Goal: Information Seeking & Learning: Learn about a topic

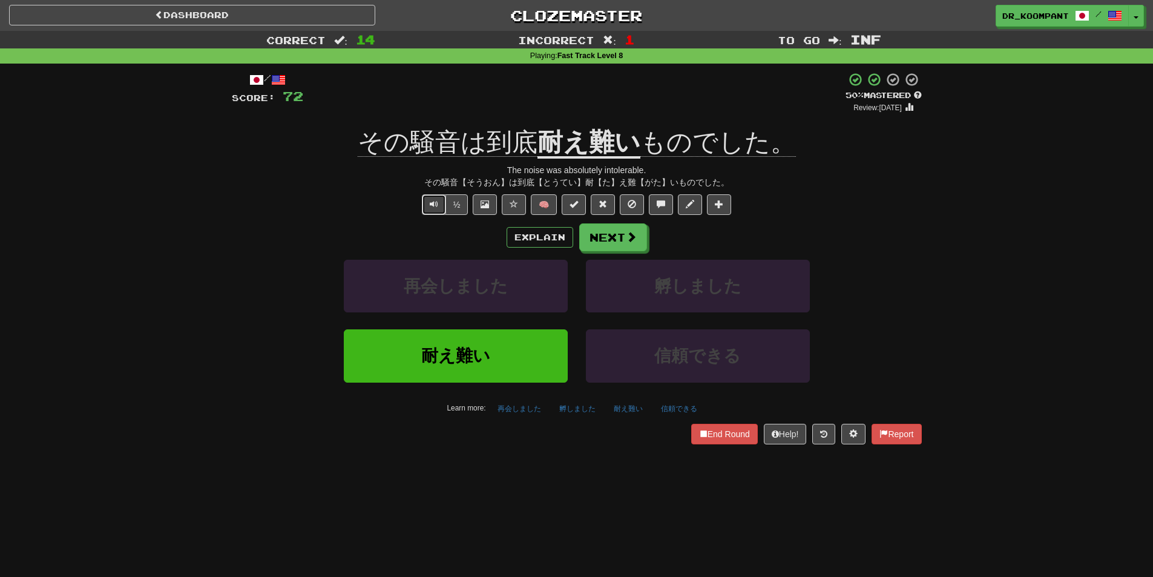
click at [434, 205] on span "Text-to-speech controls" at bounding box center [434, 204] width 8 height 8
click at [628, 236] on span at bounding box center [631, 237] width 11 height 11
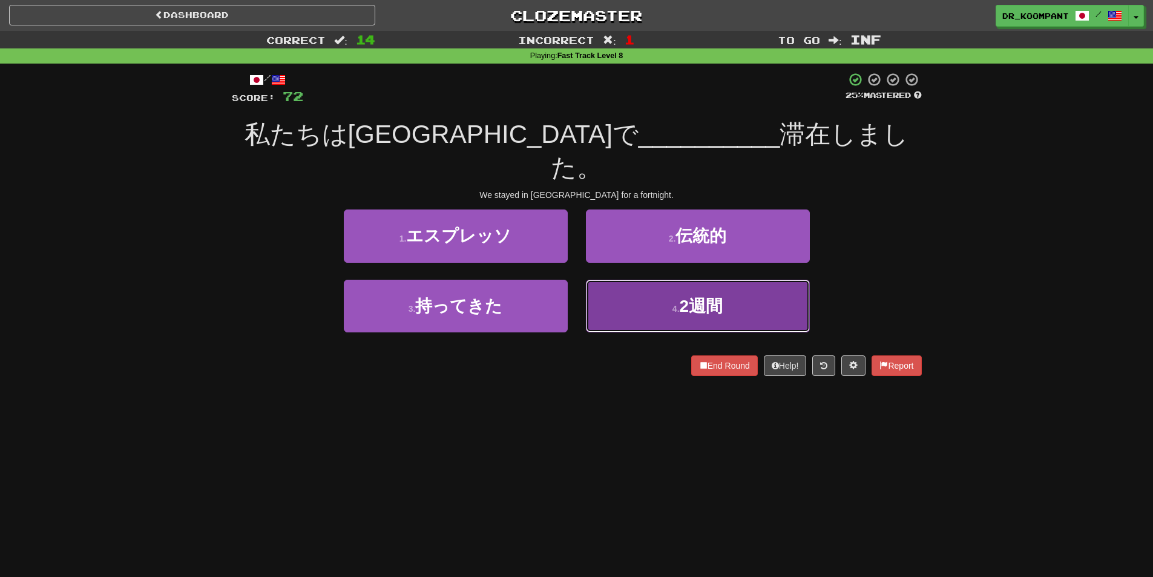
click at [649, 280] on button "4 . 2週間" at bounding box center [698, 306] width 224 height 53
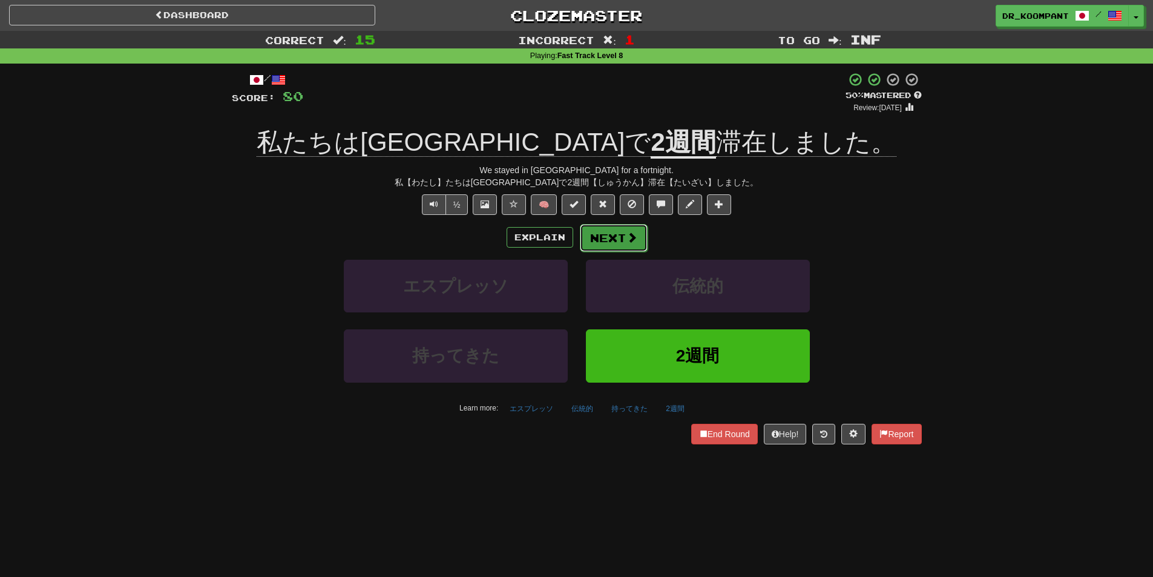
click at [626, 234] on span at bounding box center [631, 237] width 11 height 11
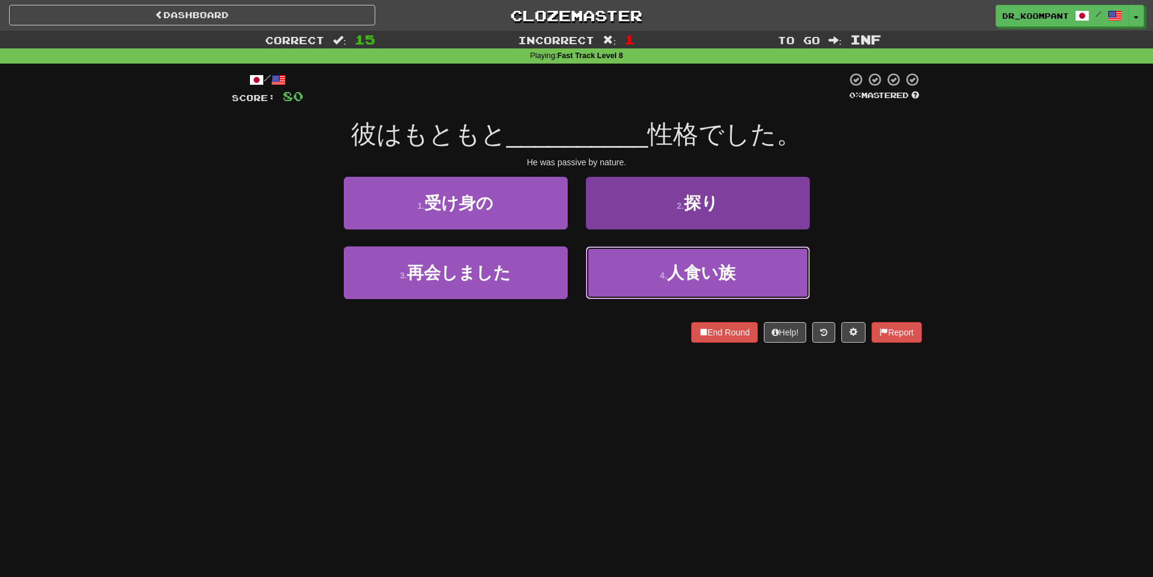
click at [643, 260] on button "4 . 人食い族" at bounding box center [698, 272] width 224 height 53
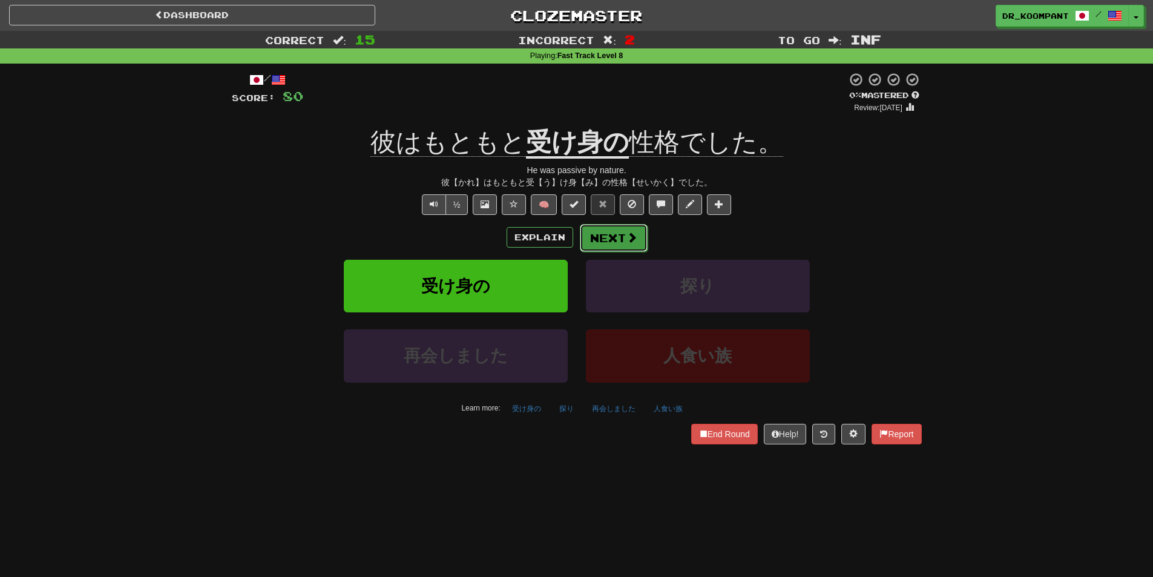
click at [628, 238] on span at bounding box center [631, 237] width 11 height 11
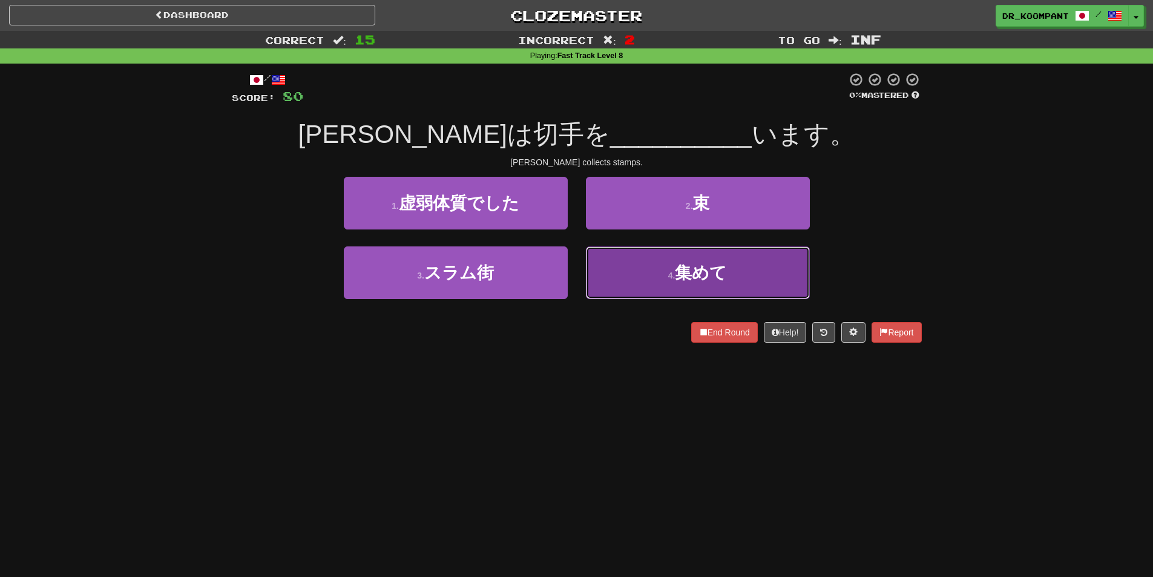
click at [628, 278] on button "4 . 集めて" at bounding box center [698, 272] width 224 height 53
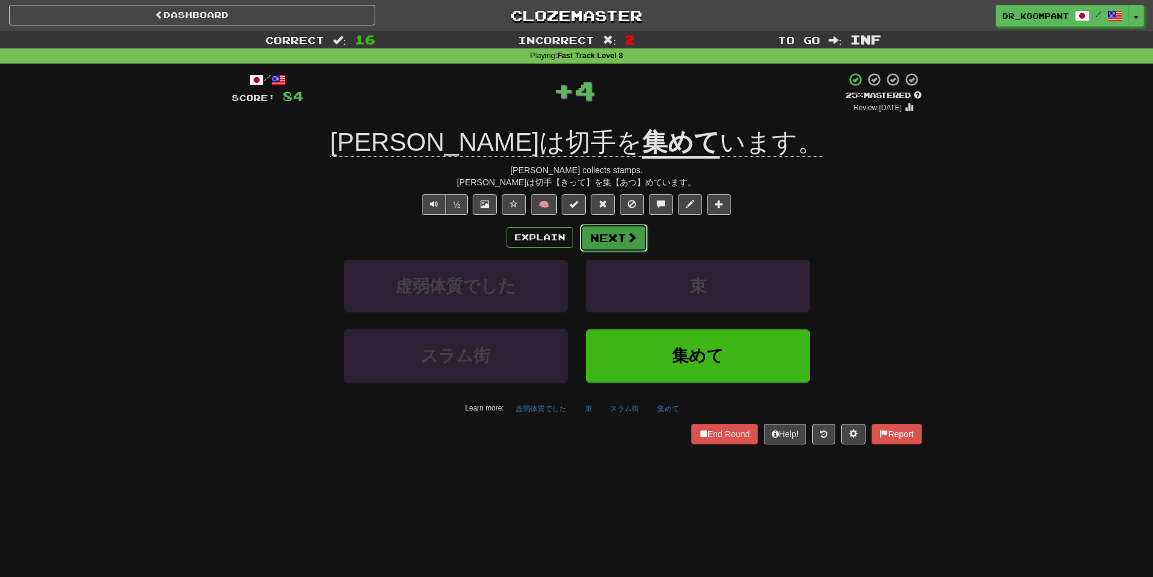
click at [626, 237] on span at bounding box center [631, 237] width 11 height 11
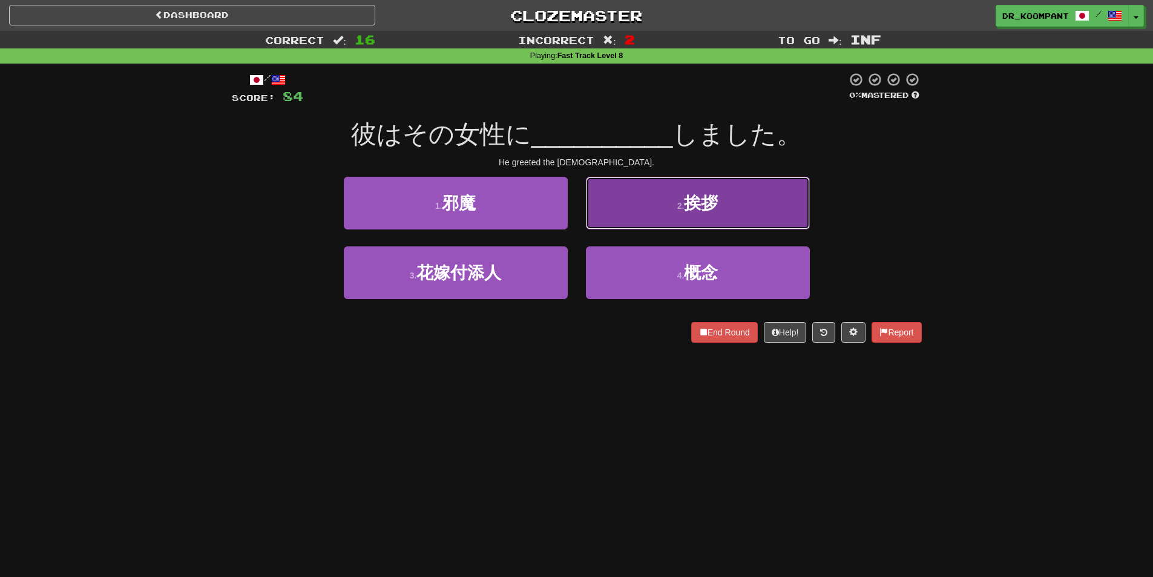
click at [716, 196] on span "挨拶" at bounding box center [701, 203] width 34 height 19
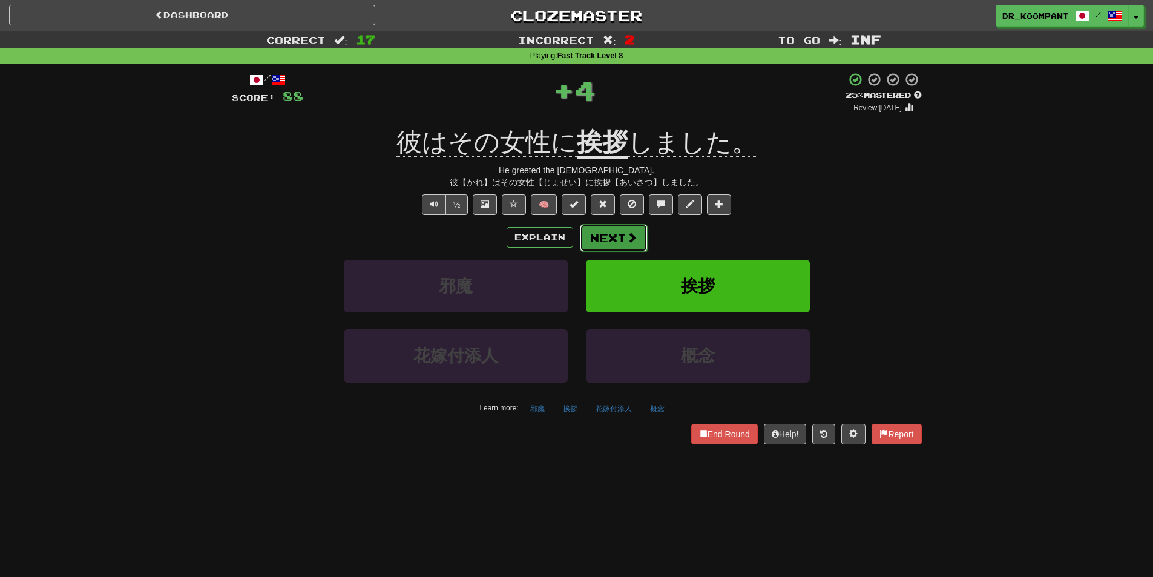
click at [633, 234] on span at bounding box center [631, 237] width 11 height 11
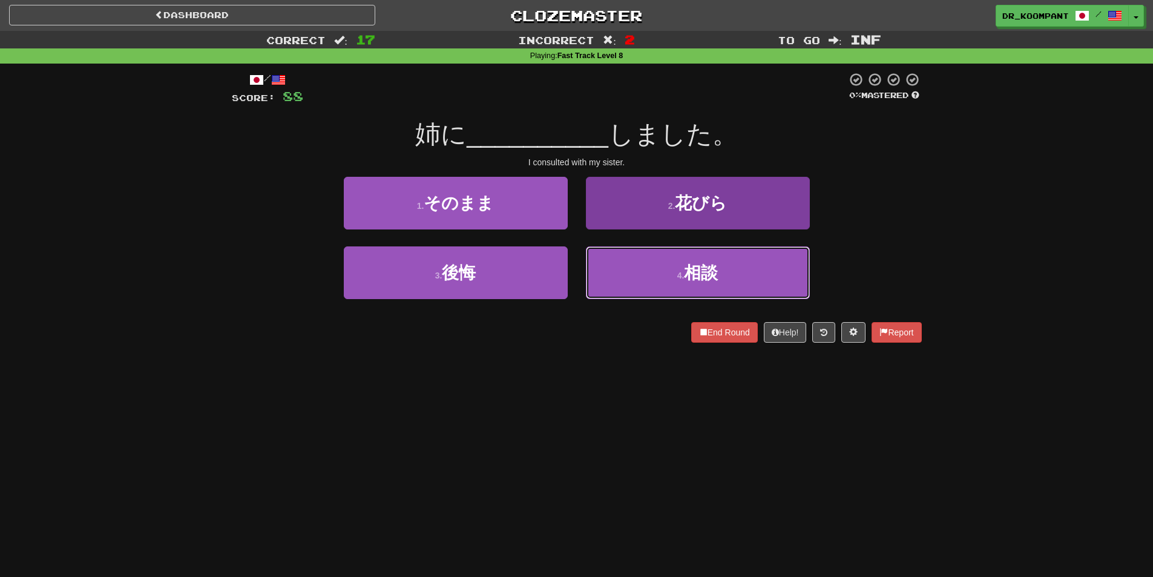
click at [670, 274] on button "4 . 相談" at bounding box center [698, 272] width 224 height 53
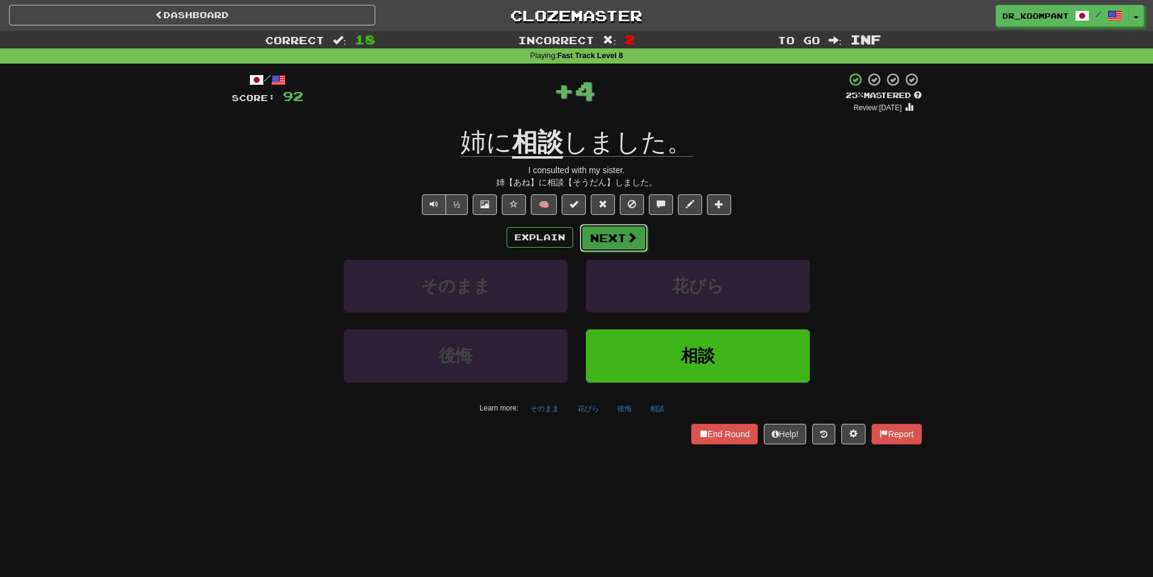
click at [628, 239] on span at bounding box center [631, 237] width 11 height 11
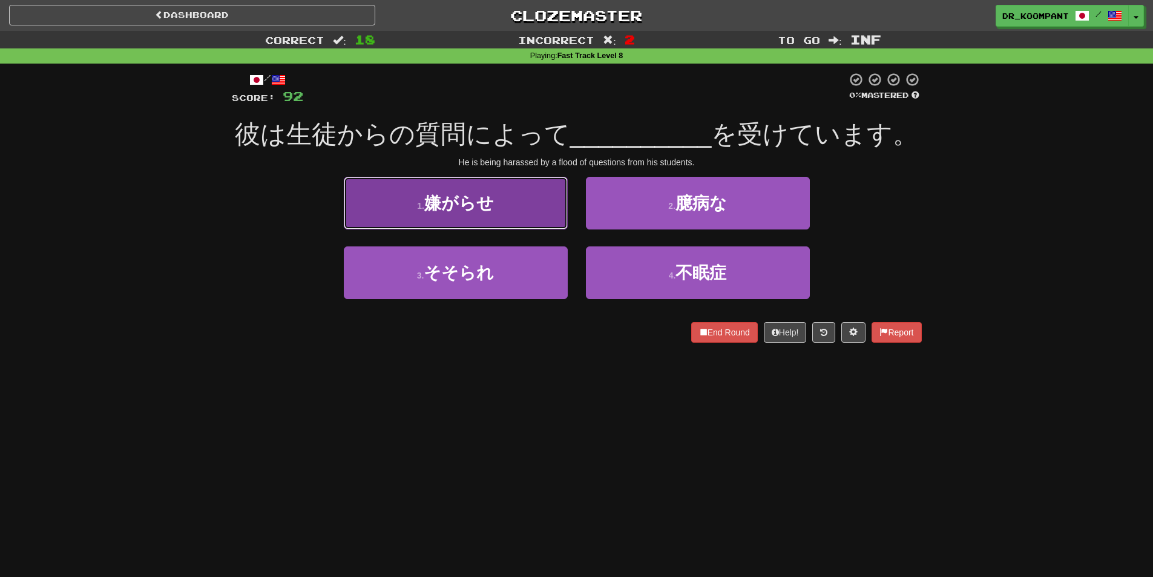
click at [528, 218] on button "1 . 嫌がらせ" at bounding box center [456, 203] width 224 height 53
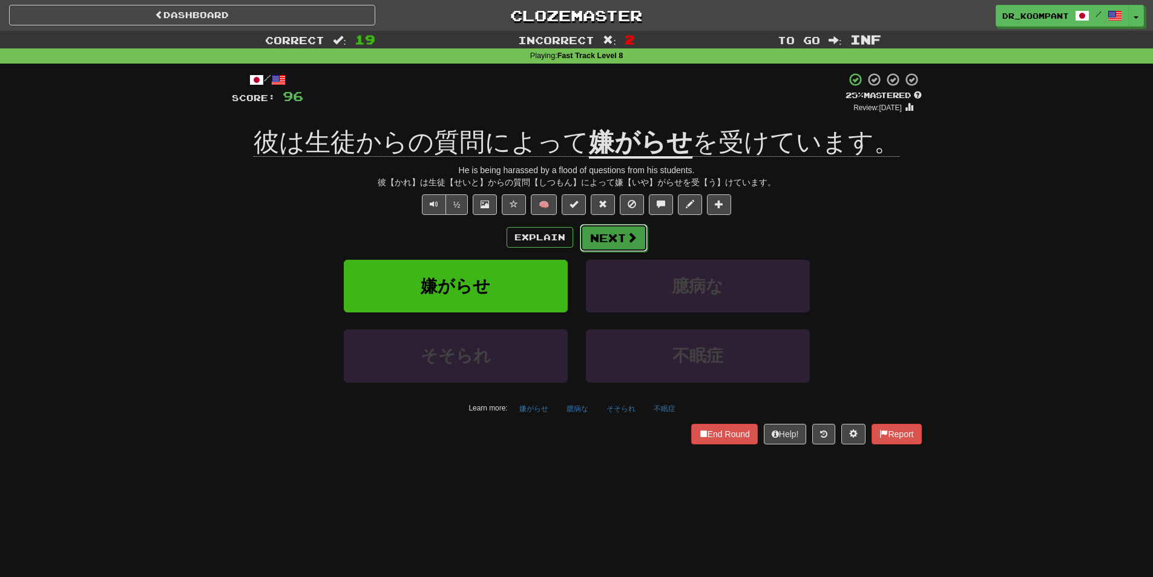
click at [603, 233] on button "Next" at bounding box center [614, 238] width 68 height 28
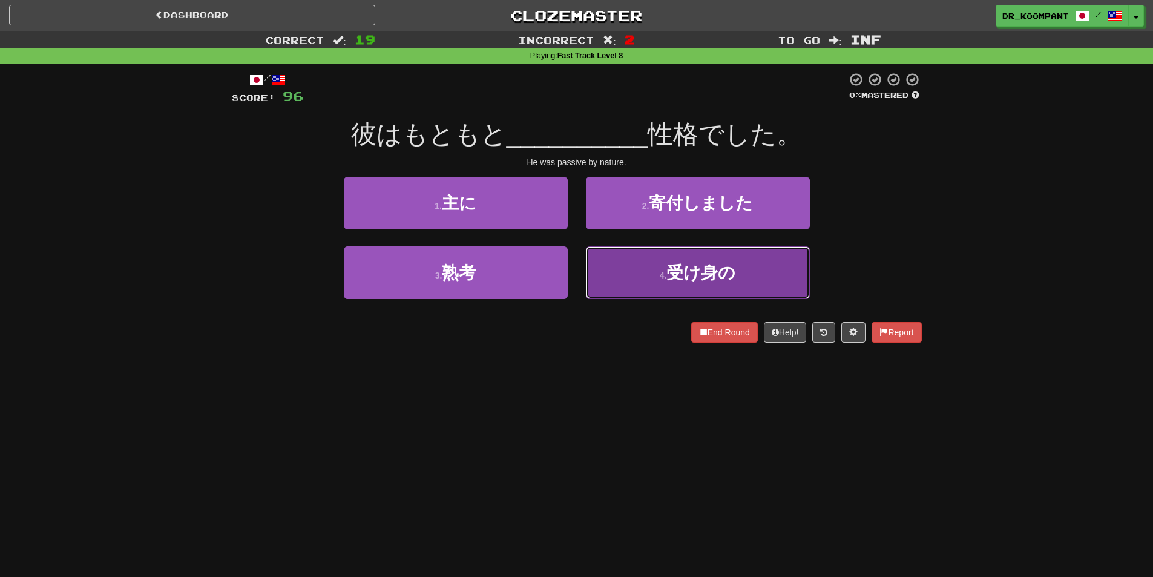
click at [667, 269] on button "4 . 受け身の" at bounding box center [698, 272] width 224 height 53
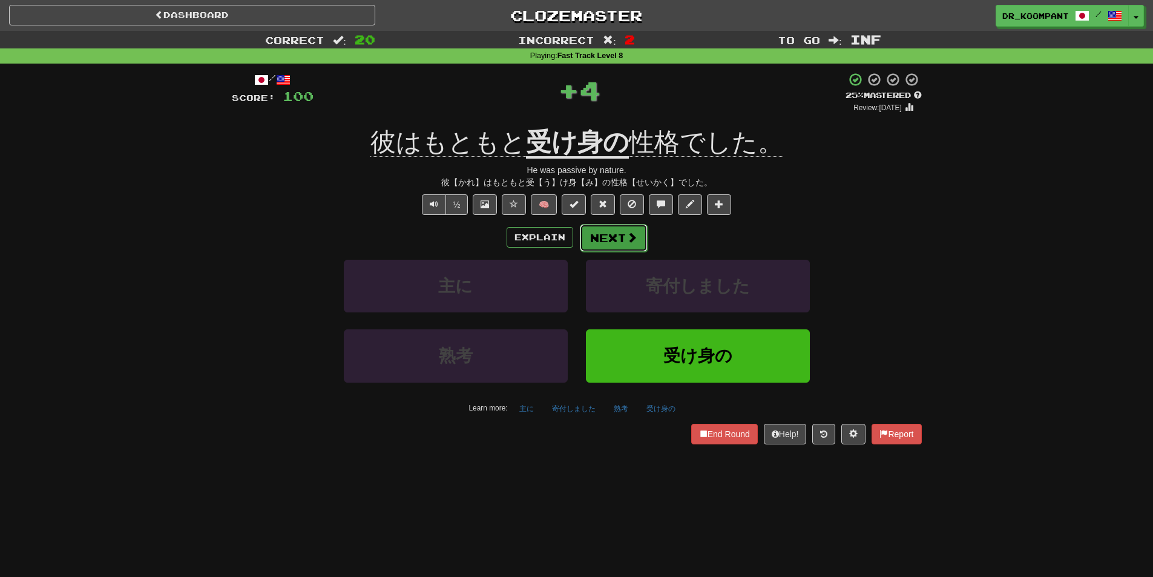
click at [638, 238] on button "Next" at bounding box center [614, 238] width 68 height 28
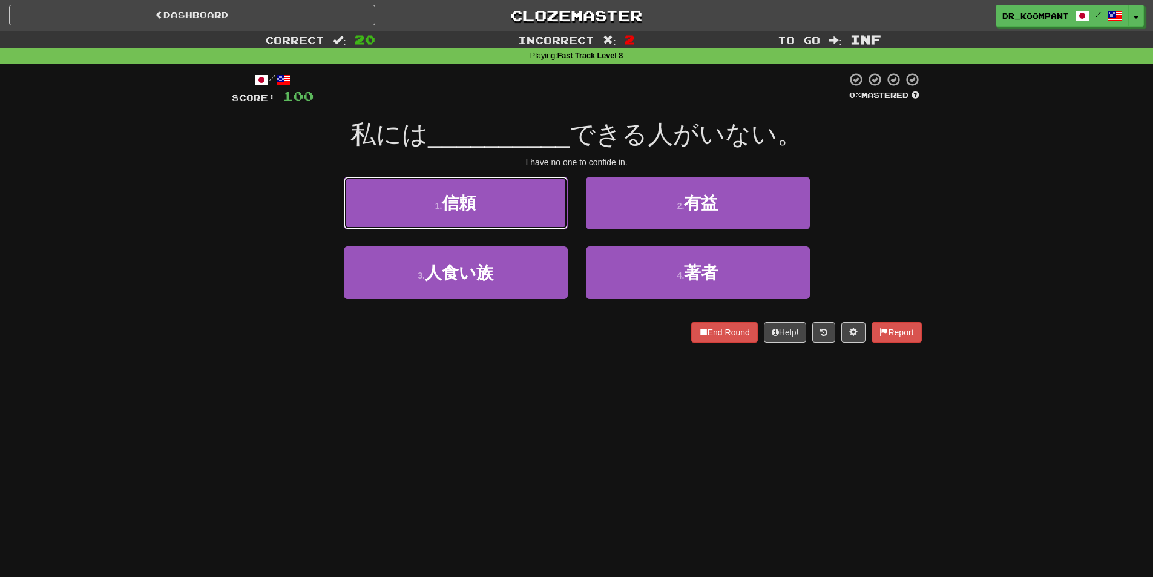
click at [535, 220] on button "1 . 信頼" at bounding box center [456, 203] width 224 height 53
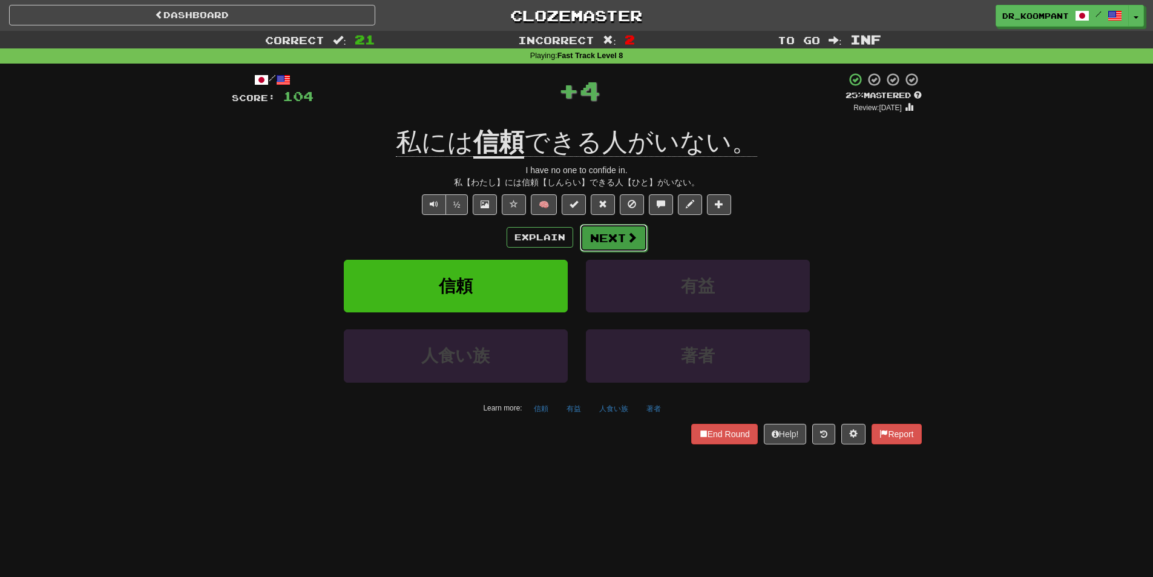
click at [602, 236] on button "Next" at bounding box center [614, 238] width 68 height 28
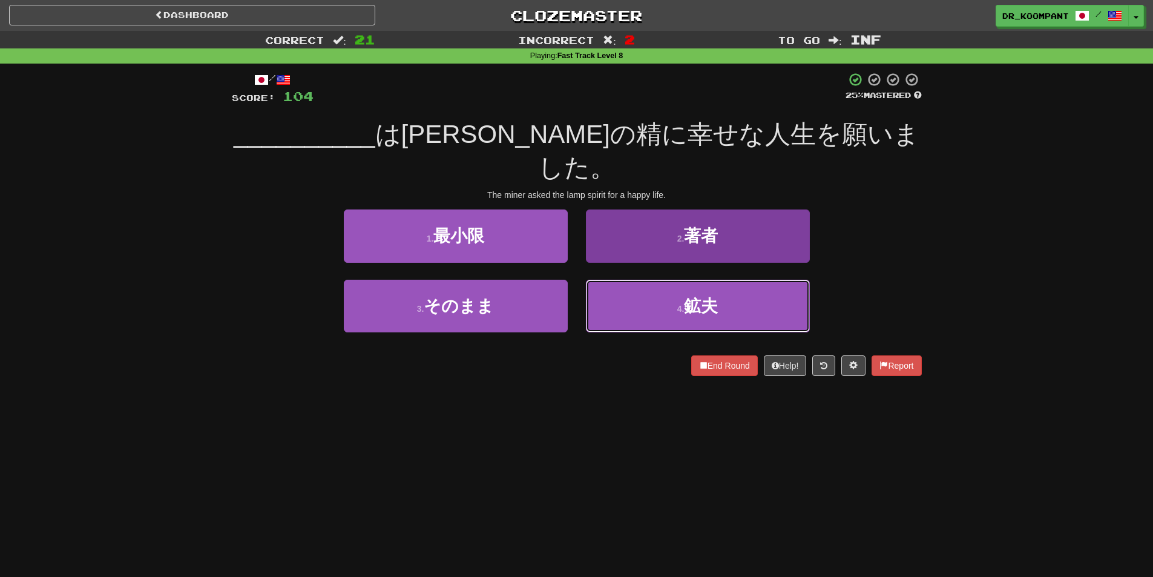
click at [723, 280] on button "4 . 鉱夫" at bounding box center [698, 306] width 224 height 53
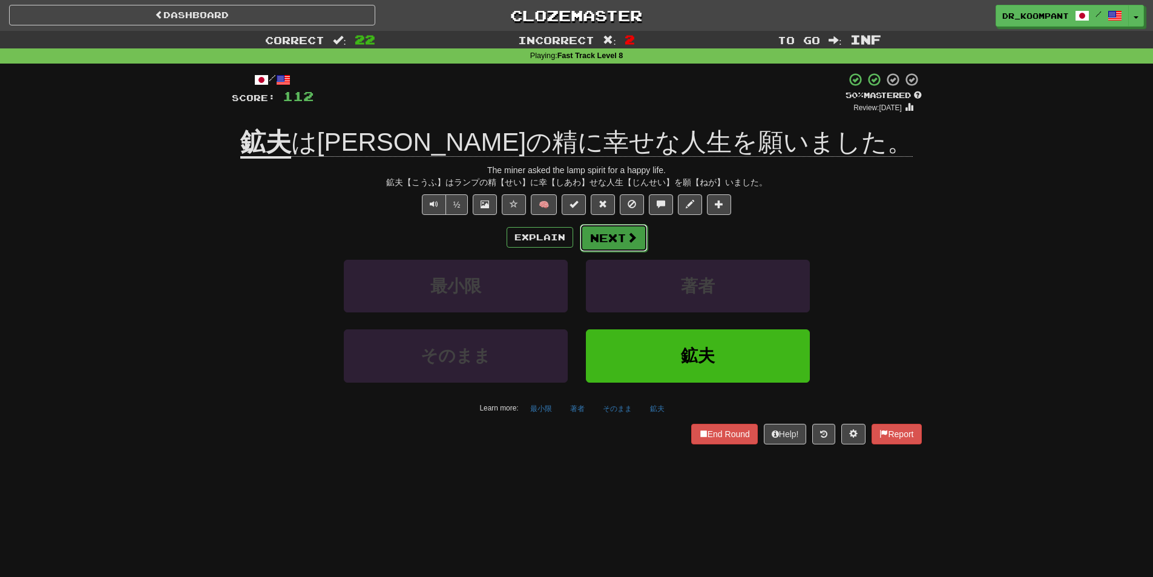
click at [640, 241] on button "Next" at bounding box center [614, 238] width 68 height 28
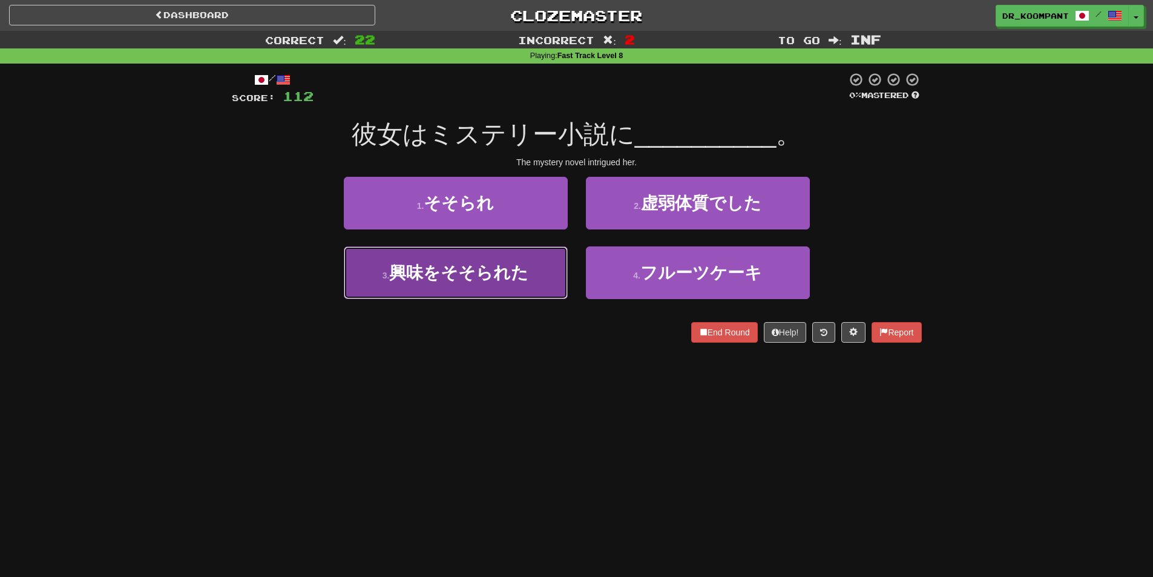
click at [536, 275] on button "3 . 興味をそそられた" at bounding box center [456, 272] width 224 height 53
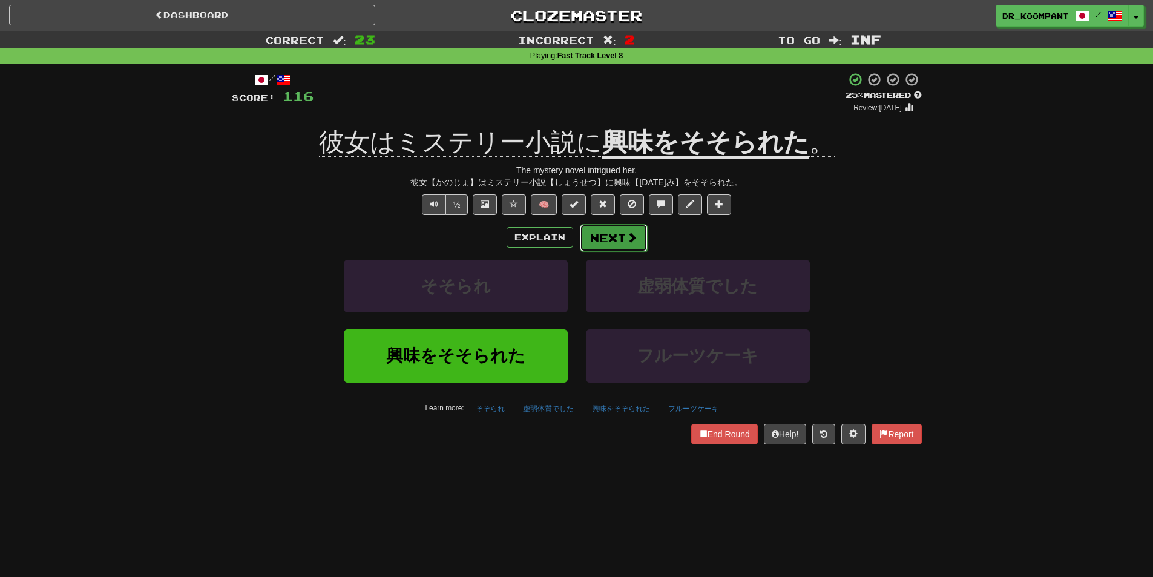
click at [599, 241] on button "Next" at bounding box center [614, 238] width 68 height 28
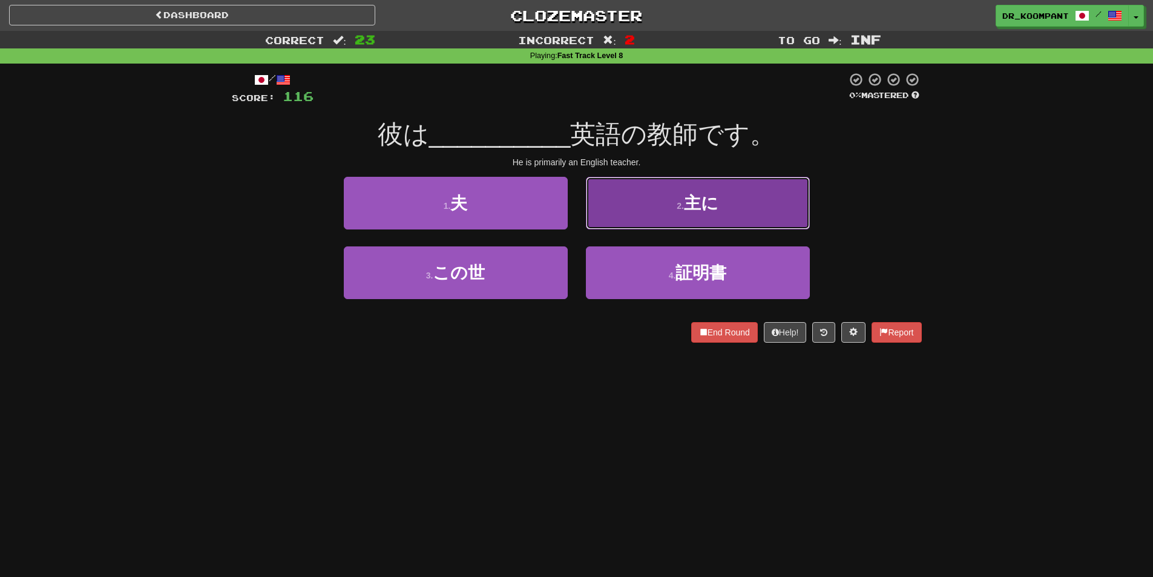
click at [643, 229] on button "2 . 主に" at bounding box center [698, 203] width 224 height 53
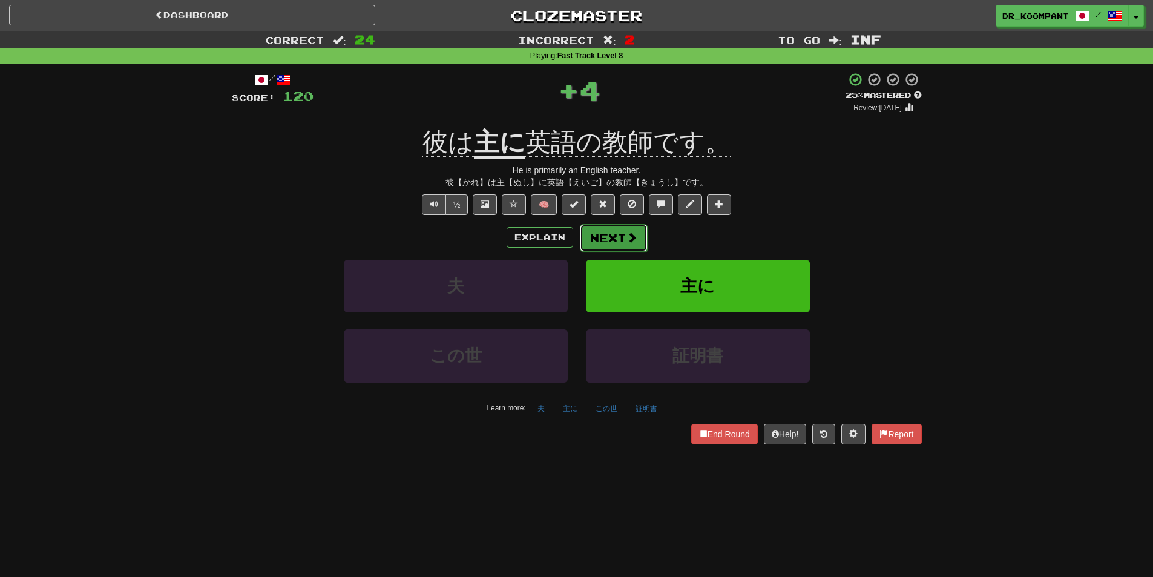
click at [614, 241] on button "Next" at bounding box center [614, 238] width 68 height 28
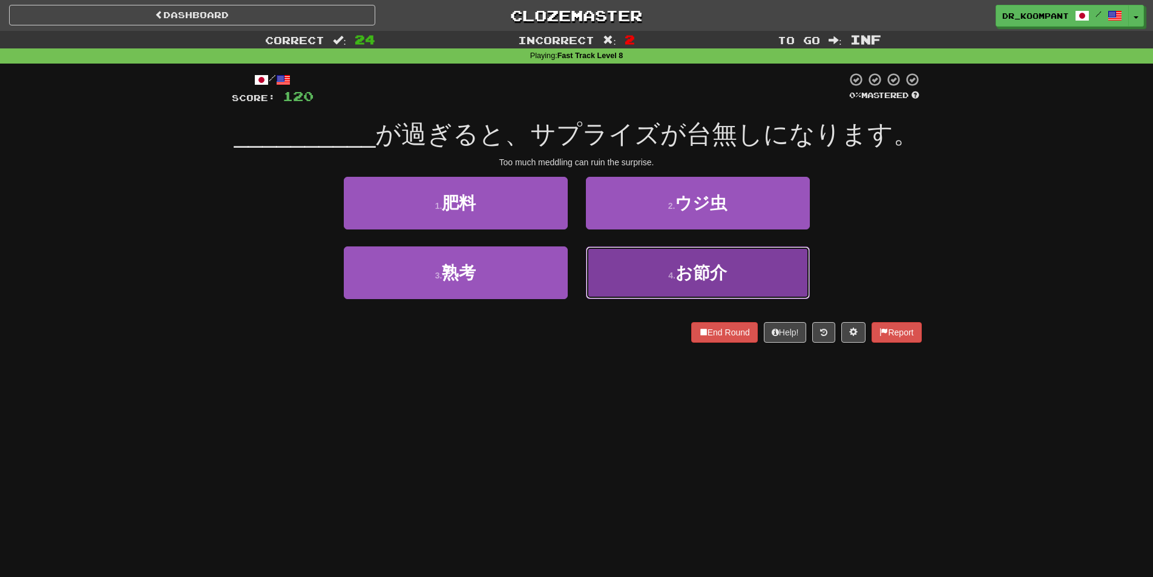
click at [681, 271] on span "お節介" at bounding box center [700, 272] width 51 height 19
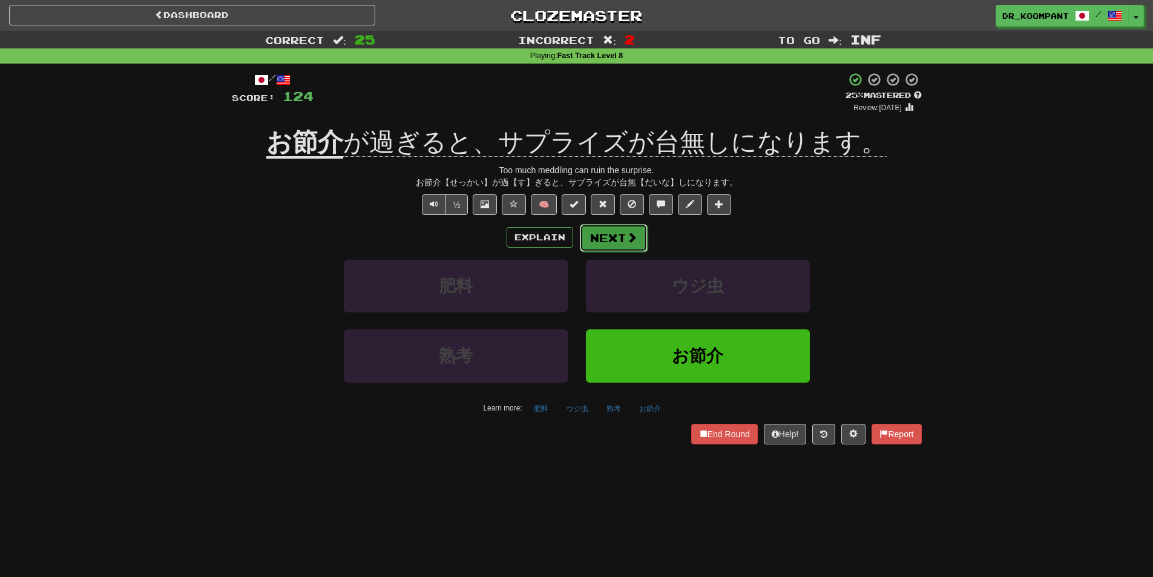
click at [628, 238] on span at bounding box center [631, 237] width 11 height 11
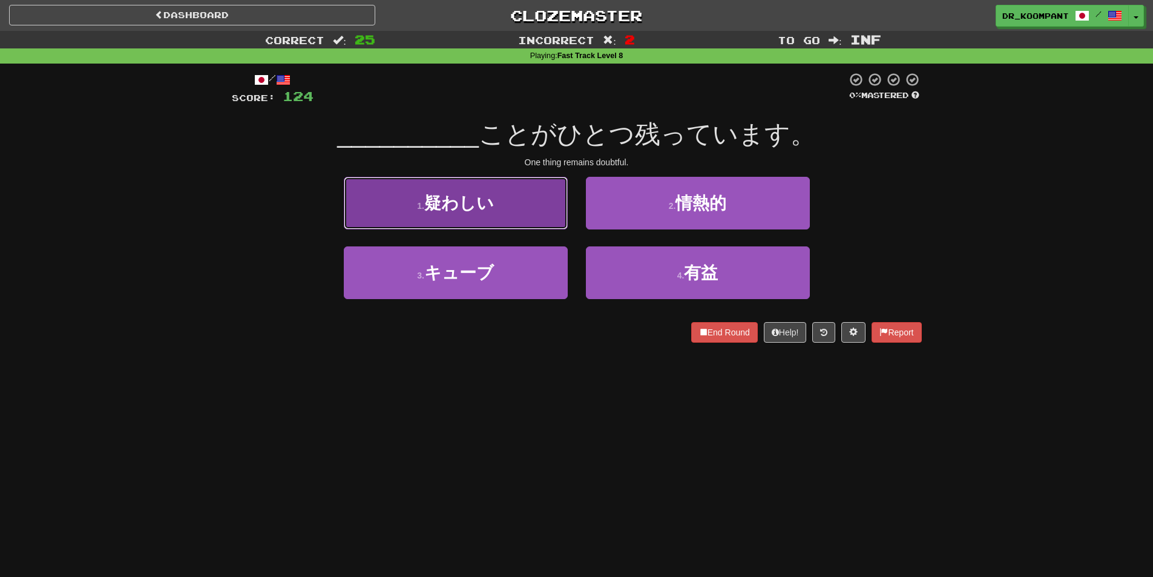
click at [537, 225] on button "1 . 疑わしい" at bounding box center [456, 203] width 224 height 53
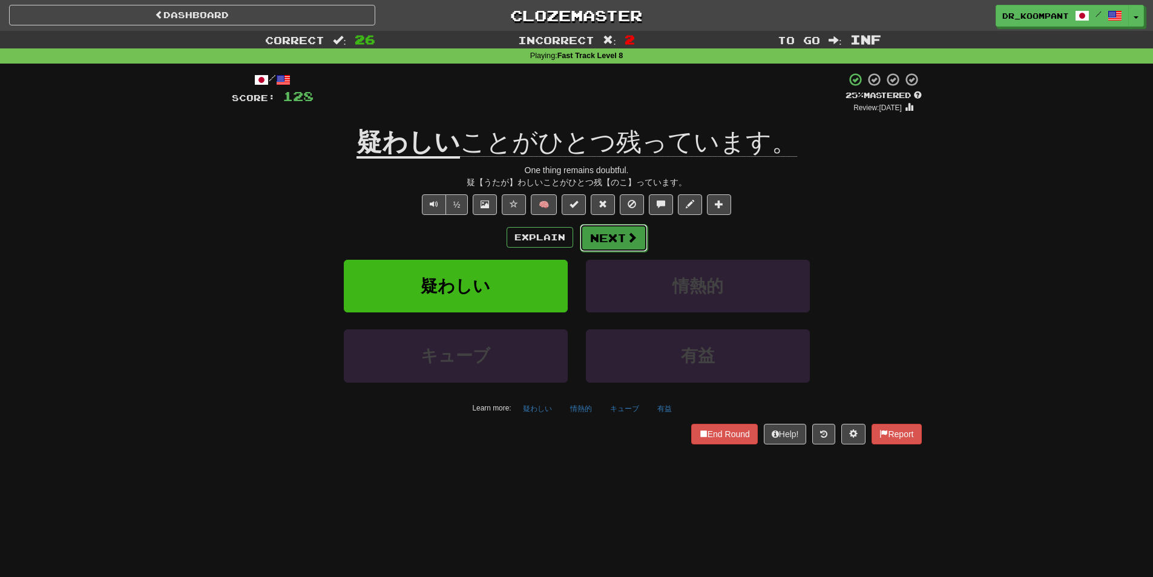
click at [608, 233] on button "Next" at bounding box center [614, 238] width 68 height 28
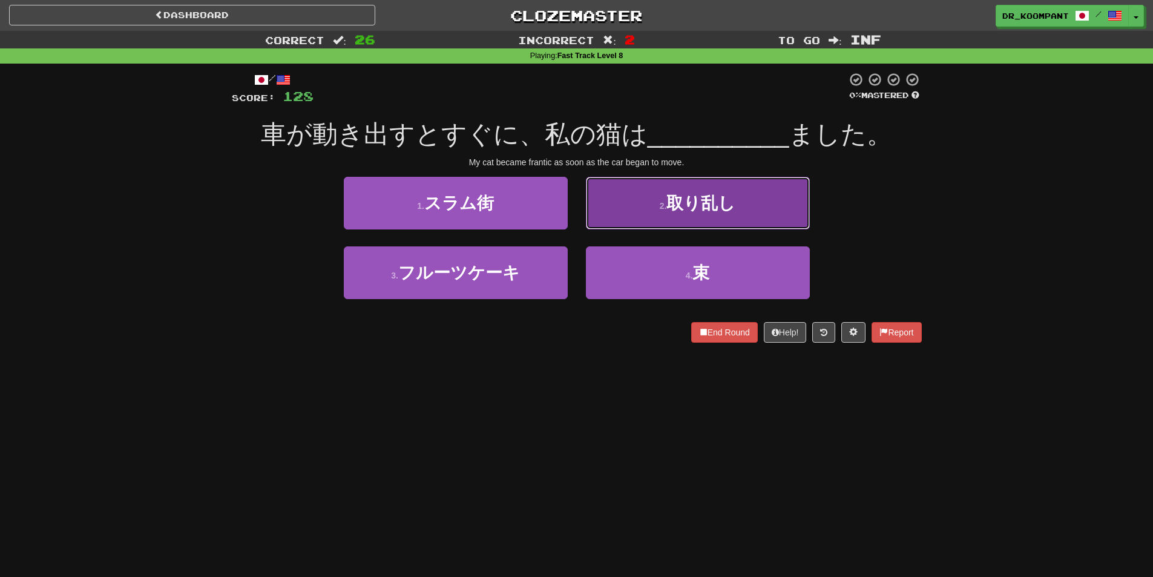
click at [626, 216] on button "2 . 取り乱し" at bounding box center [698, 203] width 224 height 53
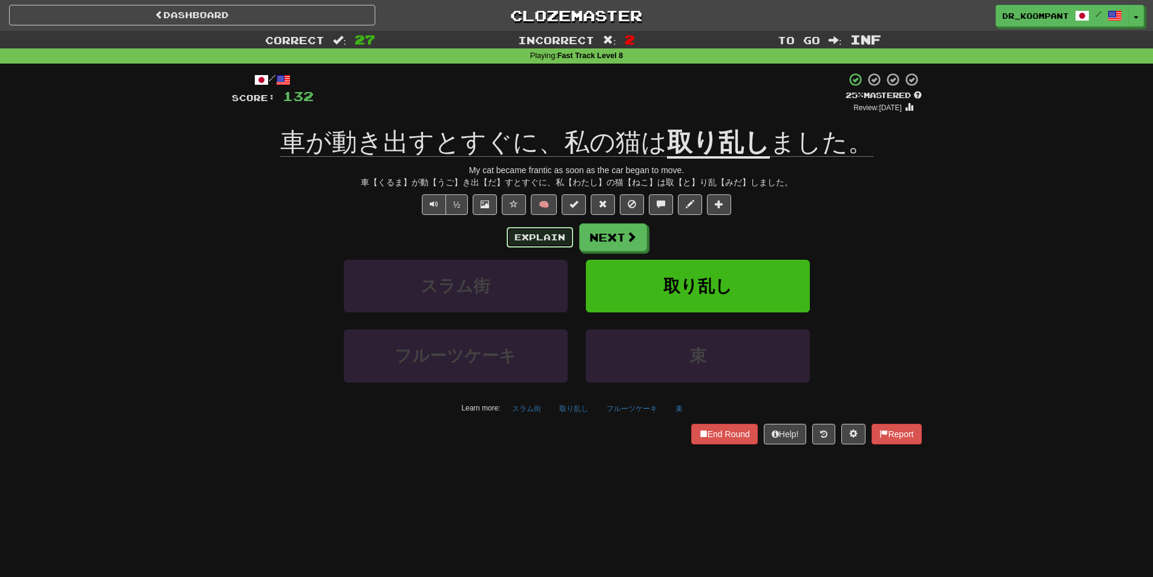
click at [557, 238] on button "Explain" at bounding box center [540, 237] width 67 height 21
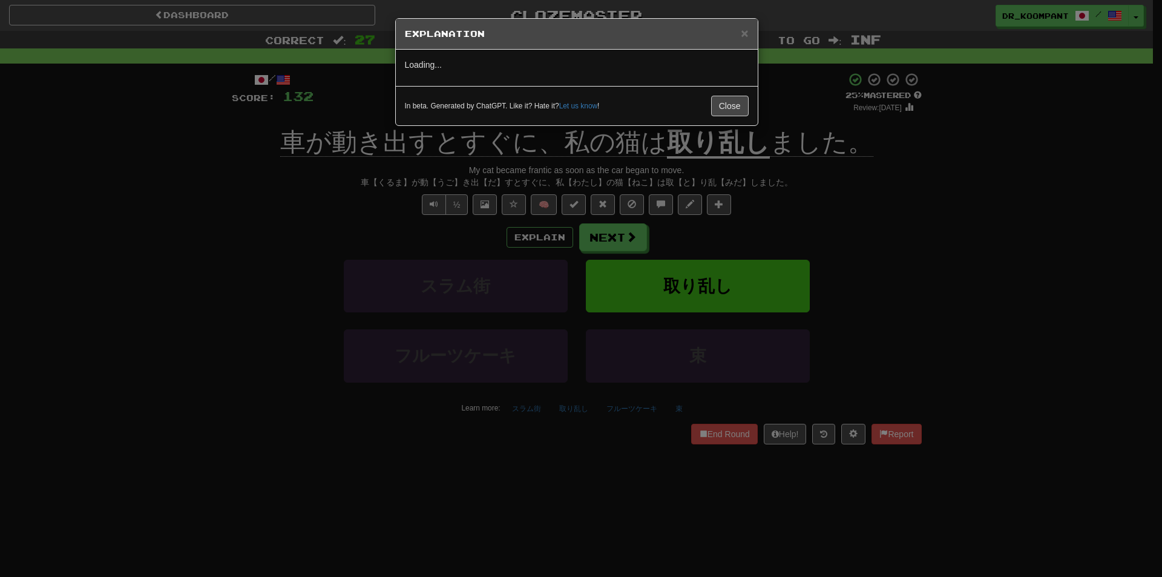
click at [738, 34] on h5 "Explanation" at bounding box center [577, 34] width 344 height 12
click at [742, 32] on span "×" at bounding box center [744, 33] width 7 height 14
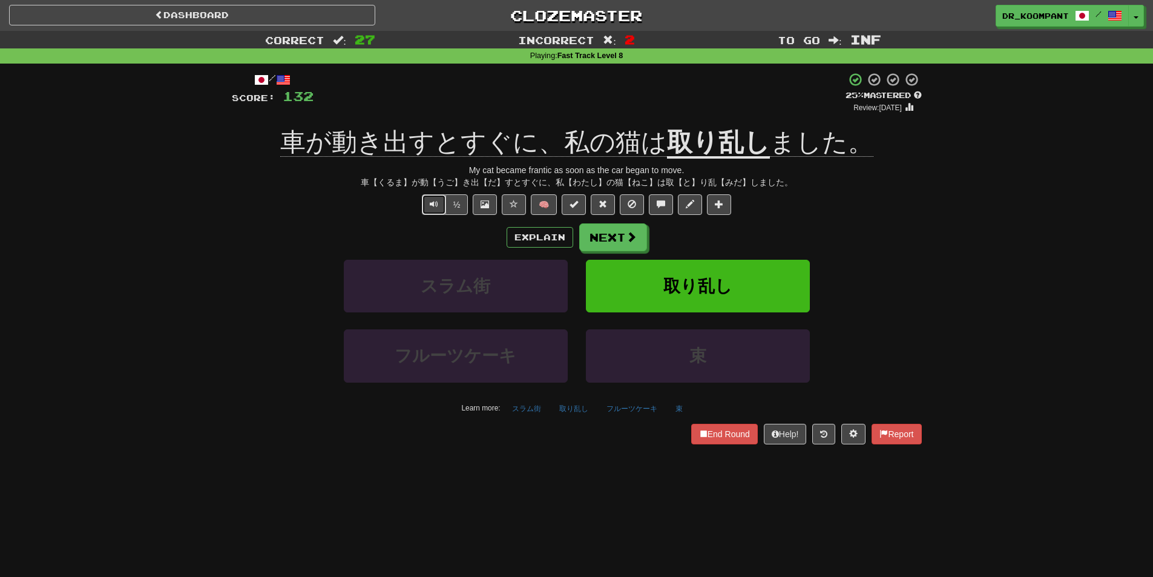
click at [437, 209] on button "Text-to-speech controls" at bounding box center [434, 204] width 24 height 21
click at [614, 225] on button "Next" at bounding box center [614, 238] width 68 height 28
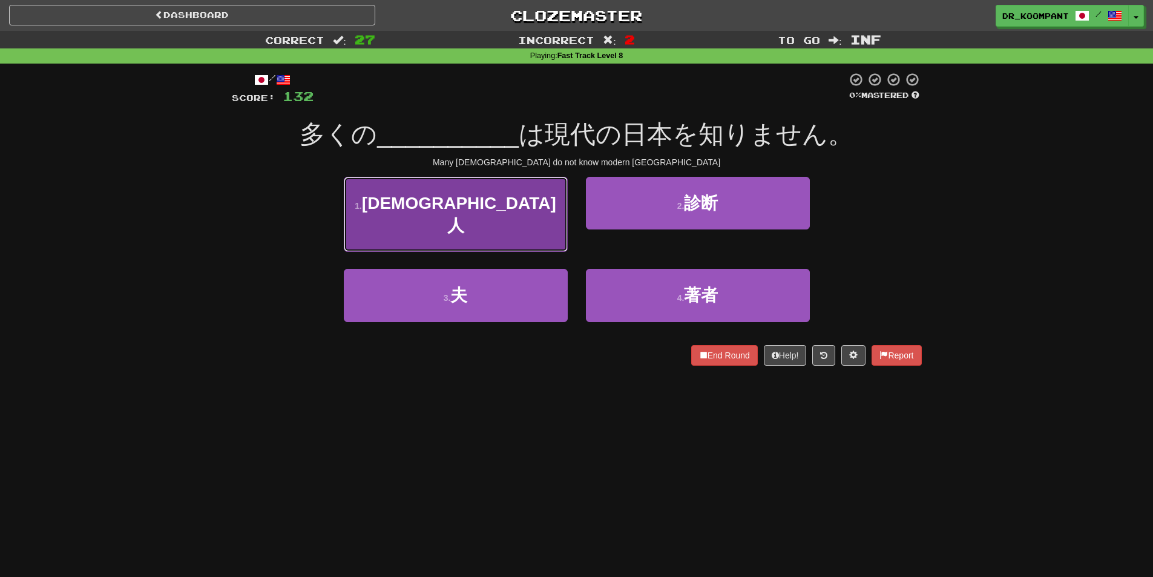
click at [543, 204] on button "1 . [DEMOGRAPHIC_DATA]人" at bounding box center [456, 215] width 224 height 76
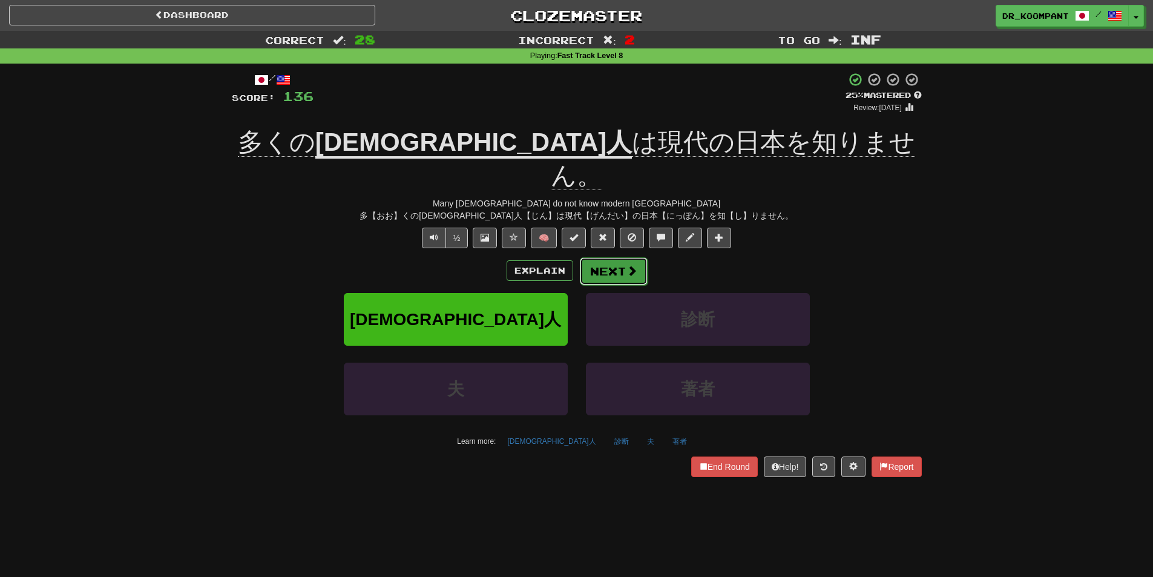
click at [602, 257] on button "Next" at bounding box center [614, 271] width 68 height 28
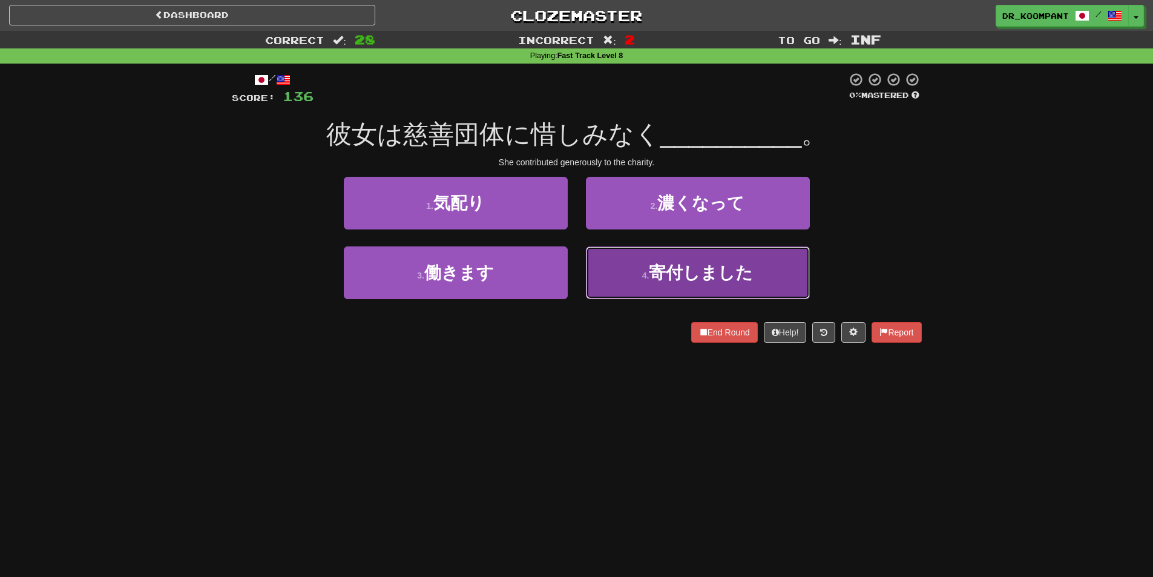
click at [668, 272] on span "寄付しました" at bounding box center [701, 272] width 104 height 19
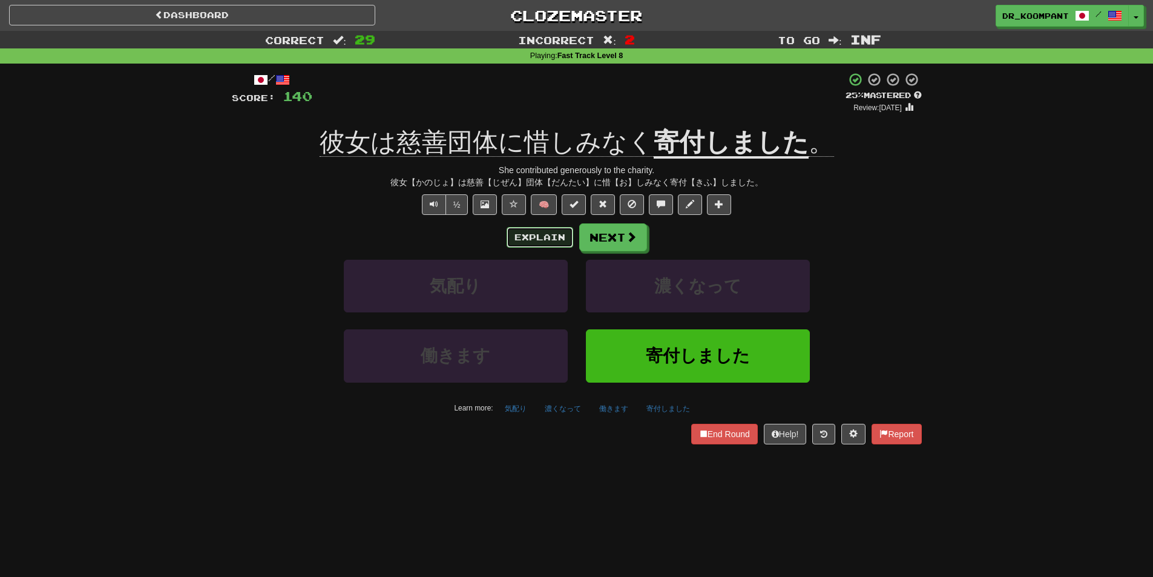
click at [561, 237] on button "Explain" at bounding box center [540, 237] width 67 height 21
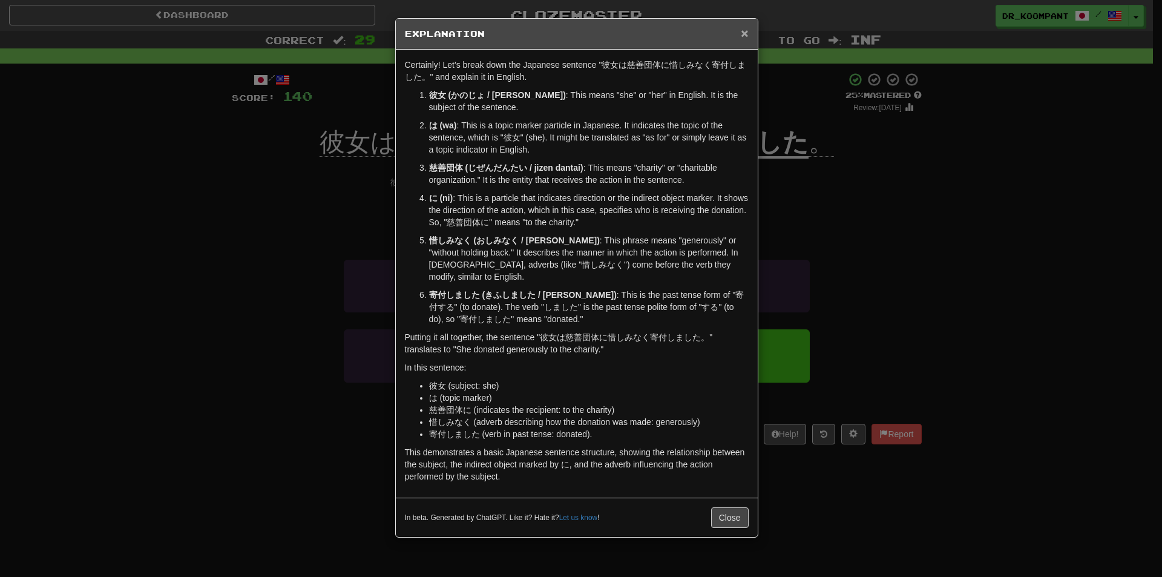
click at [747, 31] on span "×" at bounding box center [744, 33] width 7 height 14
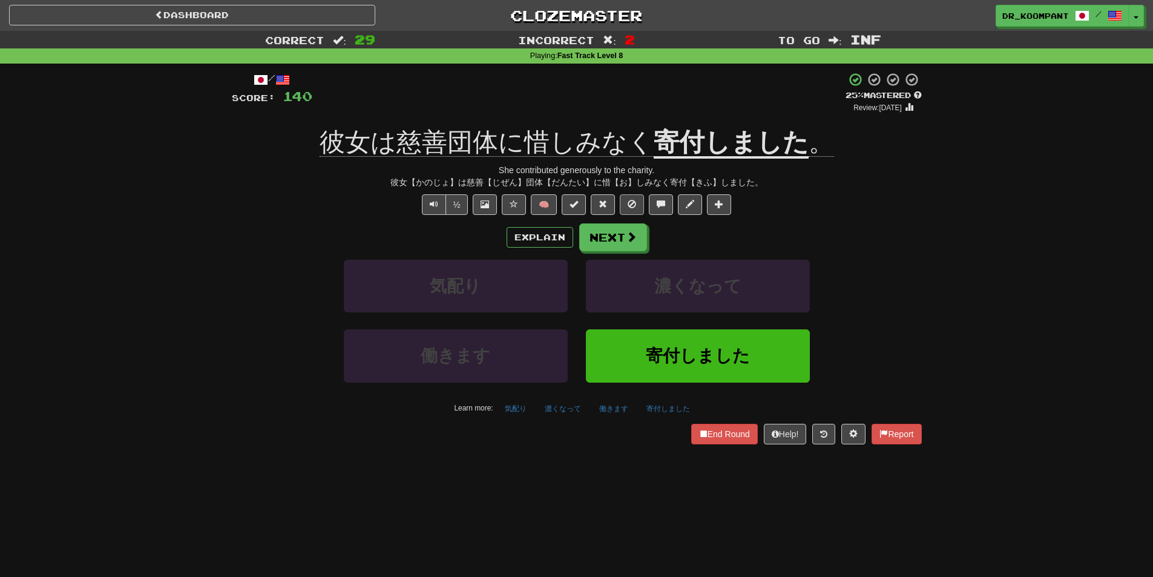
click at [629, 214] on div "/ Score: 140 + 4 25 % Mastered Review: [DATE] 彼女は慈善団体に惜しみなく 寄付しました 。 She contri…" at bounding box center [577, 258] width 690 height 372
click at [635, 235] on span at bounding box center [631, 237] width 11 height 11
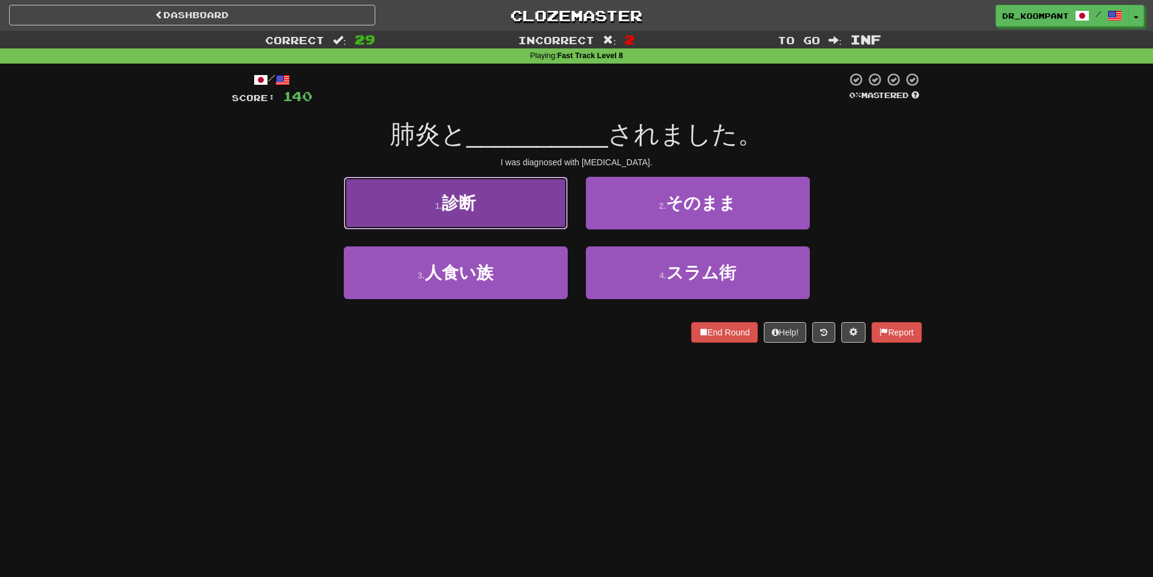
click at [505, 211] on button "1 . 診断" at bounding box center [456, 203] width 224 height 53
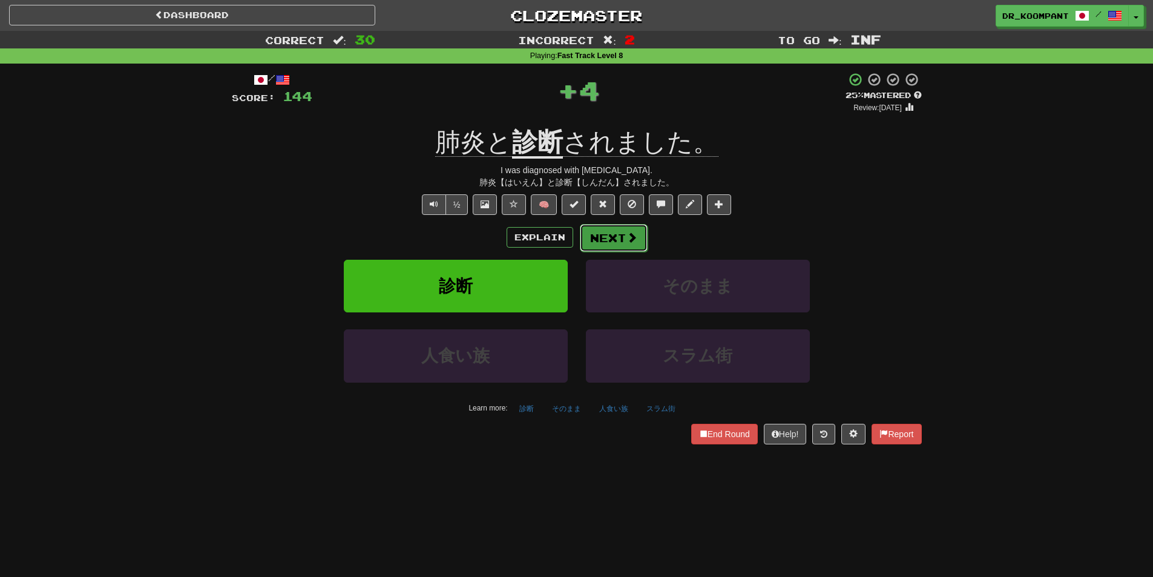
click at [617, 238] on button "Next" at bounding box center [614, 238] width 68 height 28
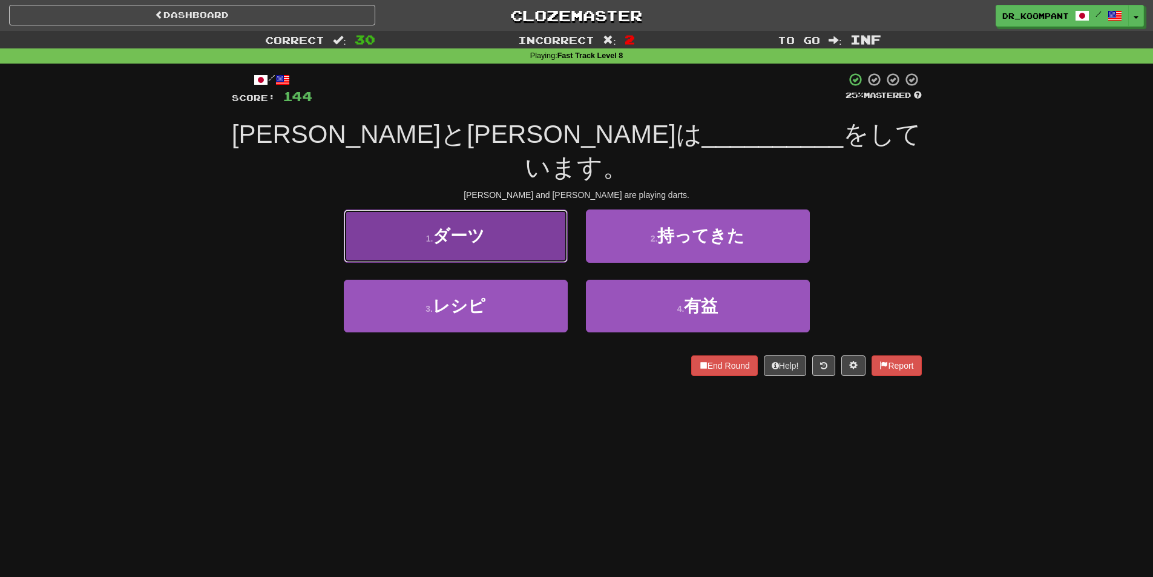
click at [538, 220] on button "1 . ダーツ" at bounding box center [456, 235] width 224 height 53
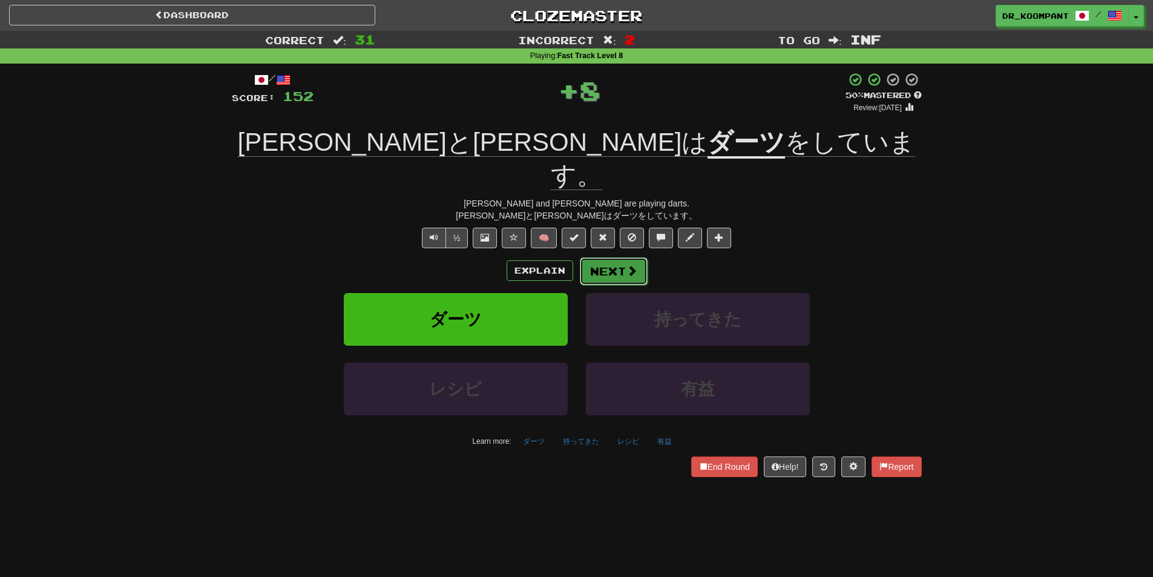
click at [629, 265] on span at bounding box center [631, 270] width 11 height 11
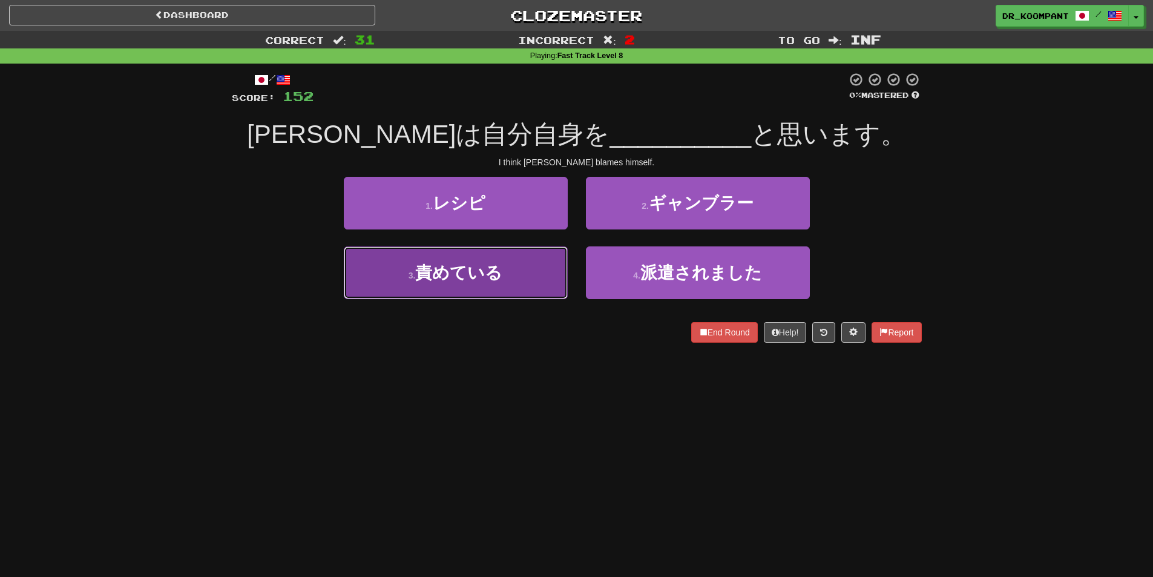
click at [497, 258] on button "3 . 責めている" at bounding box center [456, 272] width 224 height 53
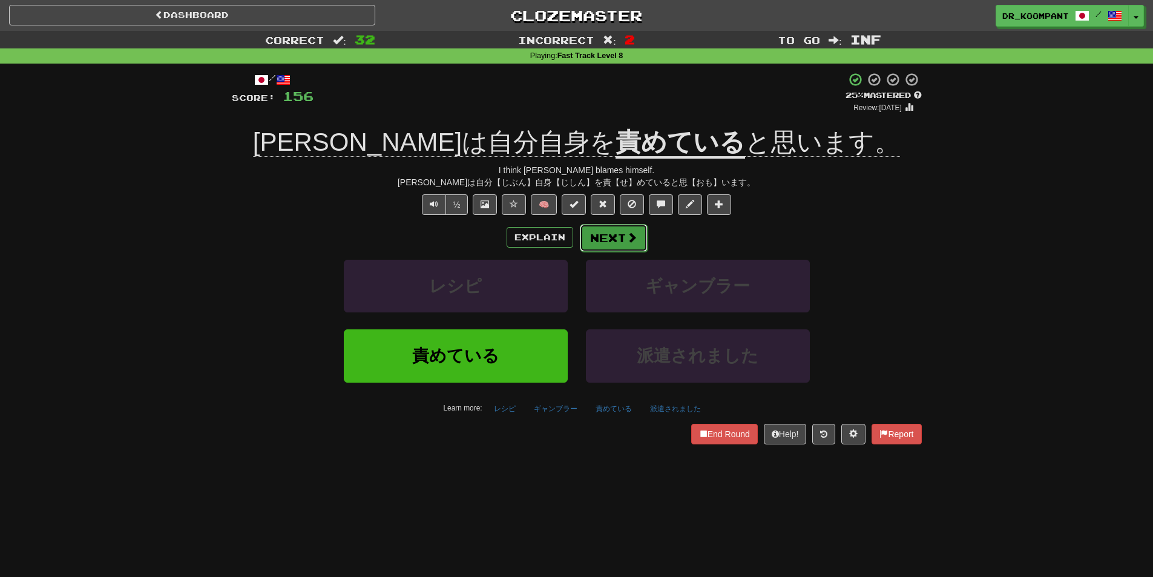
click at [618, 238] on button "Next" at bounding box center [614, 238] width 68 height 28
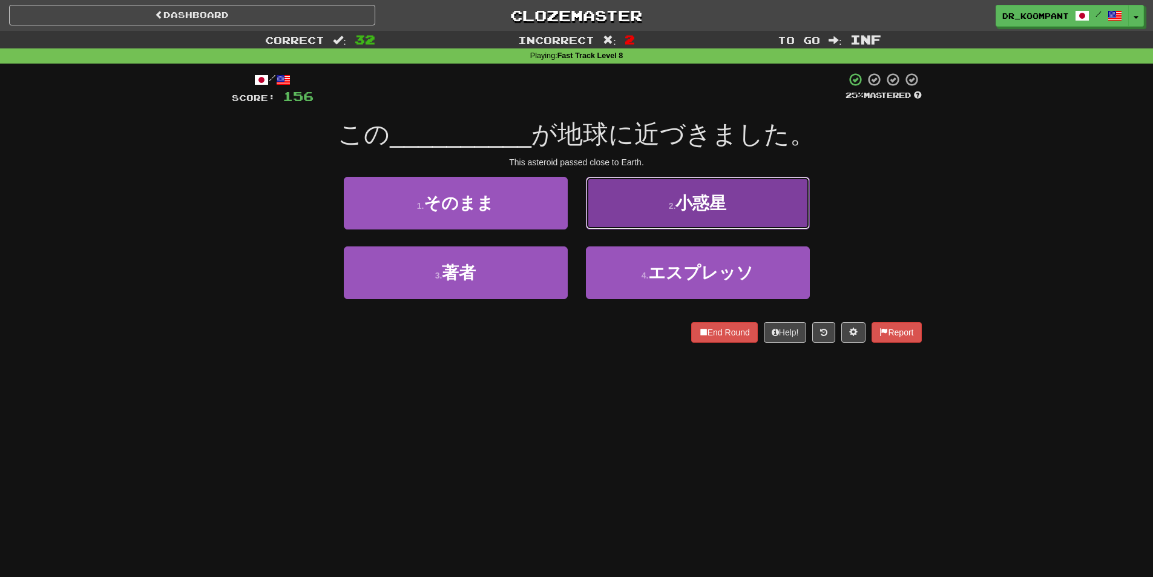
click at [664, 211] on button "2 . 小惑星" at bounding box center [698, 203] width 224 height 53
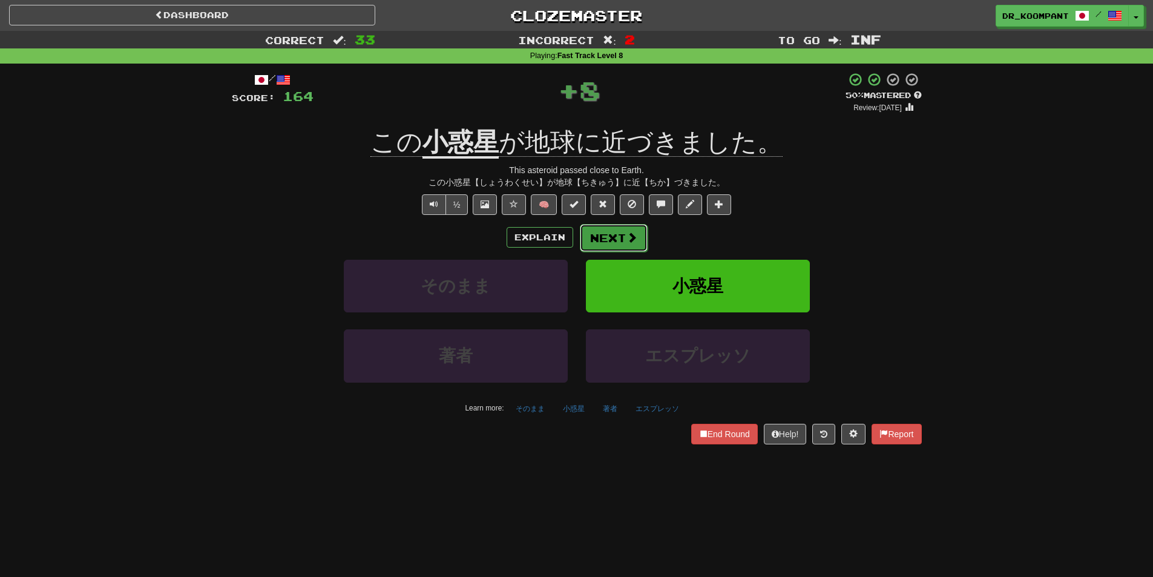
click at [607, 233] on button "Next" at bounding box center [614, 238] width 68 height 28
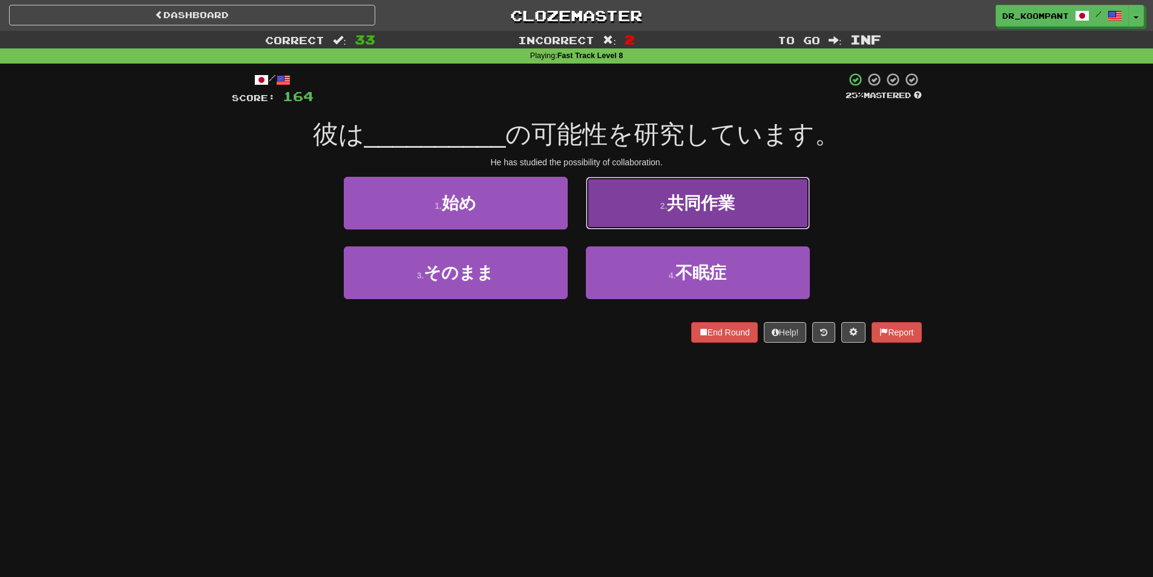
click at [654, 219] on button "2 . 共同作業" at bounding box center [698, 203] width 224 height 53
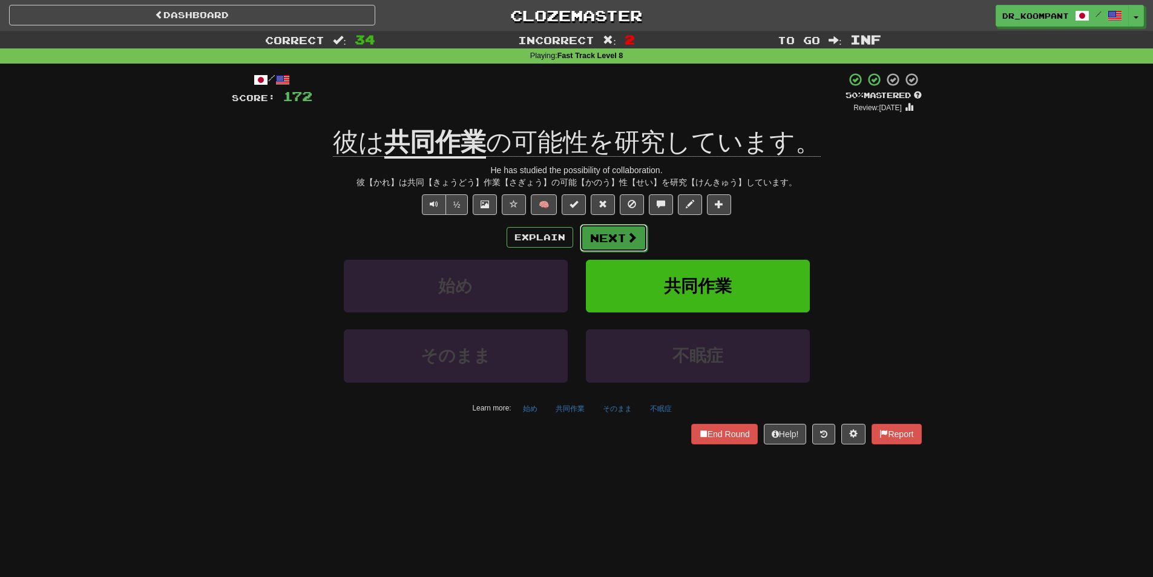
click at [637, 225] on button "Next" at bounding box center [614, 238] width 68 height 28
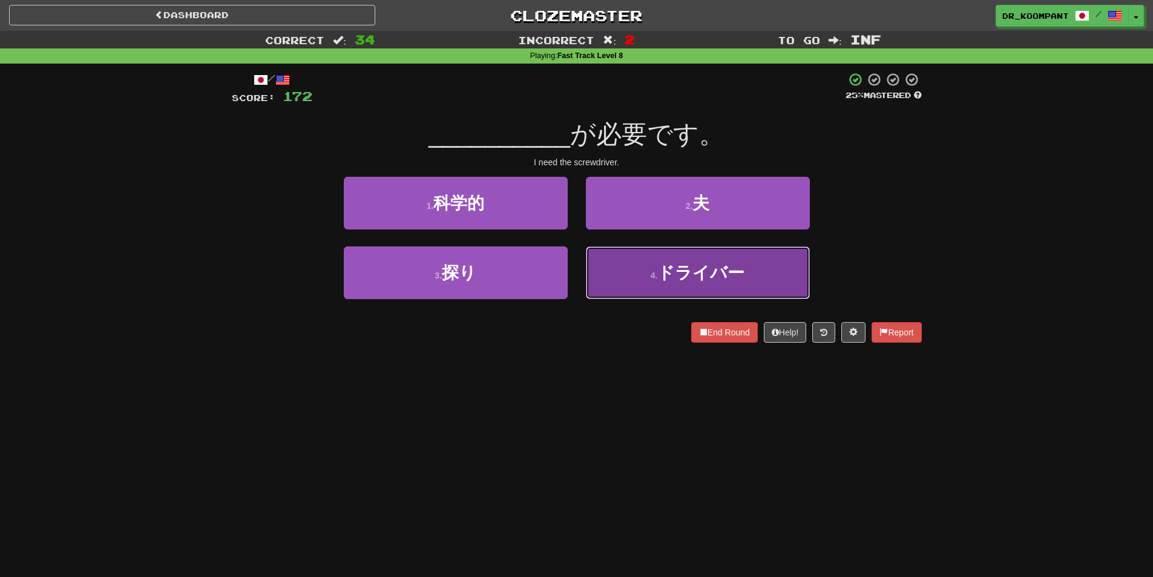
click at [631, 257] on button "4 . ドライバー" at bounding box center [698, 272] width 224 height 53
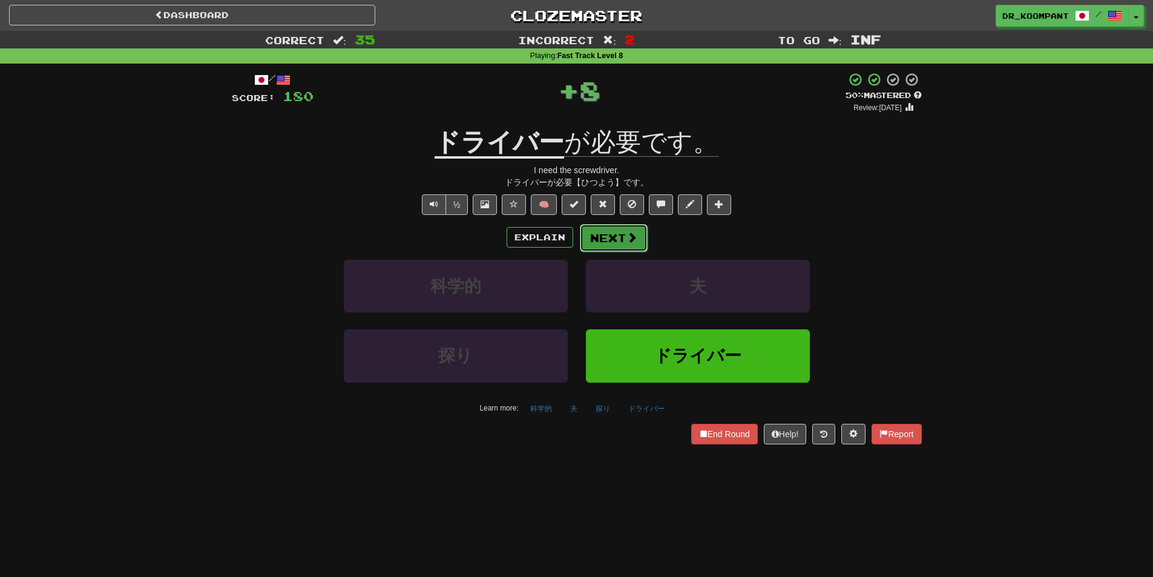
click at [629, 240] on span at bounding box center [631, 237] width 11 height 11
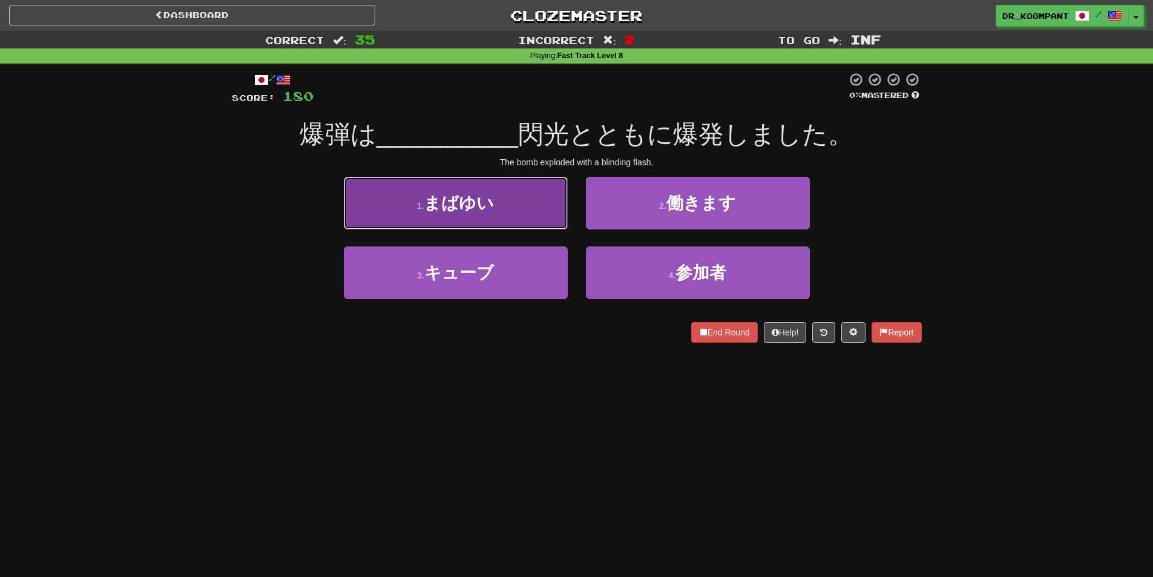
click at [529, 223] on button "1 . まばゆい" at bounding box center [456, 203] width 224 height 53
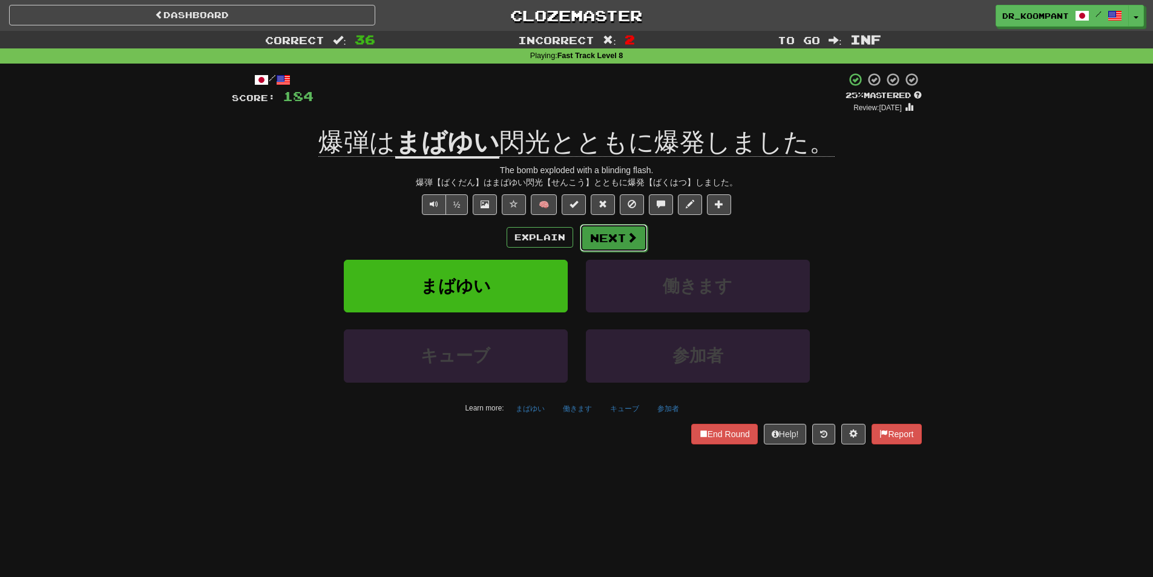
click at [620, 233] on button "Next" at bounding box center [614, 238] width 68 height 28
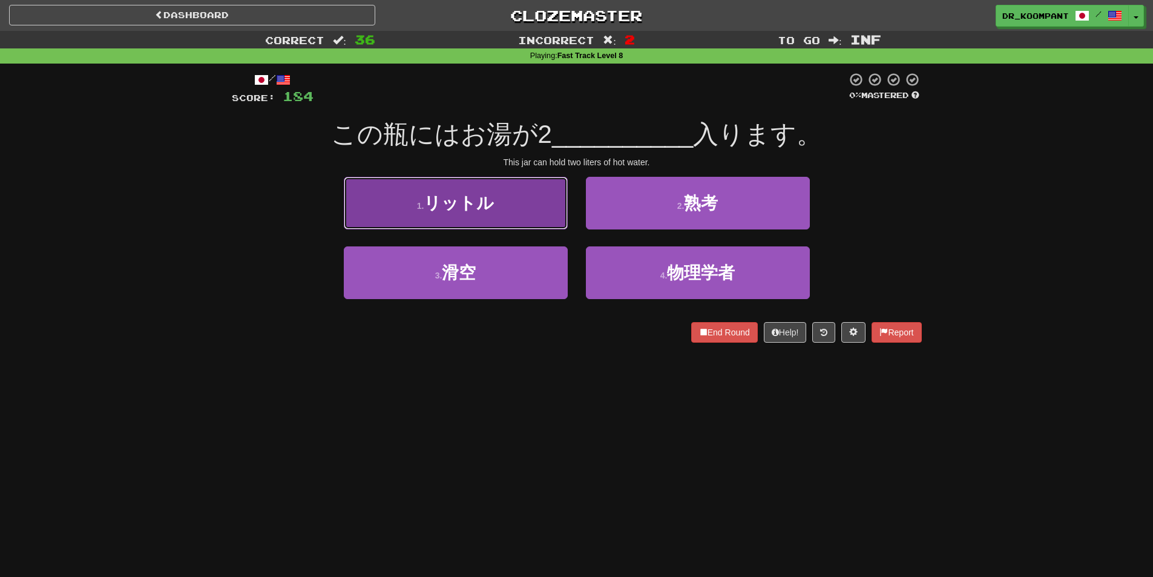
click at [511, 217] on button "1 . リットル" at bounding box center [456, 203] width 224 height 53
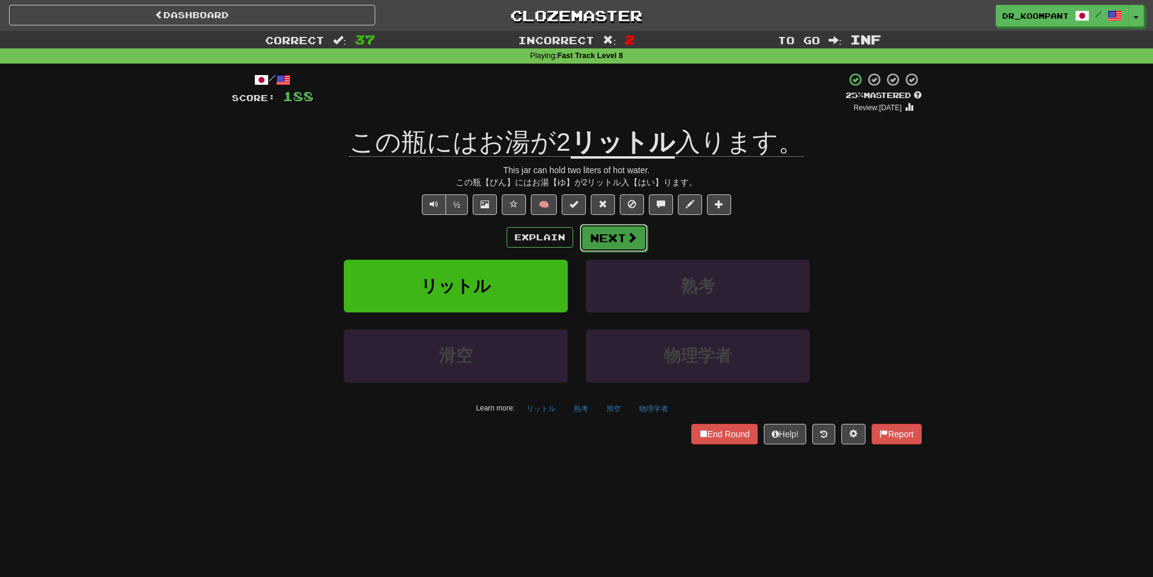
click at [614, 232] on button "Next" at bounding box center [614, 238] width 68 height 28
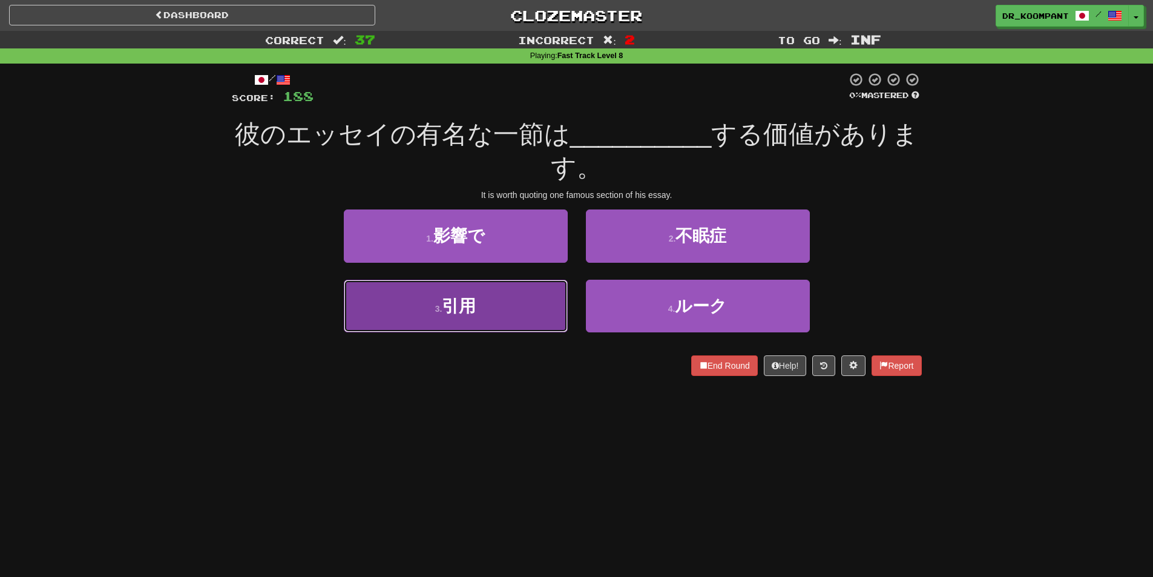
click at [502, 299] on button "3 . 引用" at bounding box center [456, 306] width 224 height 53
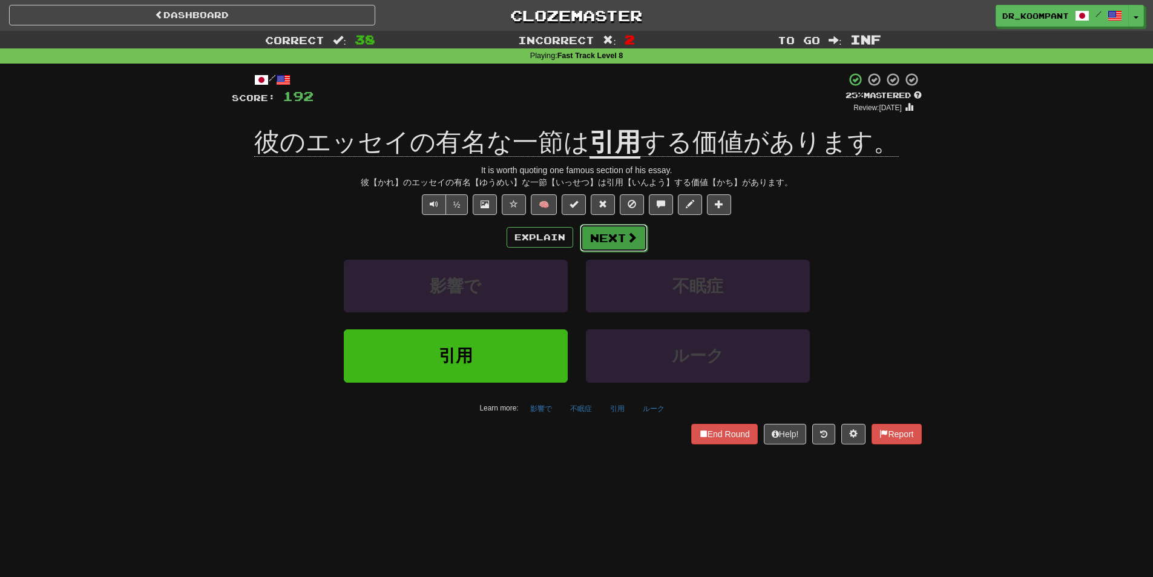
click at [618, 248] on button "Next" at bounding box center [614, 238] width 68 height 28
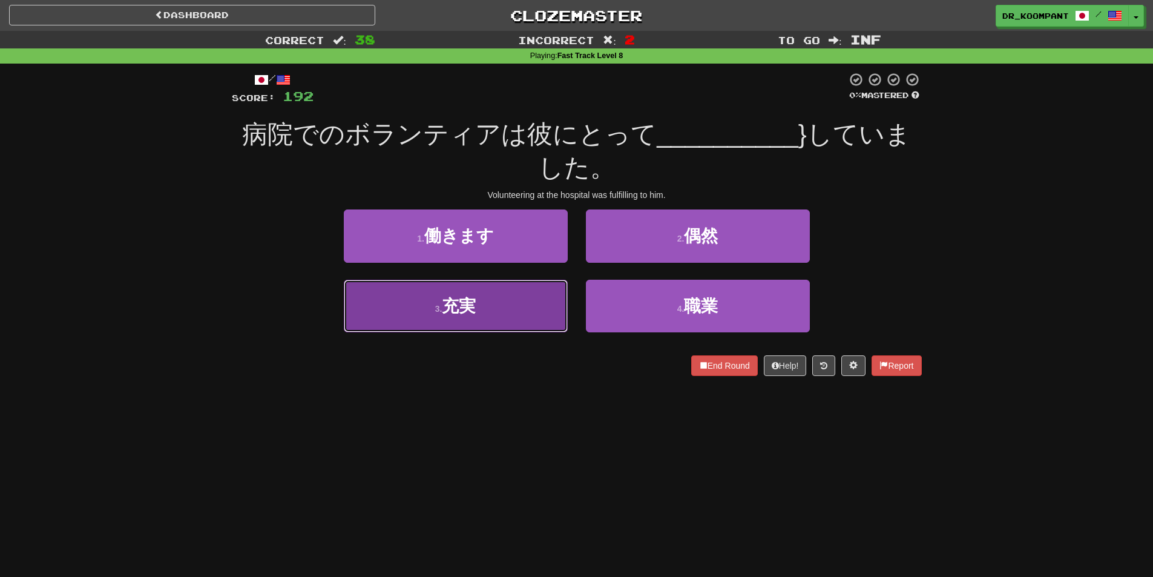
click at [526, 302] on button "3 . 充実" at bounding box center [456, 306] width 224 height 53
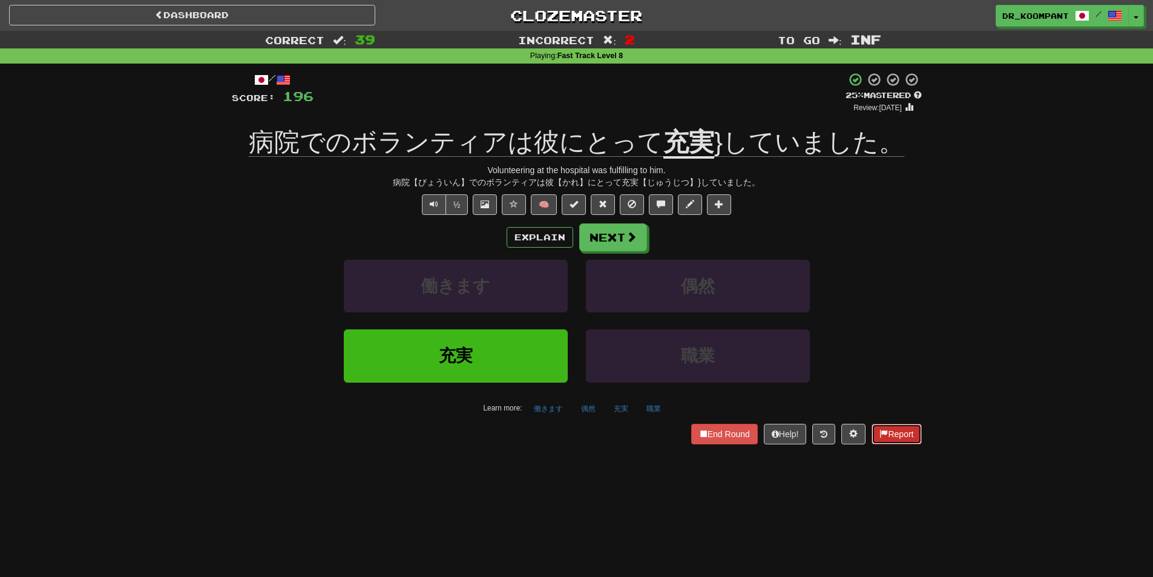
click at [915, 427] on button "Report" at bounding box center [896, 434] width 50 height 21
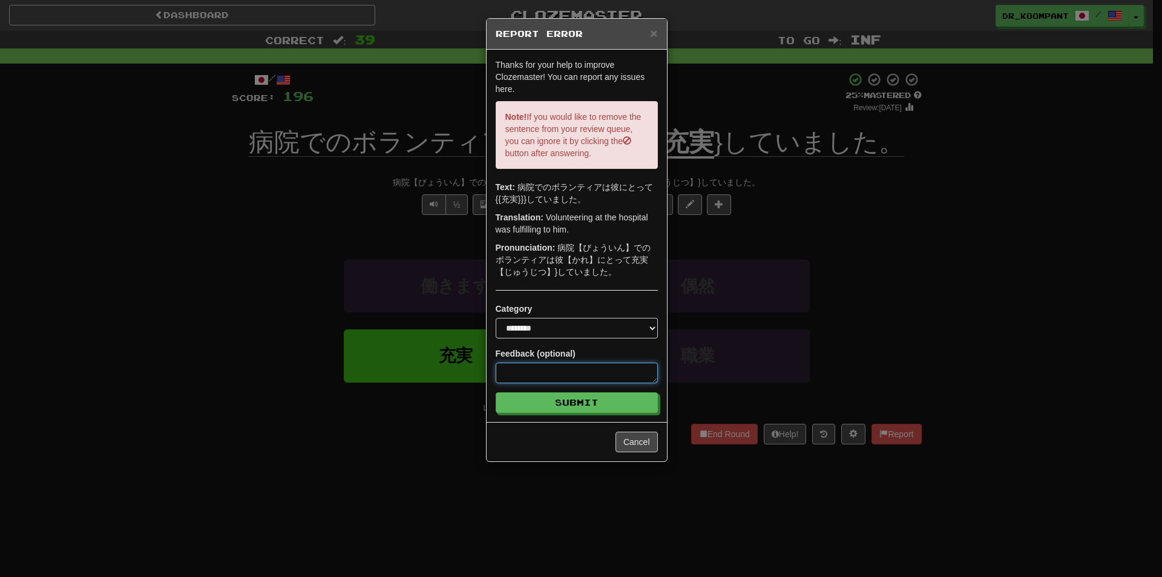
click at [582, 370] on textarea at bounding box center [577, 372] width 162 height 21
type textarea "*"
type textarea "**"
type textarea "*"
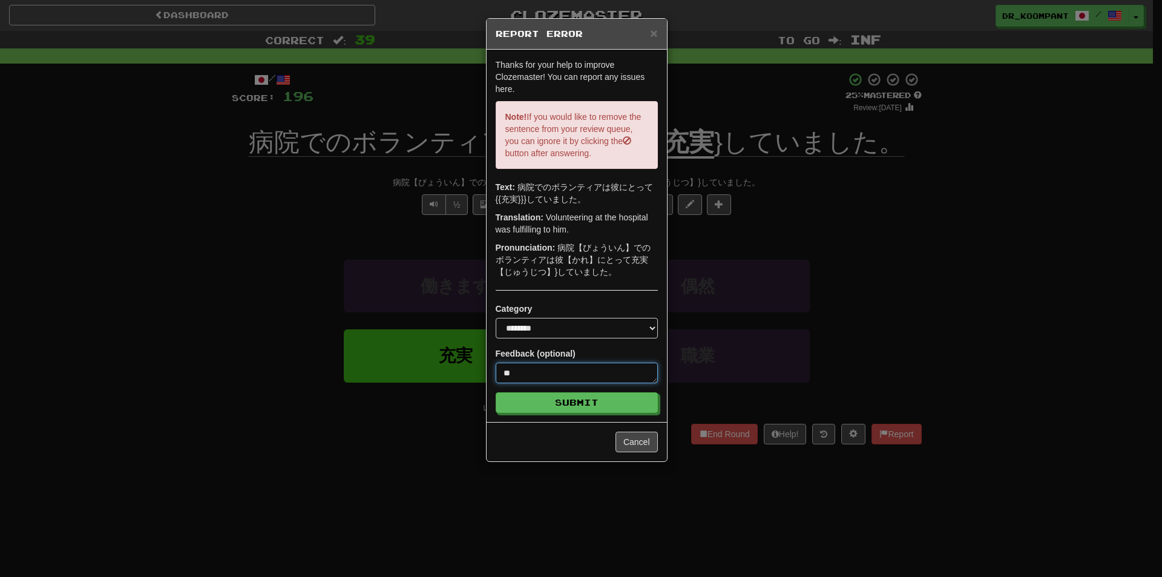
type textarea "*"
type textarea "***"
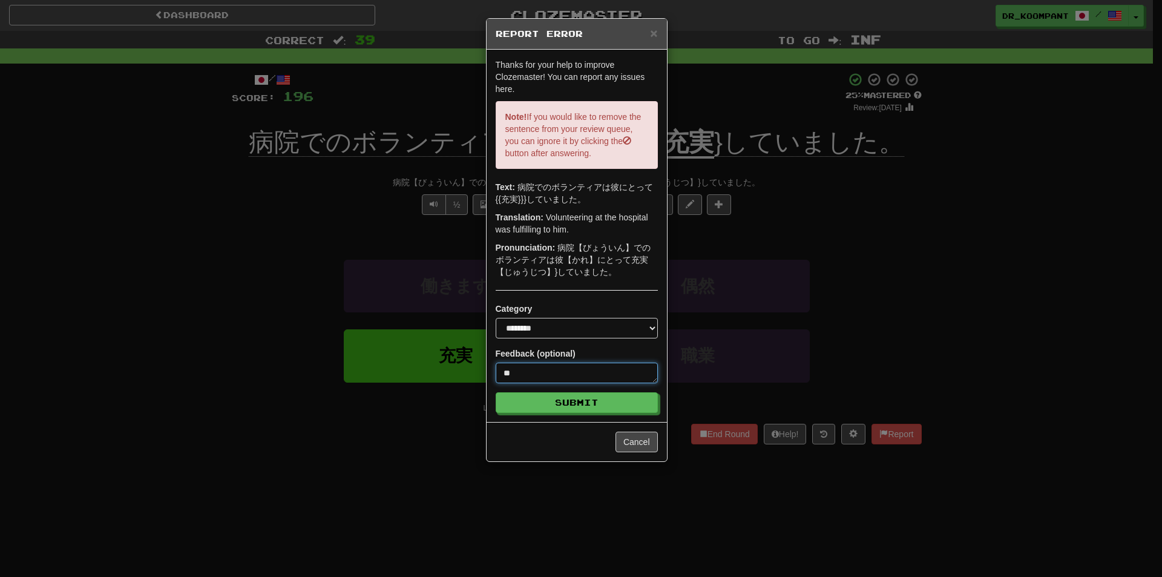
type textarea "*"
type textarea "****"
type textarea "*"
type textarea "*****"
type textarea "*"
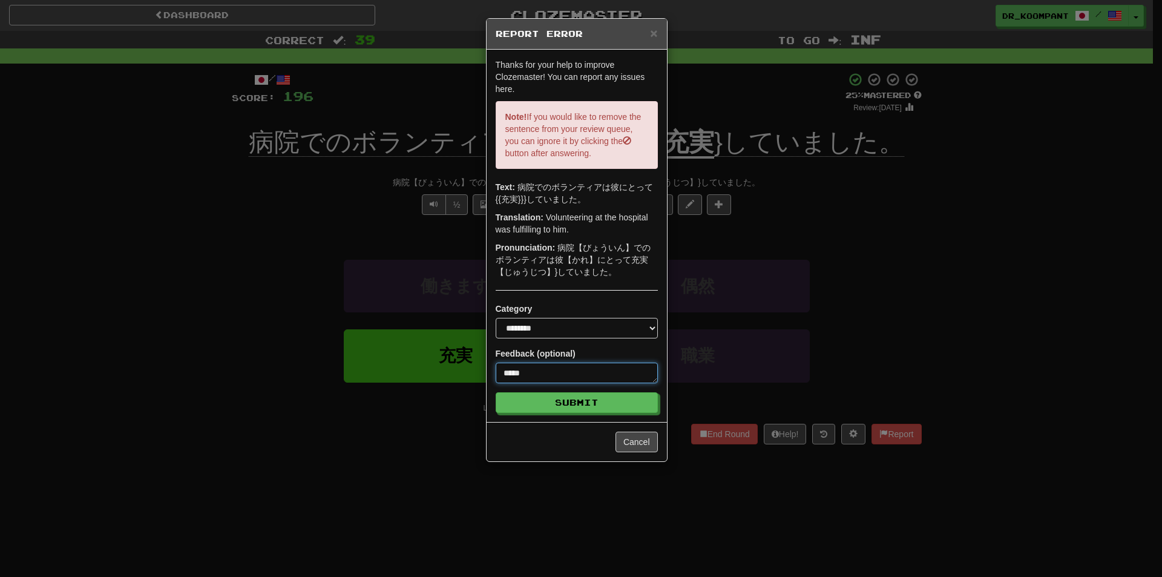
type textarea "******"
type textarea "*"
type textarea "*******"
type textarea "*"
type textarea "********"
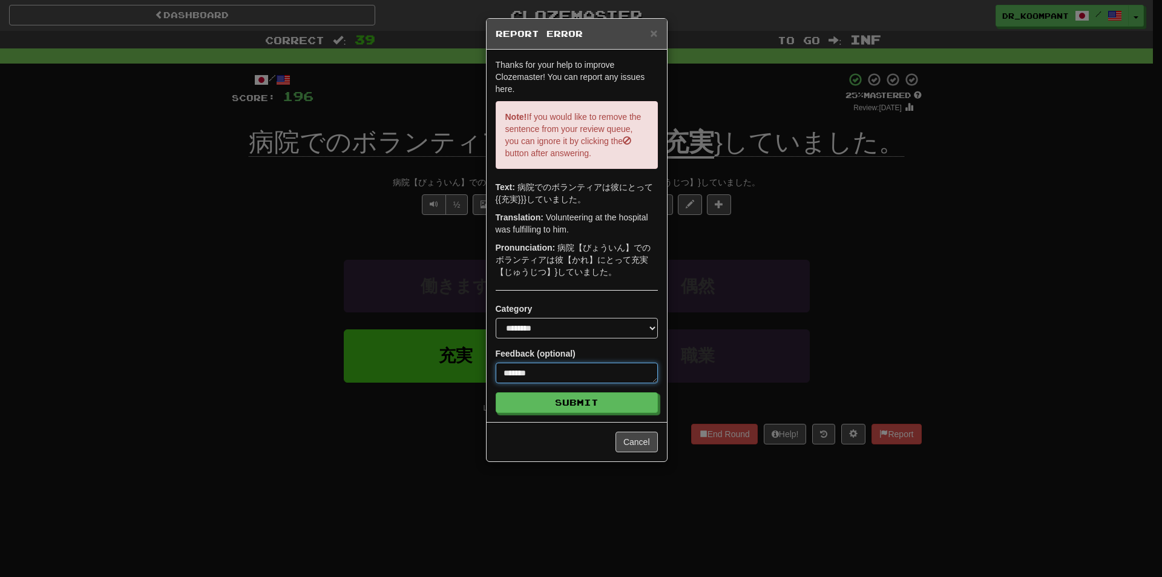
type textarea "*"
type textarea "*********"
type textarea "*"
type textarea "**********"
type textarea "*"
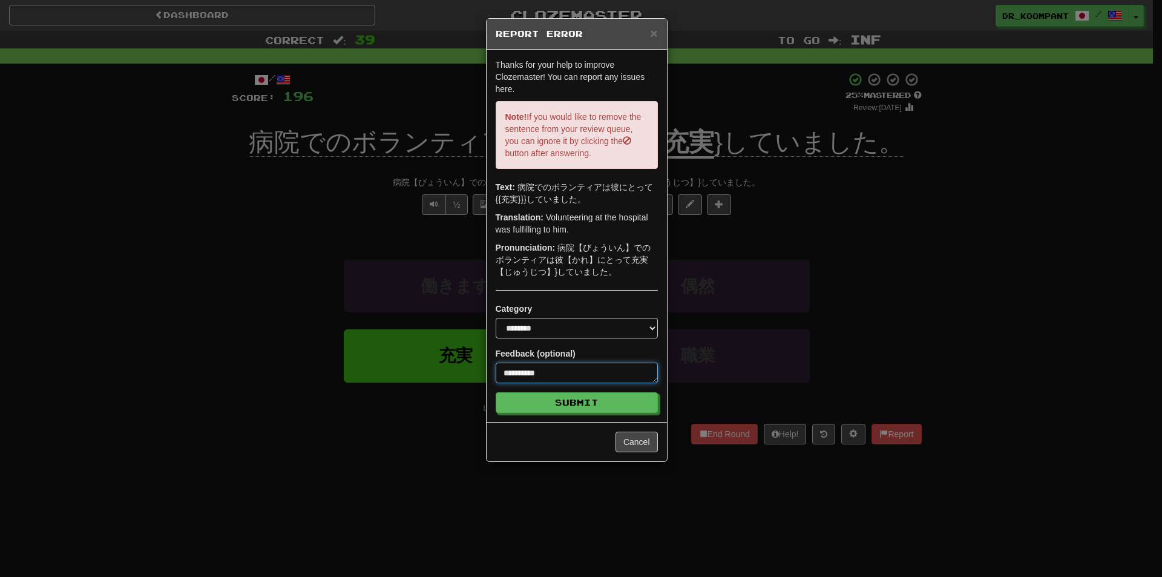
type textarea "**********"
type textarea "*"
type textarea "**********"
type textarea "*"
type textarea "**********"
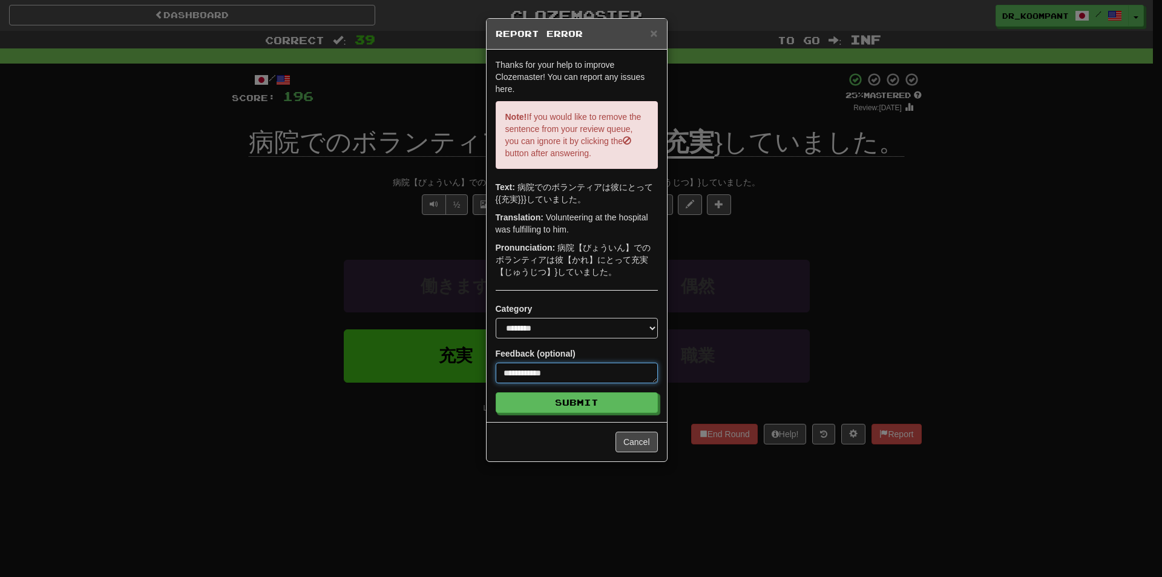
type textarea "*"
type textarea "**********"
type textarea "*"
type textarea "**********"
type textarea "*"
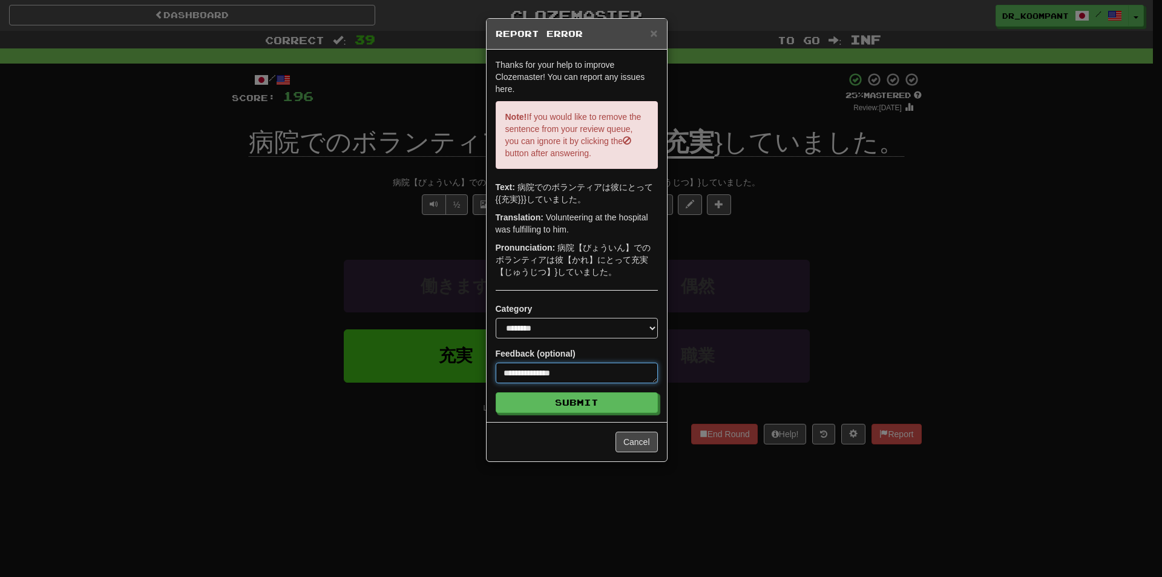
type textarea "**********"
type textarea "*"
type textarea "**********"
type textarea "*"
type textarea "**********"
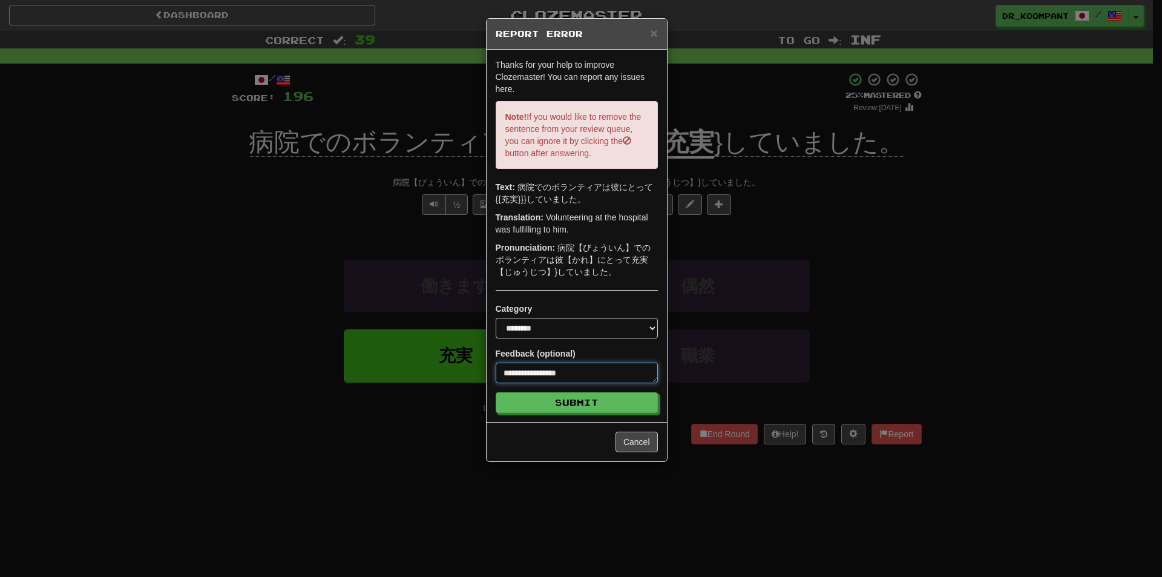
type textarea "*"
type textarea "**********"
type textarea "*"
type textarea "**********"
type textarea "*"
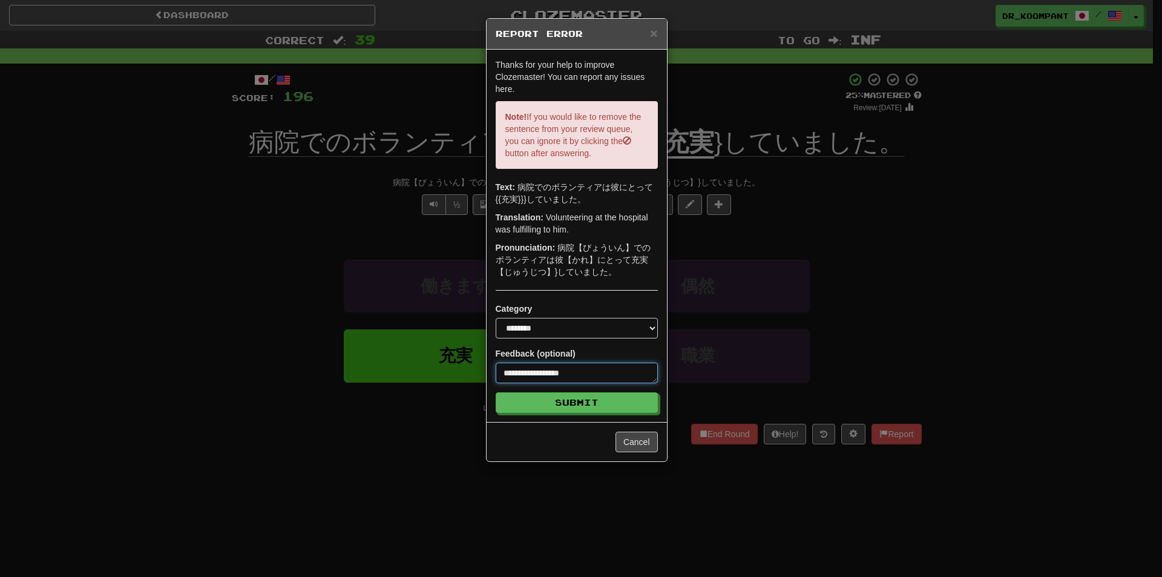
type textarea "**********"
type textarea "*"
type textarea "**********"
type textarea "*"
type textarea "**********"
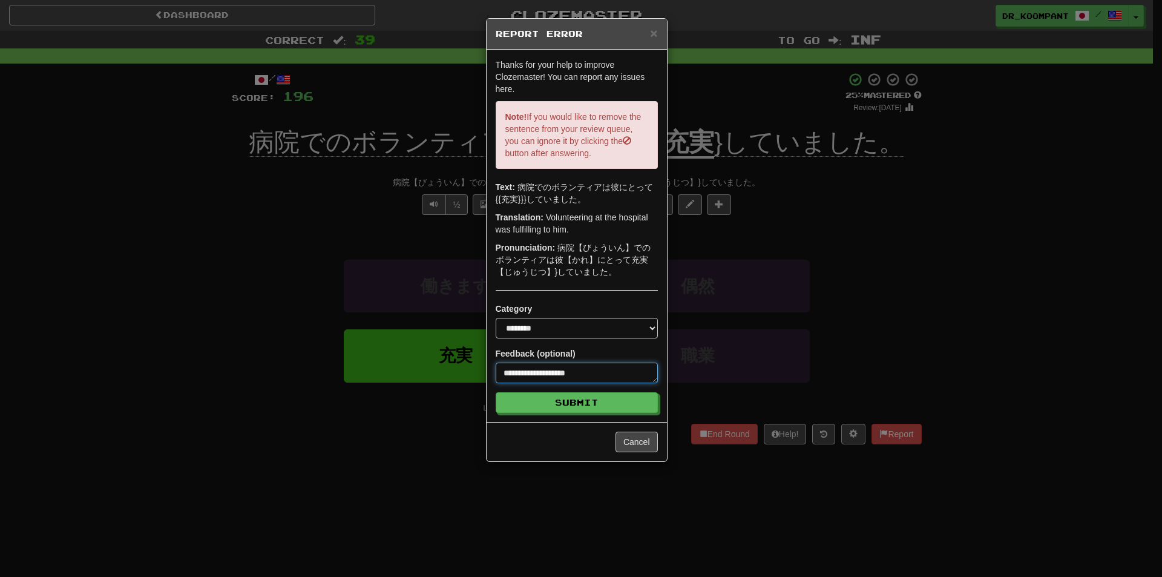
type textarea "*"
type textarea "**********"
type textarea "*"
type textarea "**********"
type textarea "*"
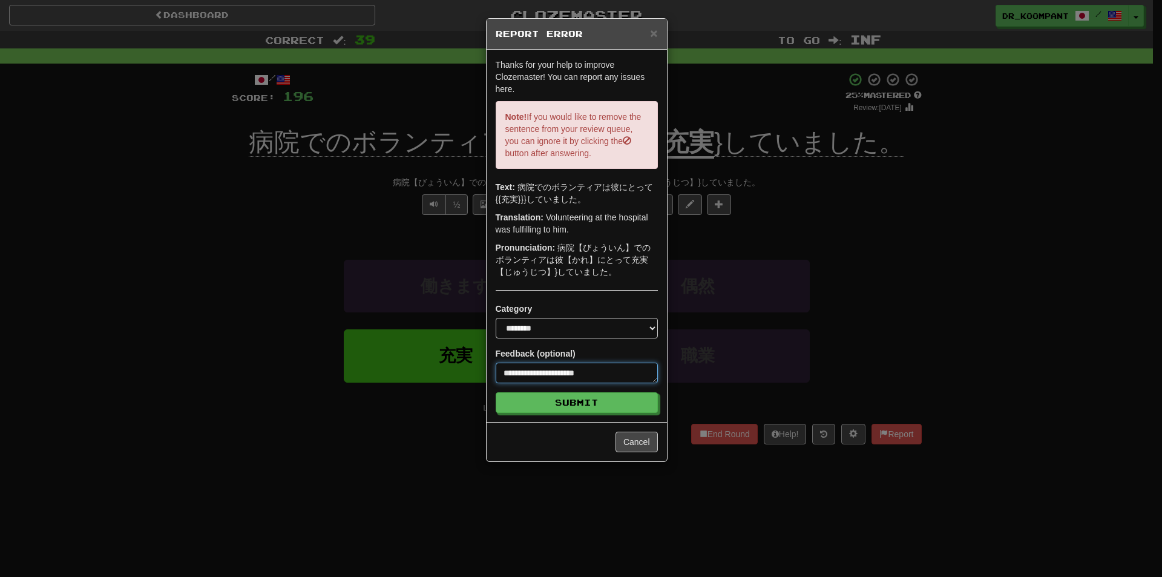
type textarea "**********"
type textarea "*"
type textarea "**********"
click at [593, 404] on button "Submit" at bounding box center [577, 403] width 162 height 21
type textarea "*"
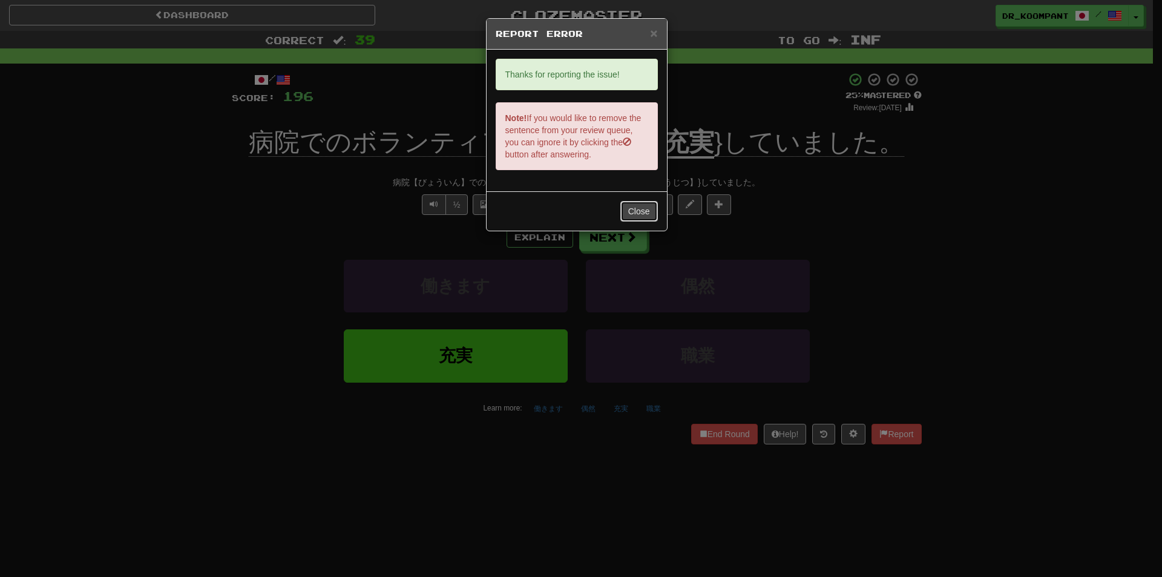
click at [641, 214] on button "Close" at bounding box center [639, 211] width 38 height 21
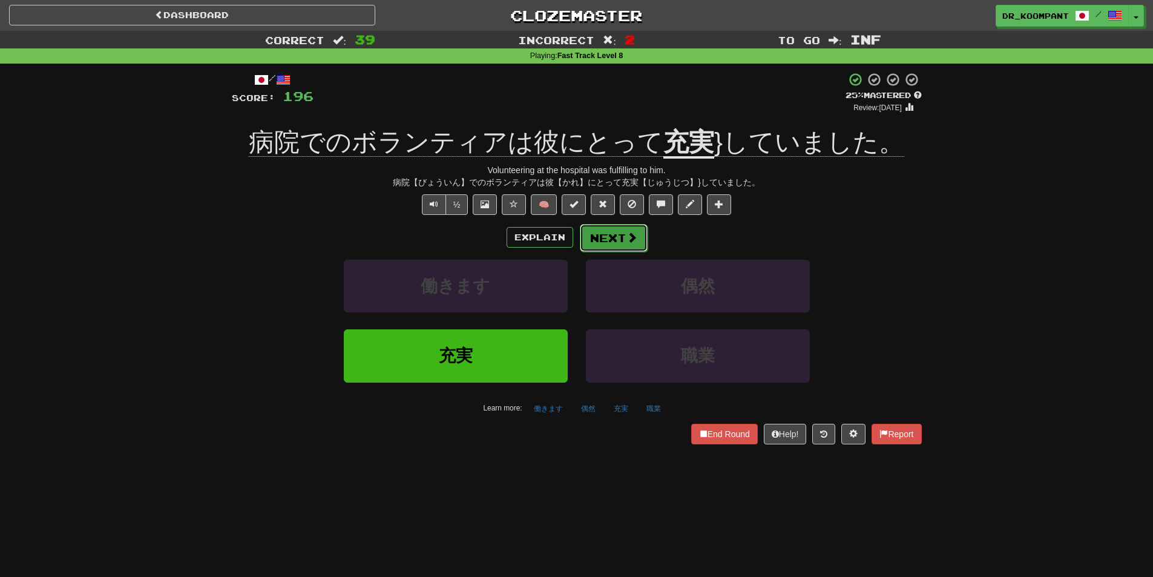
click at [631, 243] on span at bounding box center [631, 237] width 11 height 11
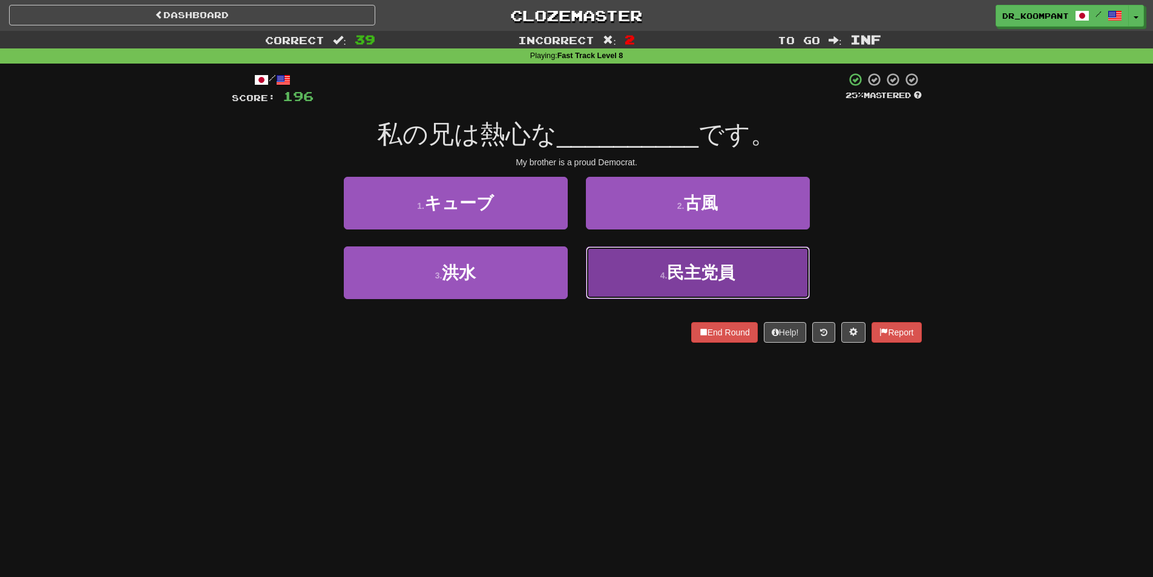
click at [712, 286] on button "4 . 民主党員" at bounding box center [698, 272] width 224 height 53
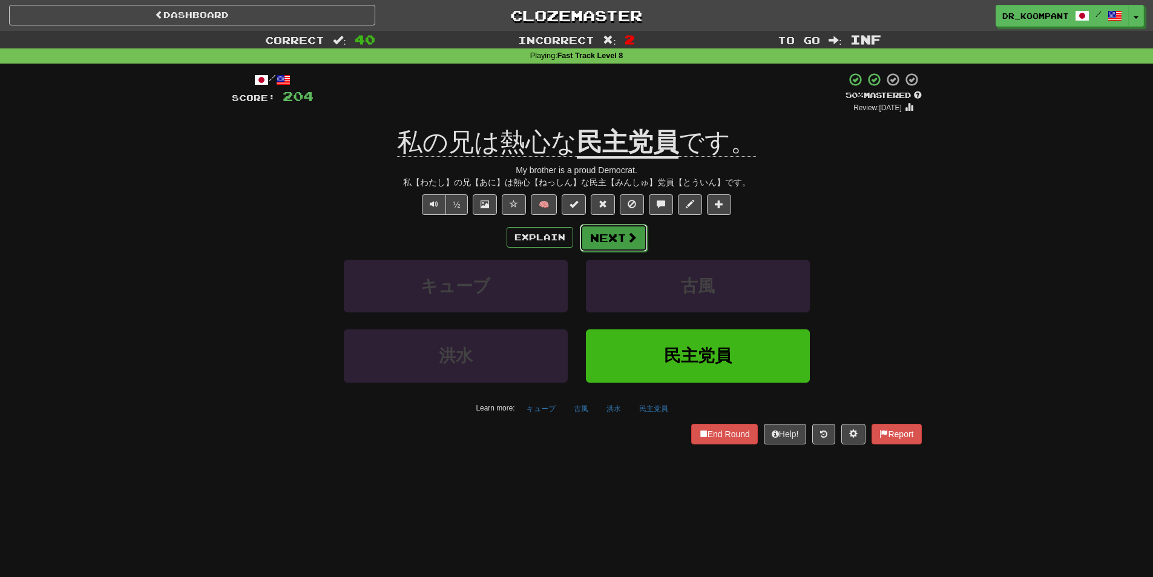
click at [610, 247] on button "Next" at bounding box center [614, 238] width 68 height 28
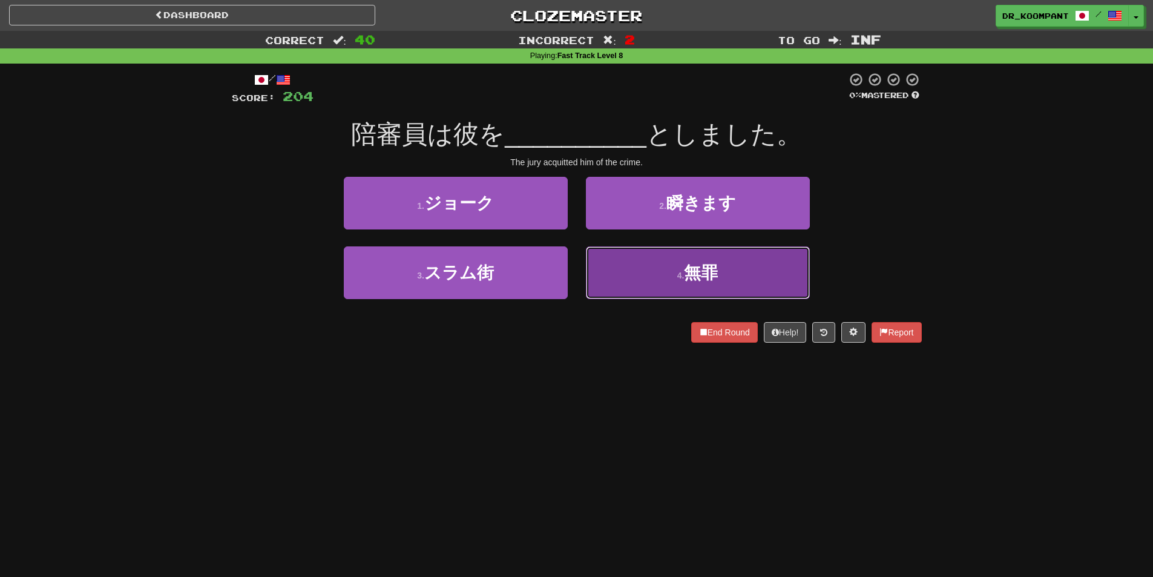
click at [661, 279] on button "4 . 無罪" at bounding box center [698, 272] width 224 height 53
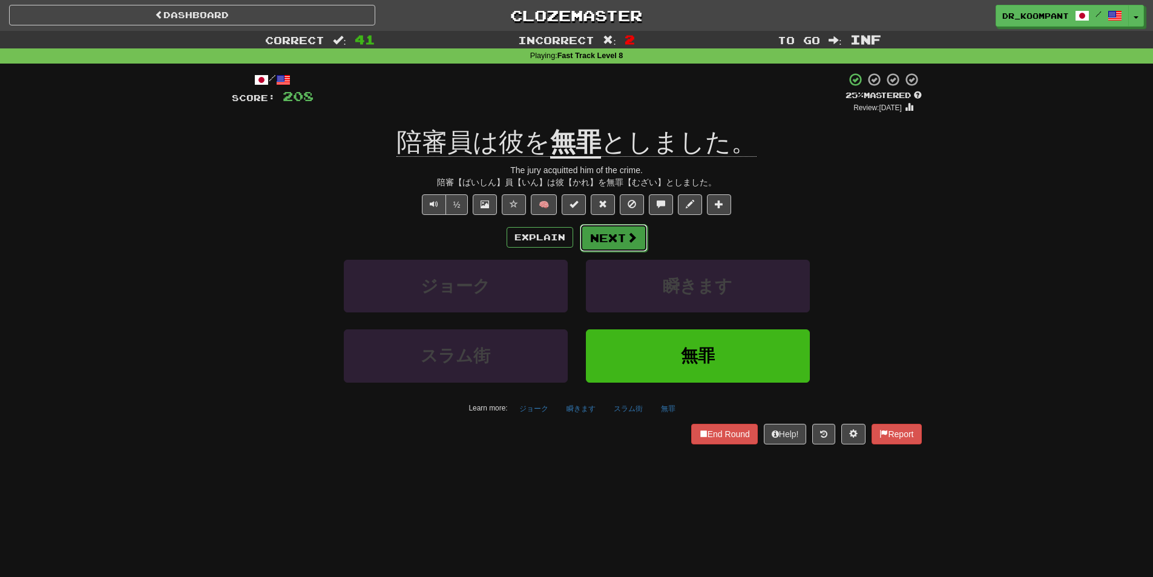
click at [641, 236] on button "Next" at bounding box center [614, 238] width 68 height 28
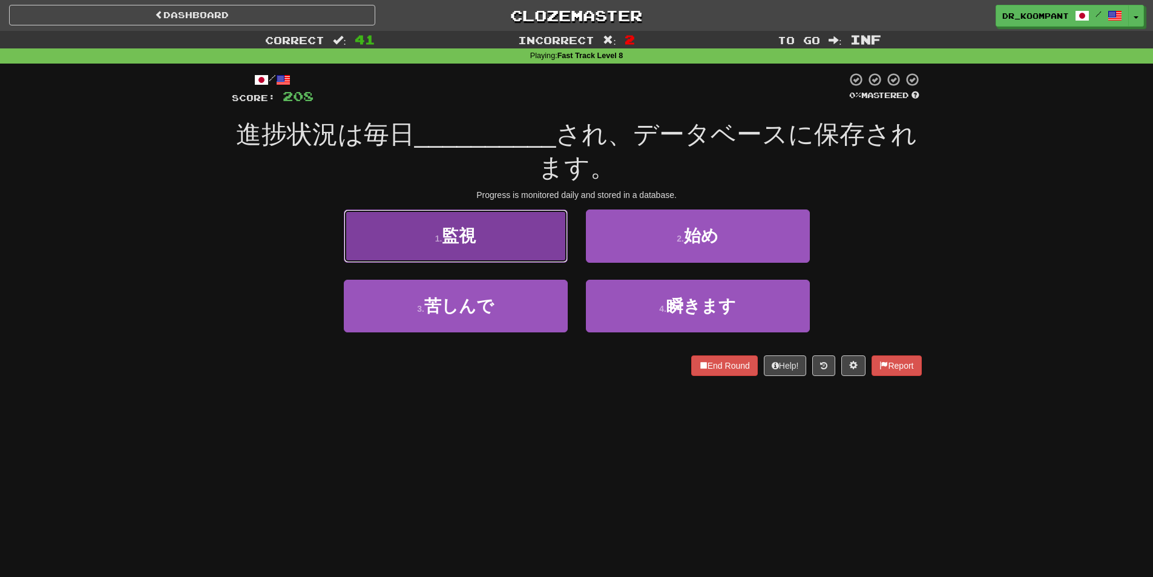
click at [532, 254] on button "1 . 監視" at bounding box center [456, 235] width 224 height 53
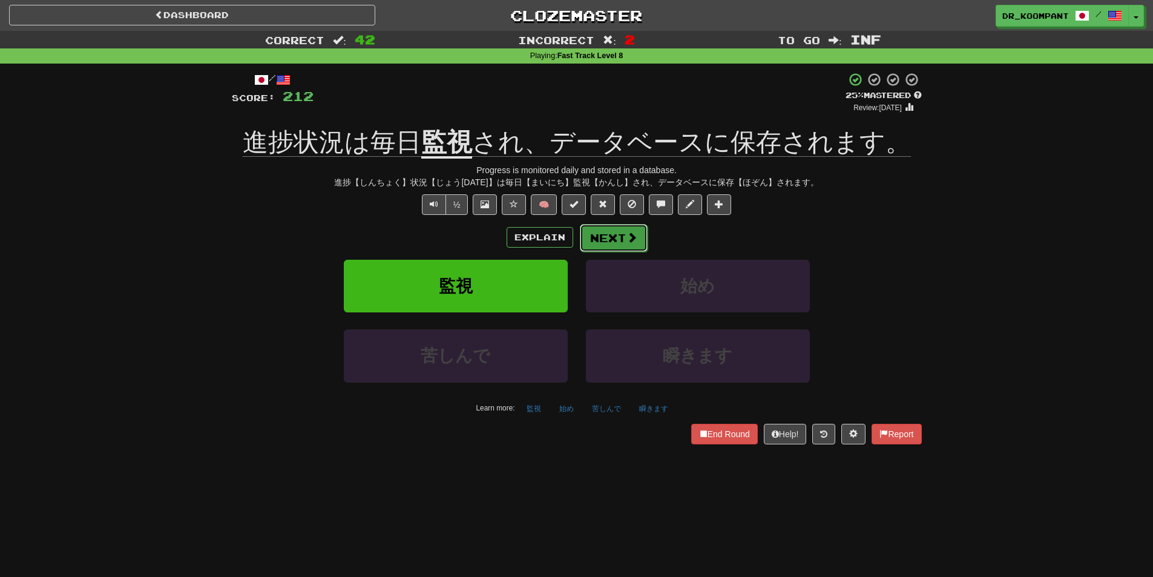
click at [626, 235] on span at bounding box center [631, 237] width 11 height 11
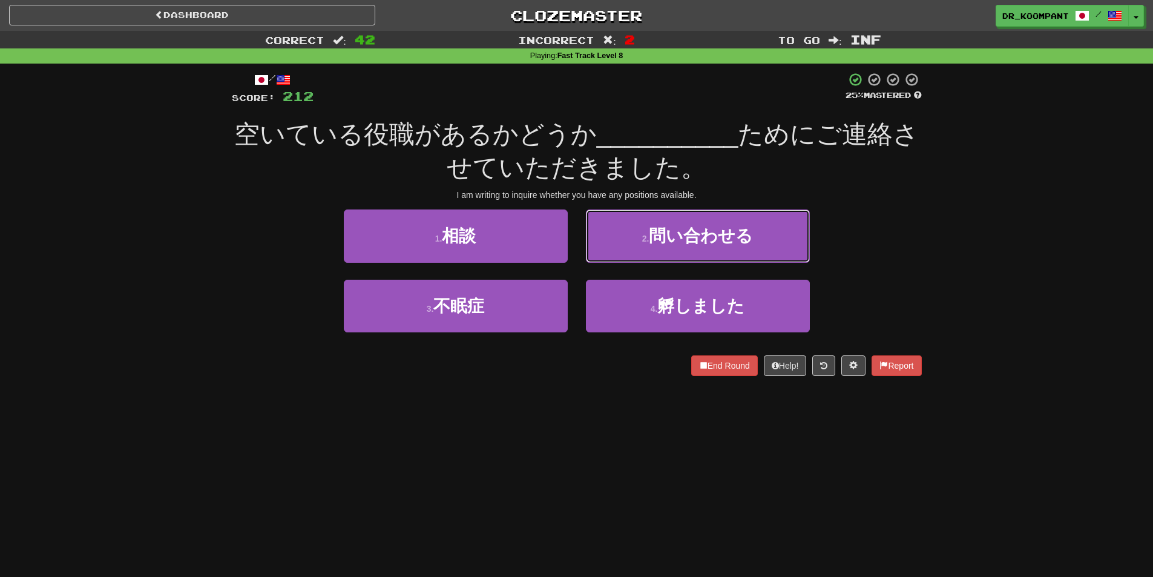
click at [735, 241] on span "問い合わせる" at bounding box center [701, 235] width 104 height 19
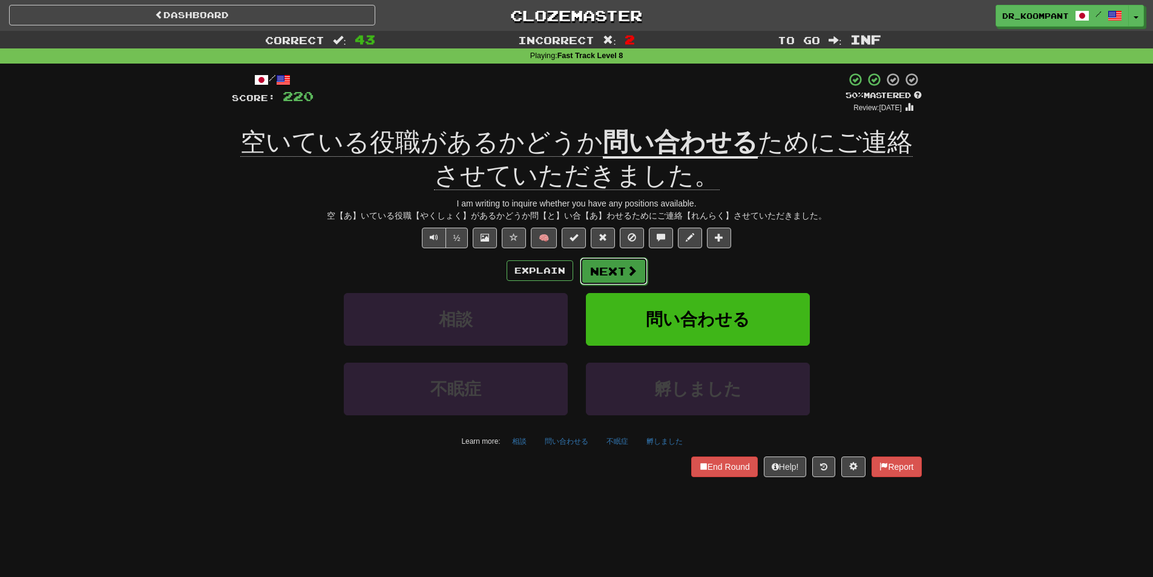
click at [617, 267] on button "Next" at bounding box center [614, 271] width 68 height 28
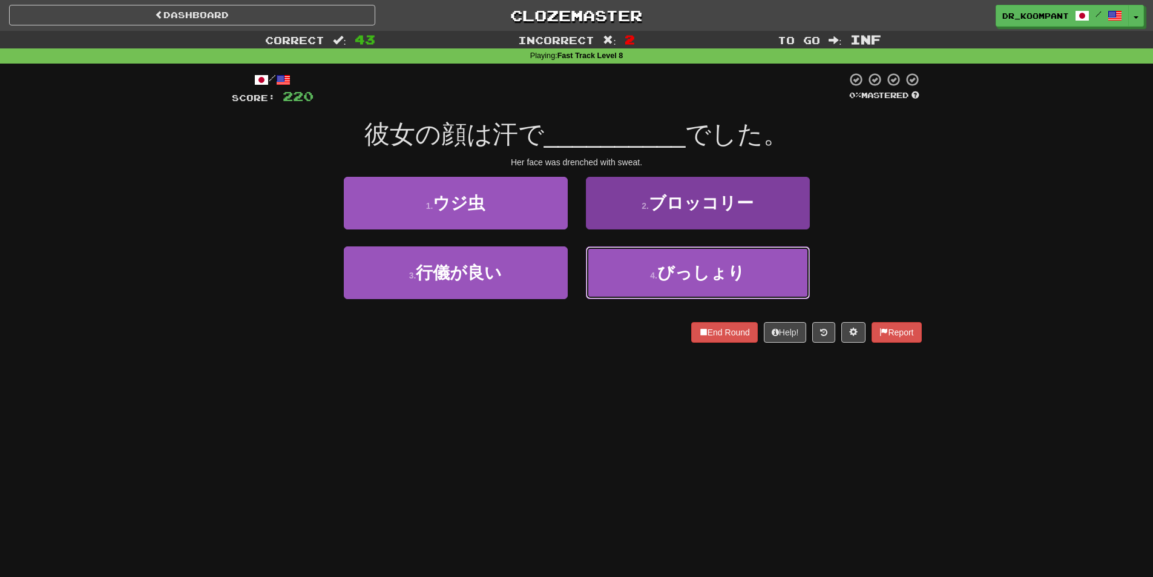
click at [706, 283] on button "4 . びっしょり" at bounding box center [698, 272] width 224 height 53
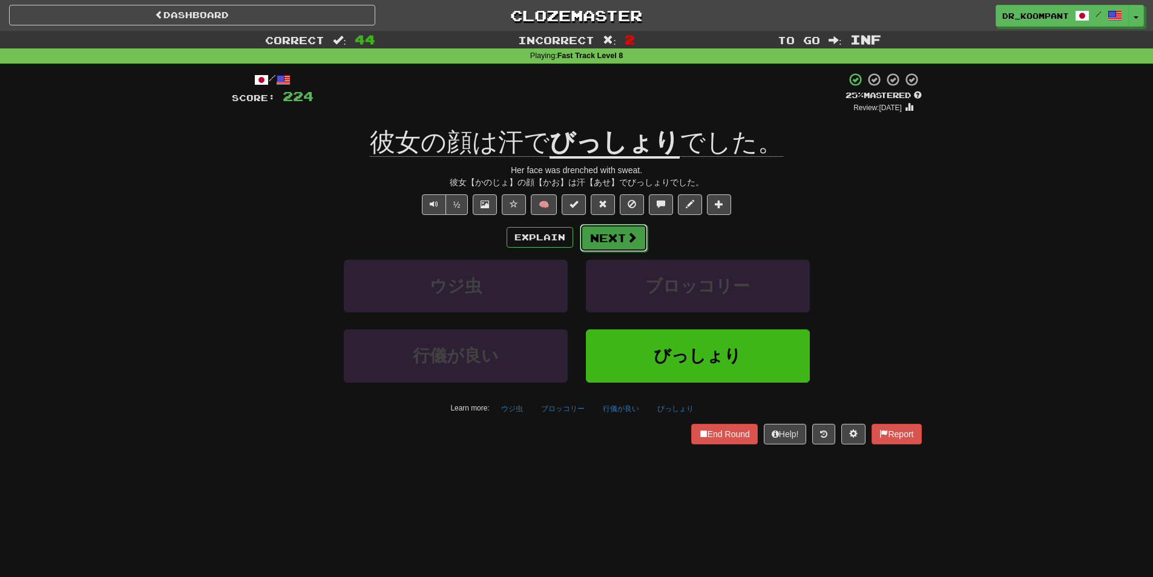
click at [632, 244] on button "Next" at bounding box center [614, 238] width 68 height 28
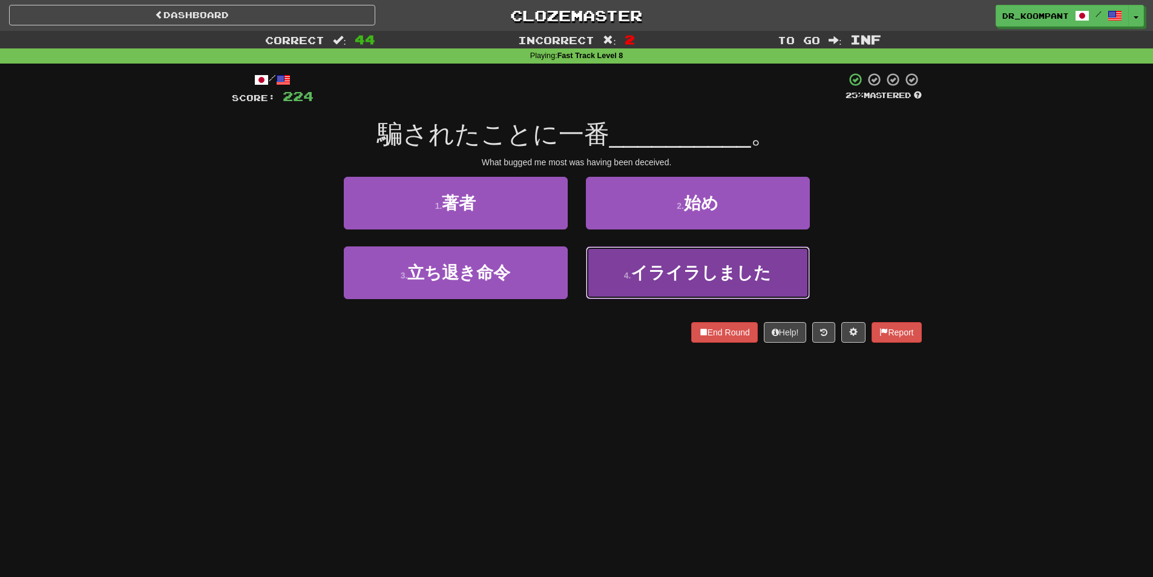
click at [637, 283] on button "4 . イライラしました" at bounding box center [698, 272] width 224 height 53
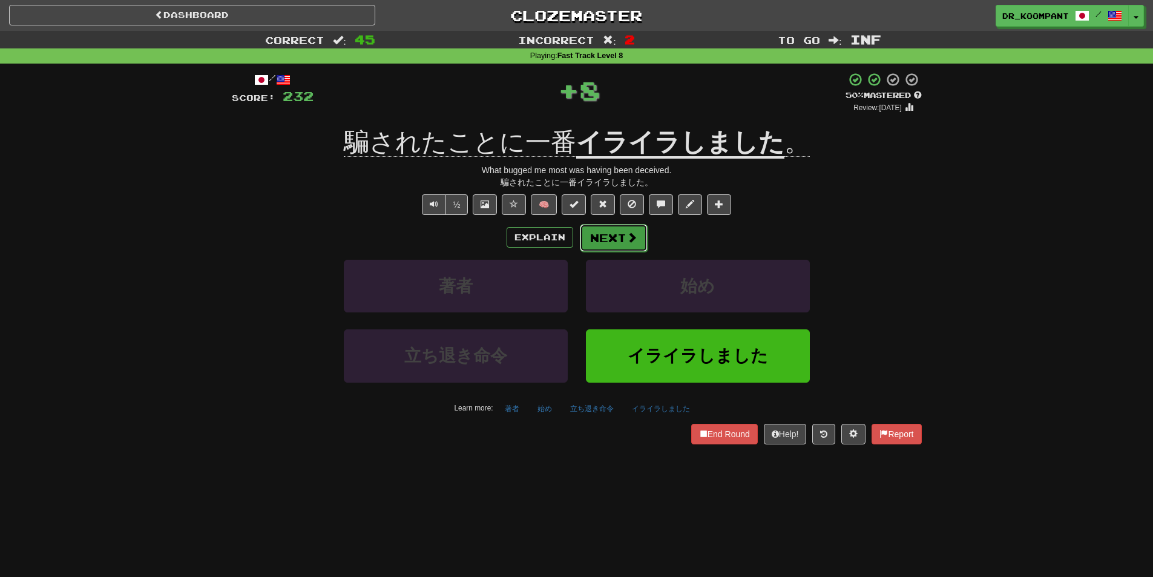
click at [626, 237] on span at bounding box center [631, 237] width 11 height 11
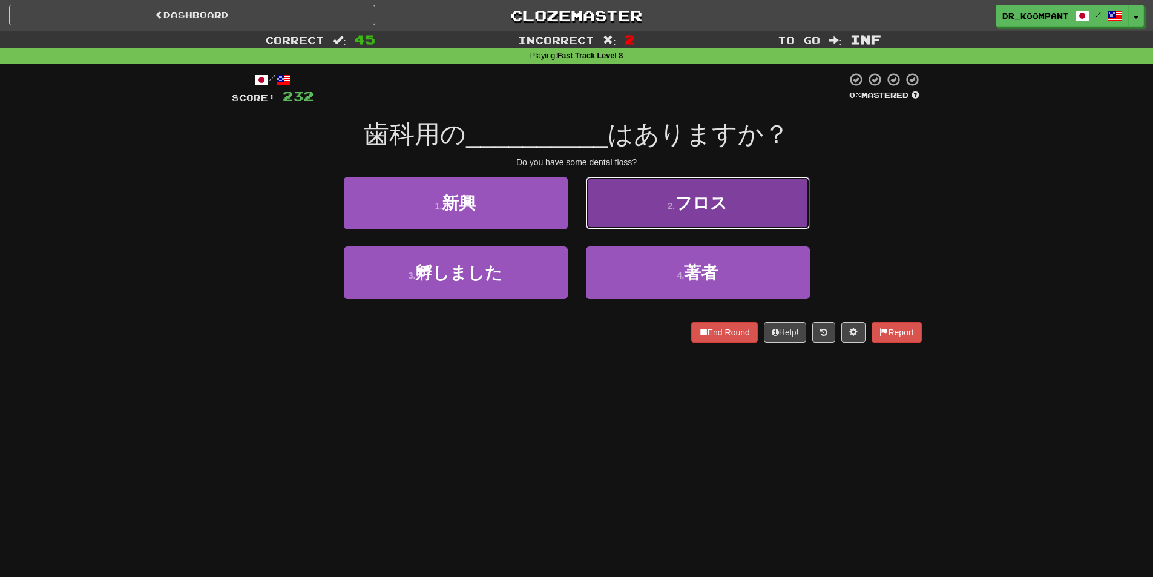
click at [680, 212] on button "2 . フロス" at bounding box center [698, 203] width 224 height 53
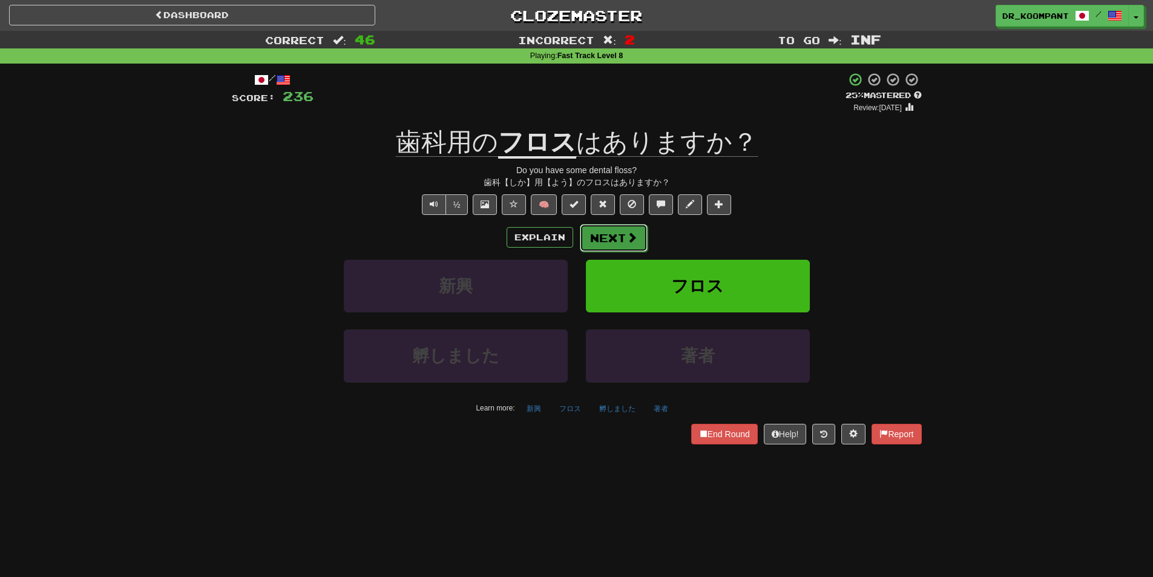
click at [610, 240] on button "Next" at bounding box center [614, 238] width 68 height 28
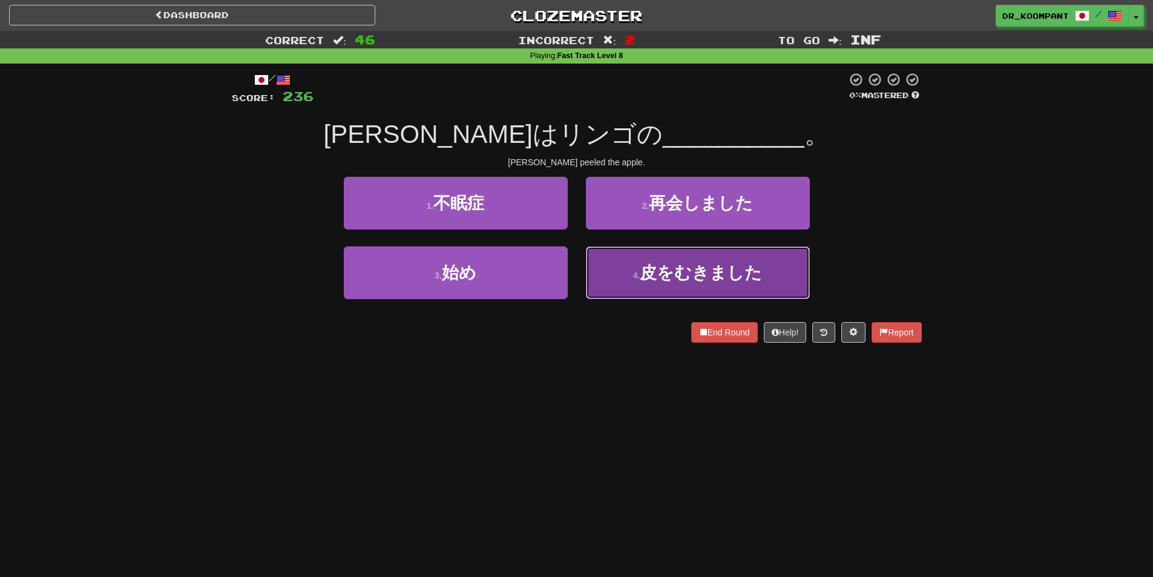
click at [666, 280] on span "皮をむきました" at bounding box center [701, 272] width 122 height 19
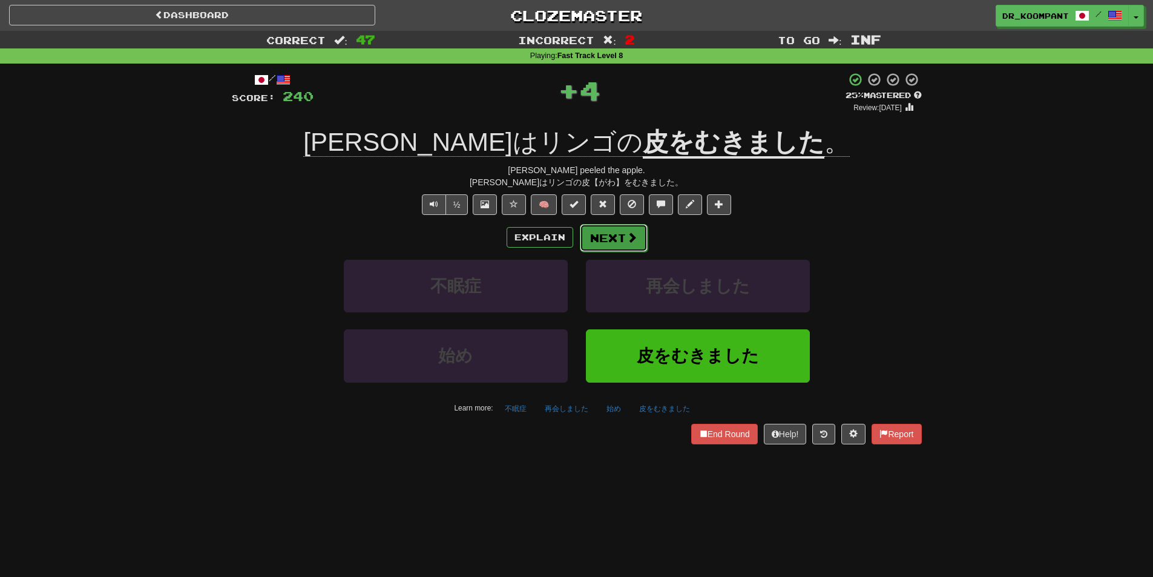
click at [614, 233] on button "Next" at bounding box center [614, 238] width 68 height 28
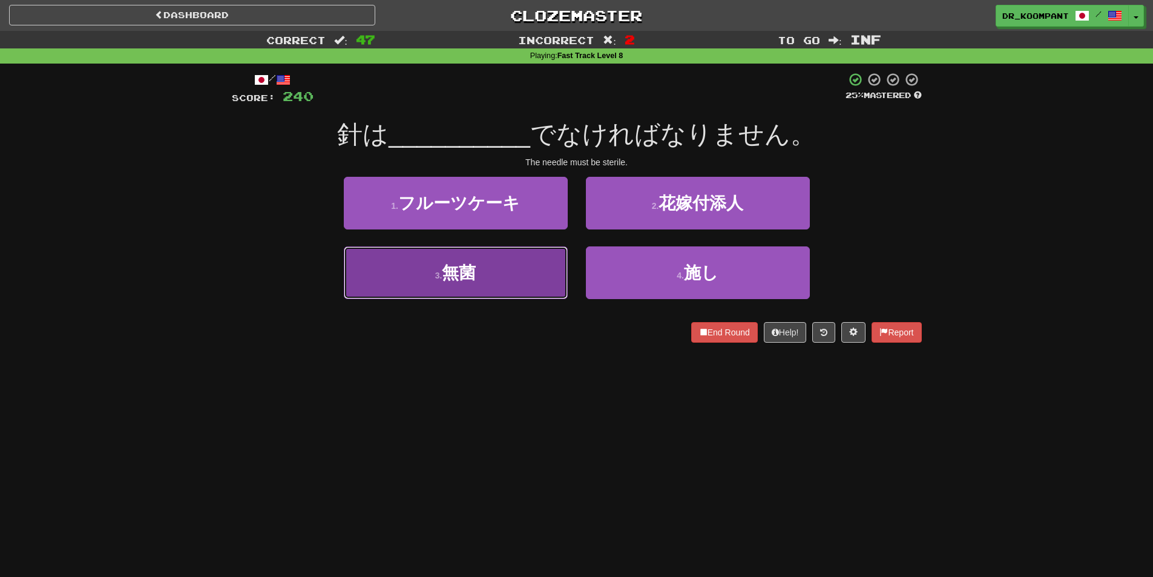
click at [526, 253] on button "3 . 無菌" at bounding box center [456, 272] width 224 height 53
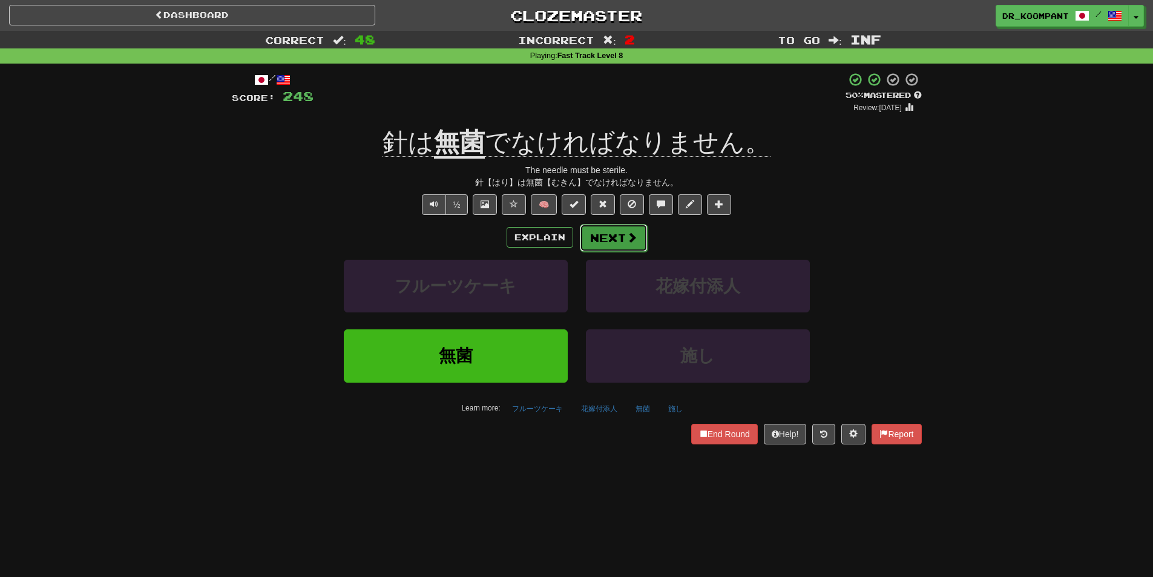
click at [606, 238] on button "Next" at bounding box center [614, 238] width 68 height 28
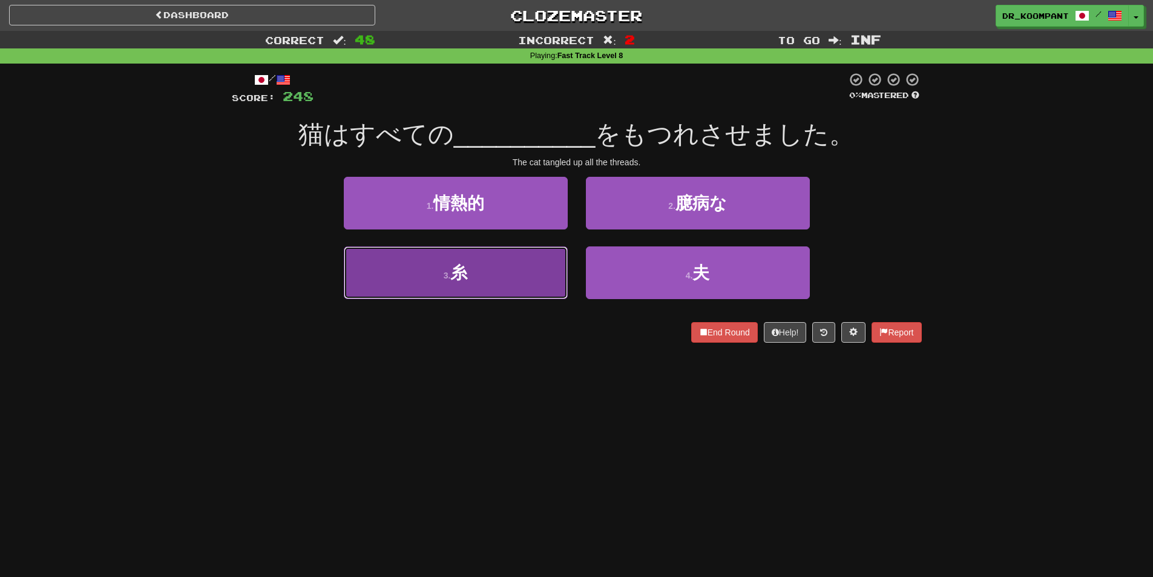
click at [448, 283] on button "3 . 糸" at bounding box center [456, 272] width 224 height 53
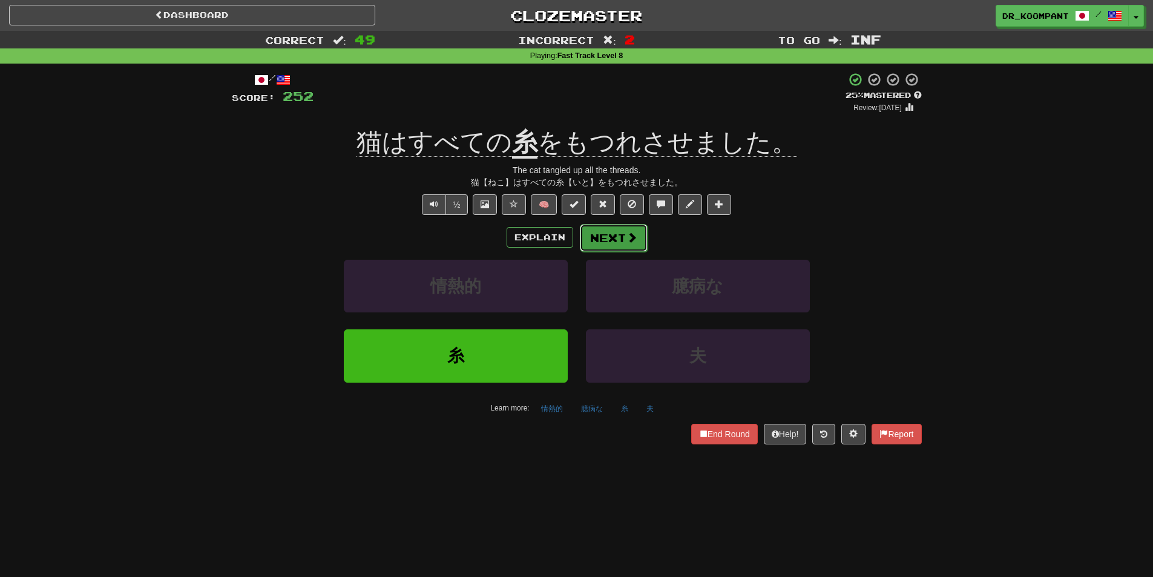
click at [598, 230] on button "Next" at bounding box center [614, 238] width 68 height 28
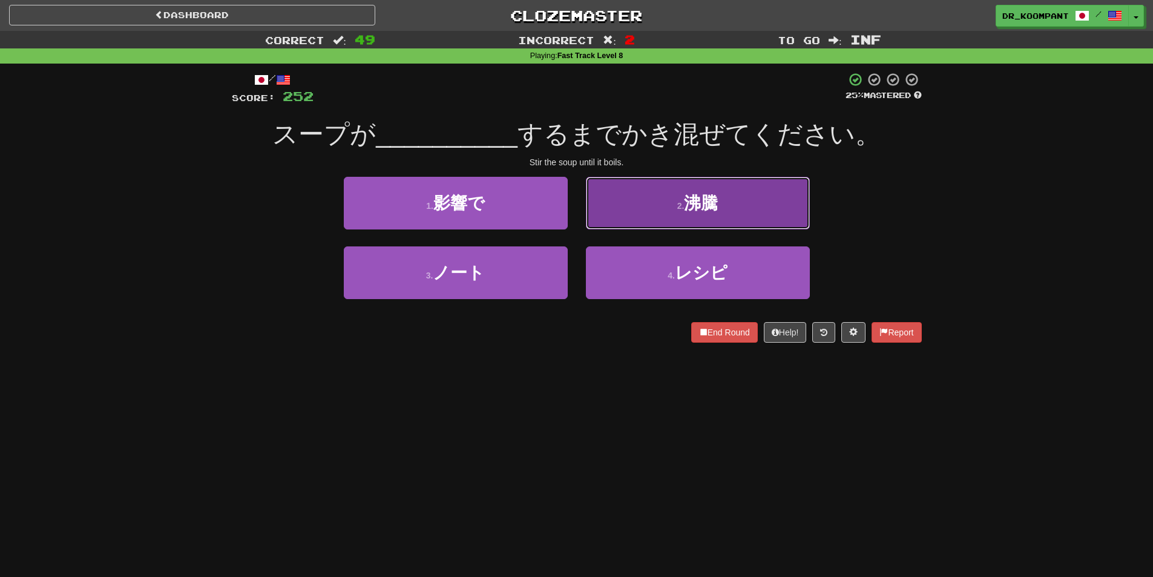
click at [644, 218] on button "2 . 沸騰" at bounding box center [698, 203] width 224 height 53
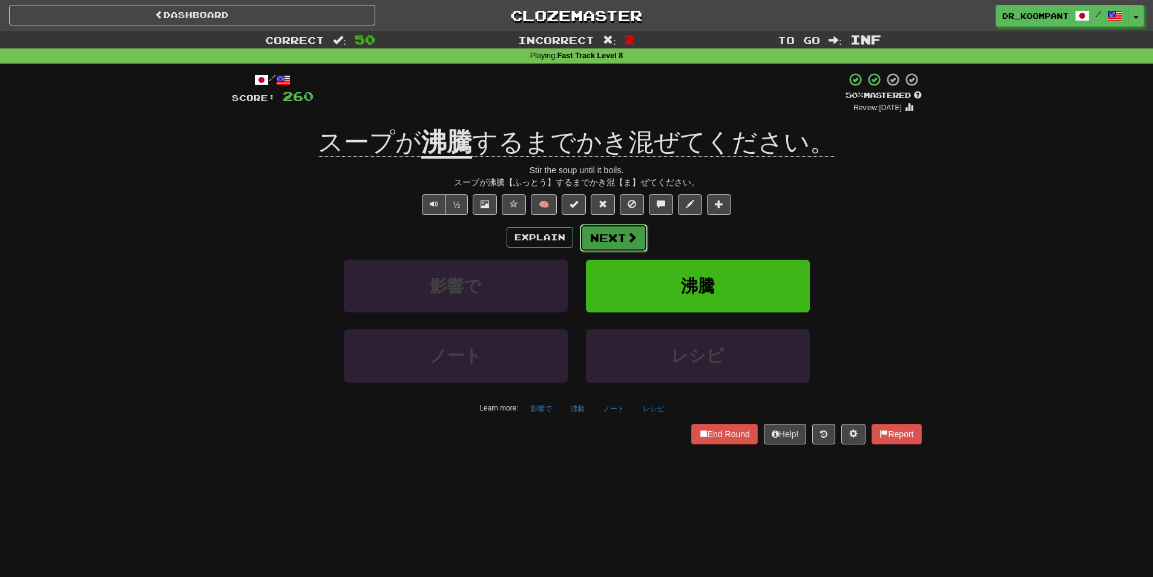
click at [612, 227] on button "Next" at bounding box center [614, 238] width 68 height 28
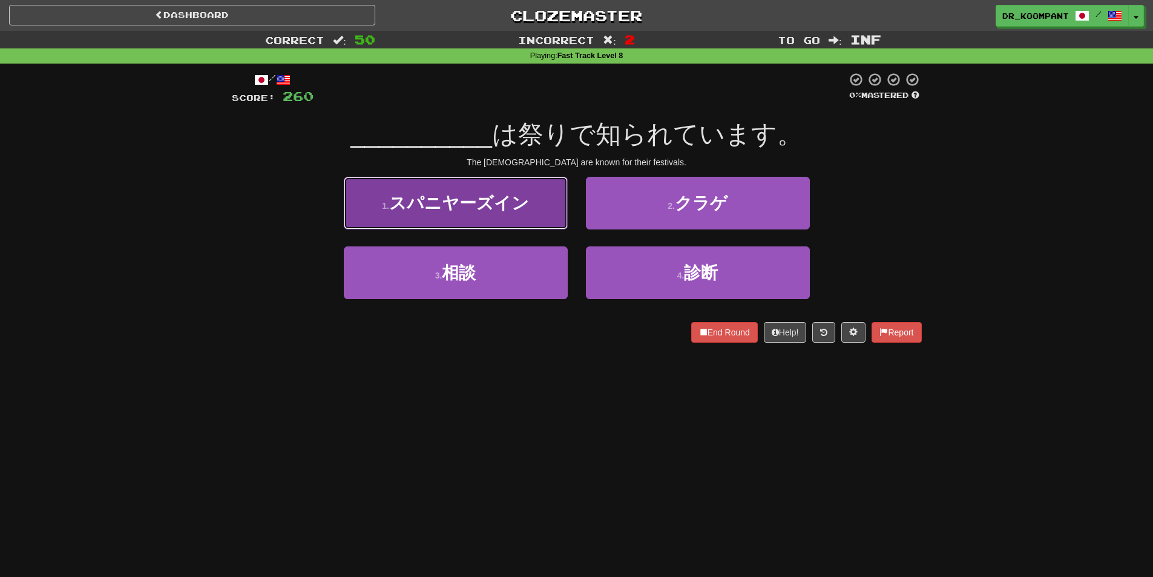
click at [474, 223] on button "1 . スパニヤーズイン" at bounding box center [456, 203] width 224 height 53
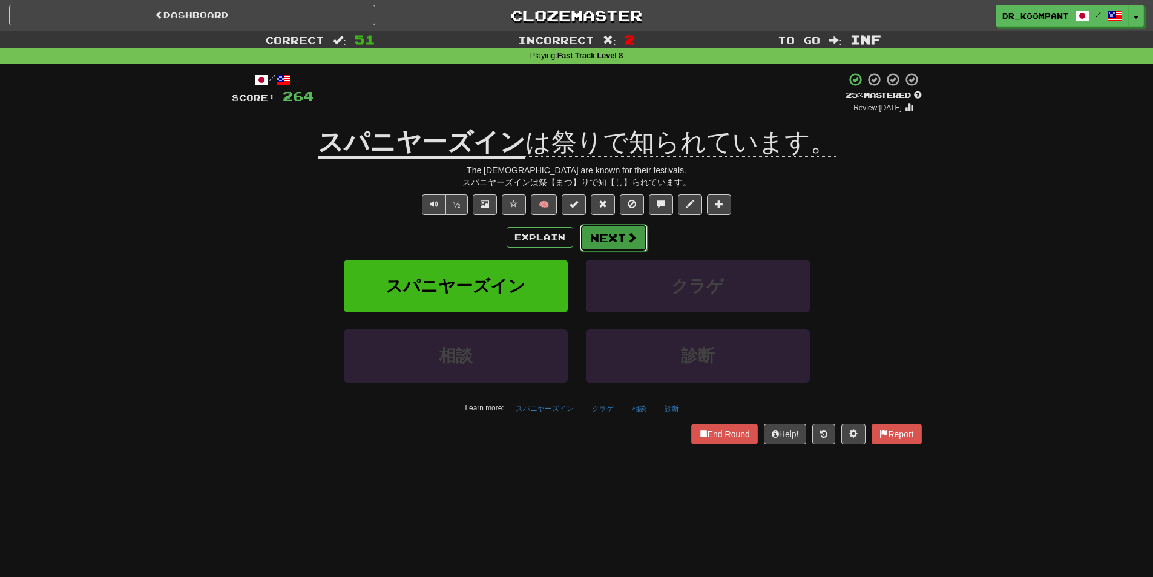
click at [615, 240] on button "Next" at bounding box center [614, 238] width 68 height 28
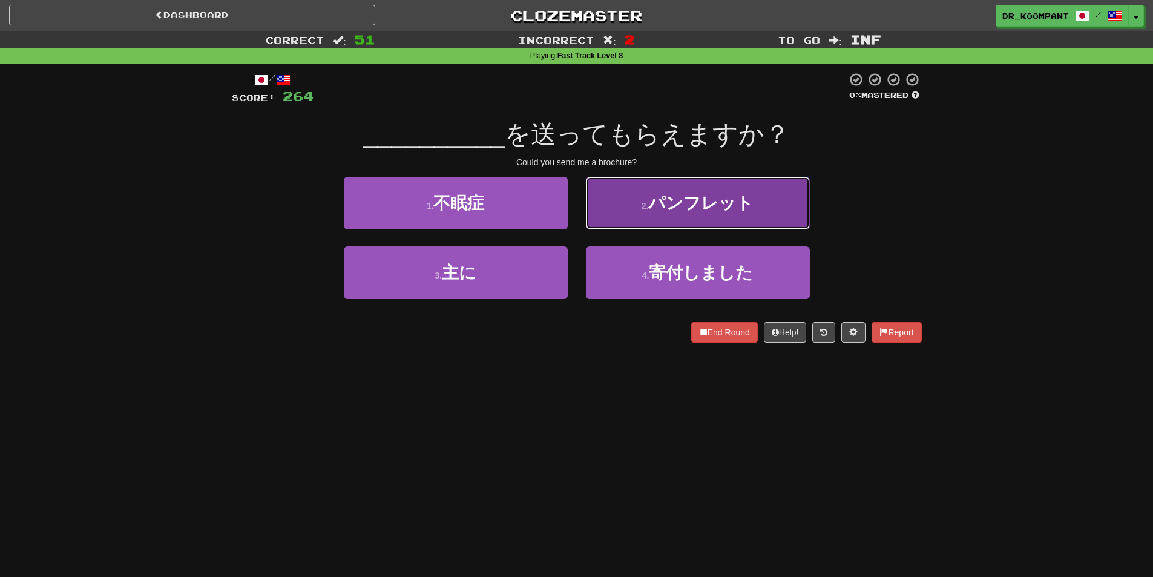
click at [663, 220] on button "2 . パンフレット" at bounding box center [698, 203] width 224 height 53
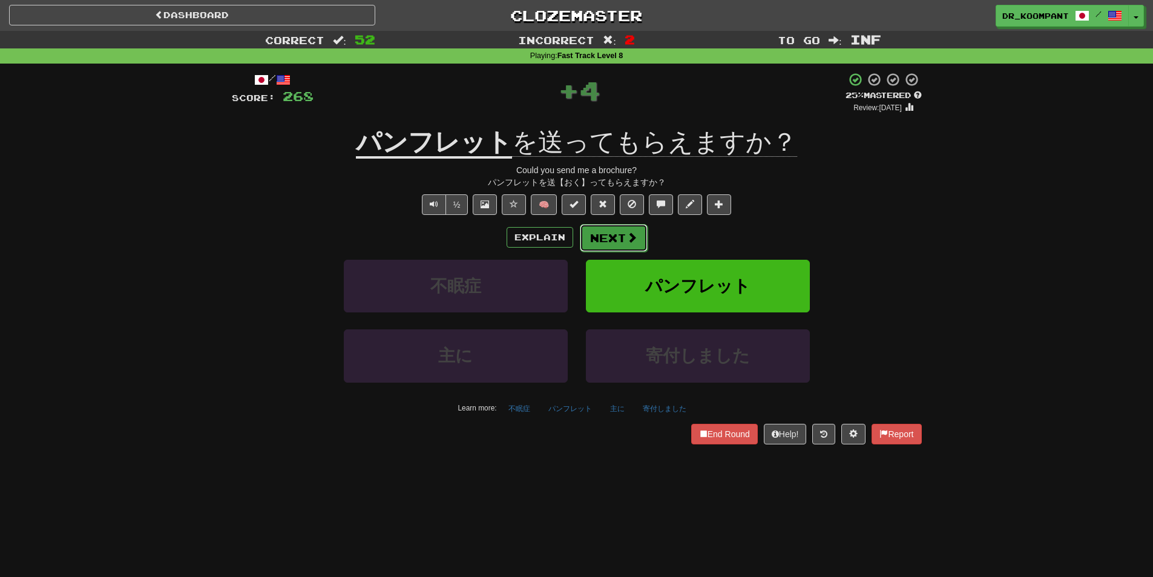
click at [611, 232] on button "Next" at bounding box center [614, 238] width 68 height 28
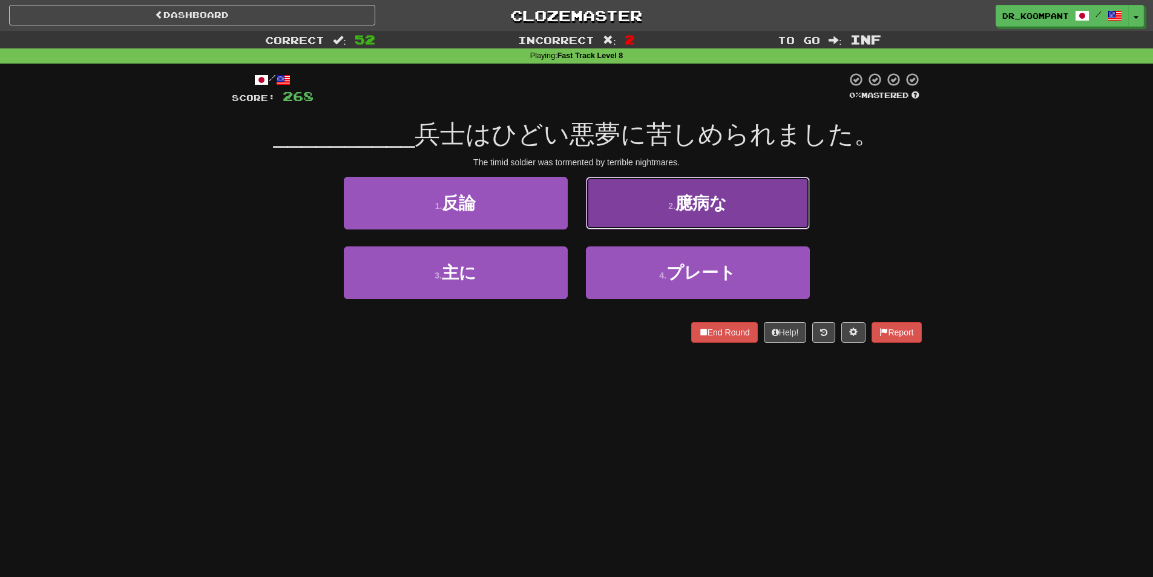
click at [644, 221] on button "2 . 臆病な" at bounding box center [698, 203] width 224 height 53
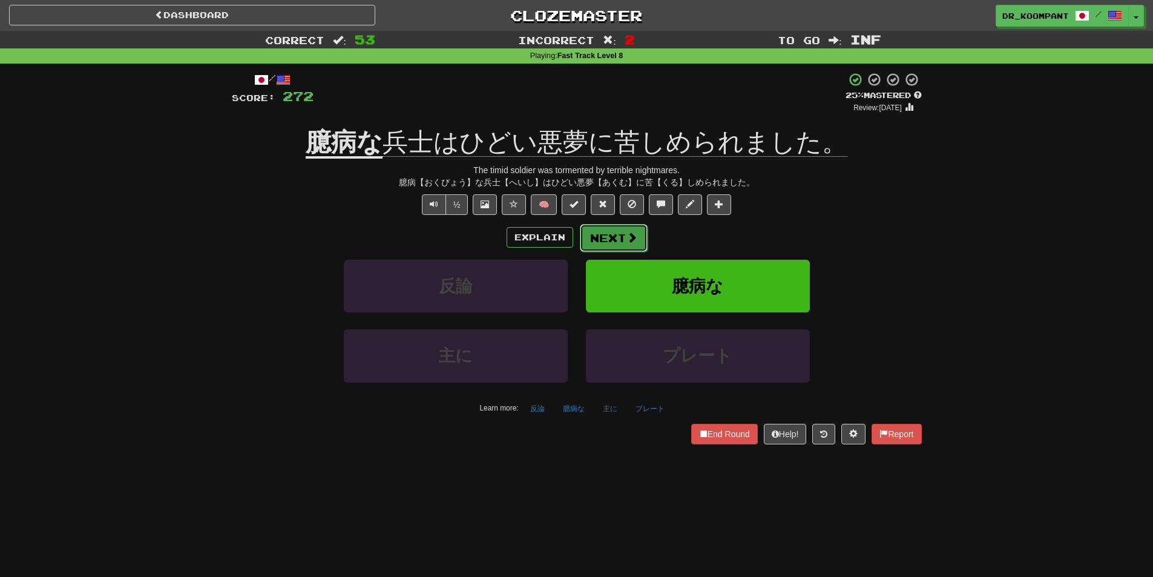
click at [611, 233] on button "Next" at bounding box center [614, 238] width 68 height 28
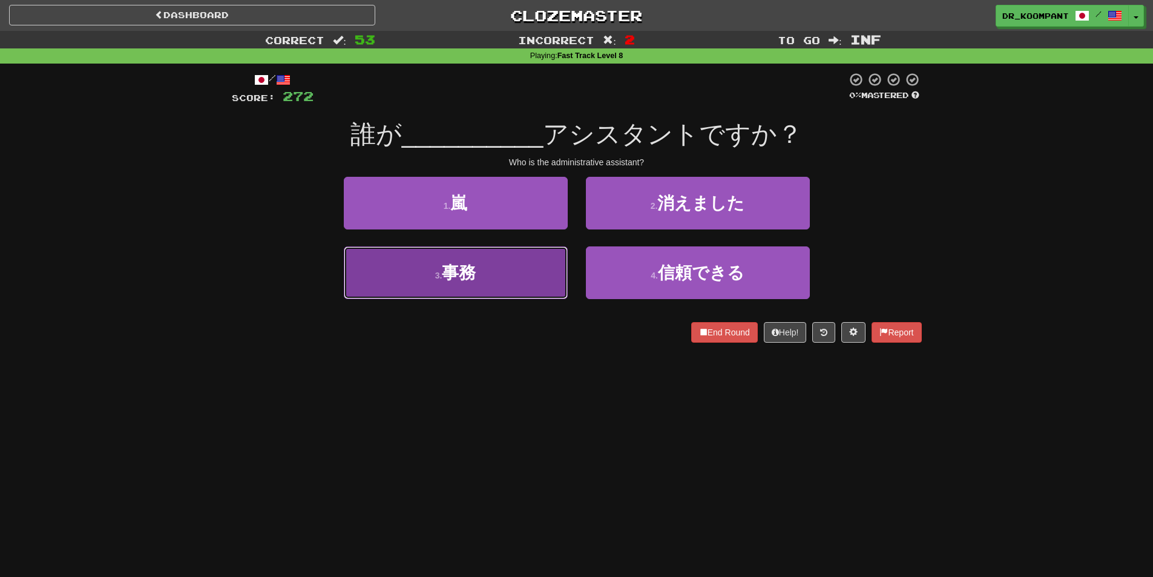
click at [496, 264] on button "3 . 事務" at bounding box center [456, 272] width 224 height 53
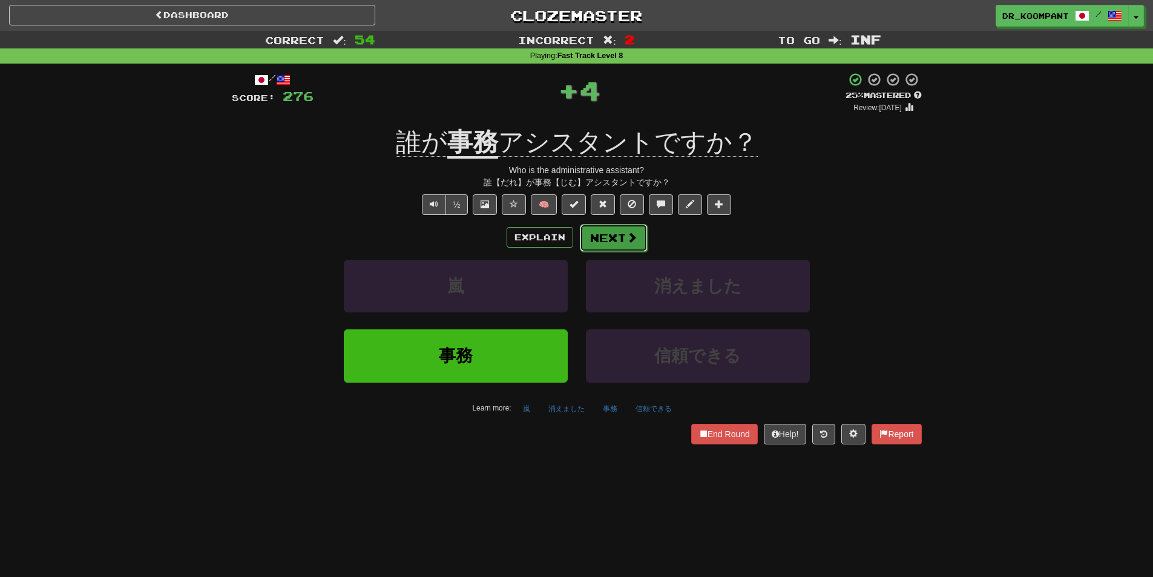
click at [597, 237] on button "Next" at bounding box center [614, 238] width 68 height 28
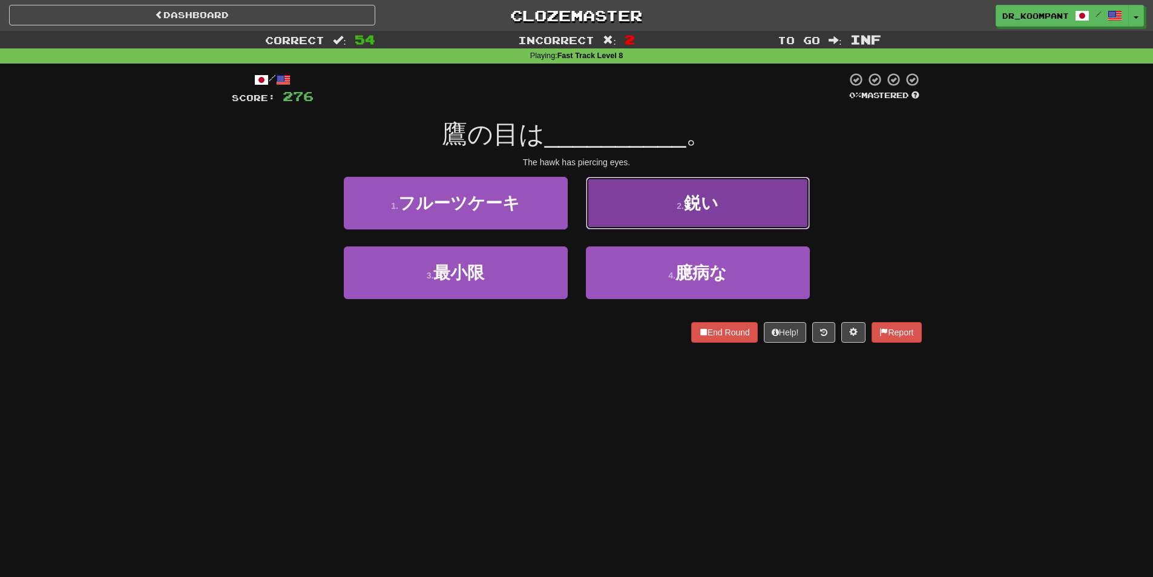
click at [704, 216] on button "2 . 鋭い" at bounding box center [698, 203] width 224 height 53
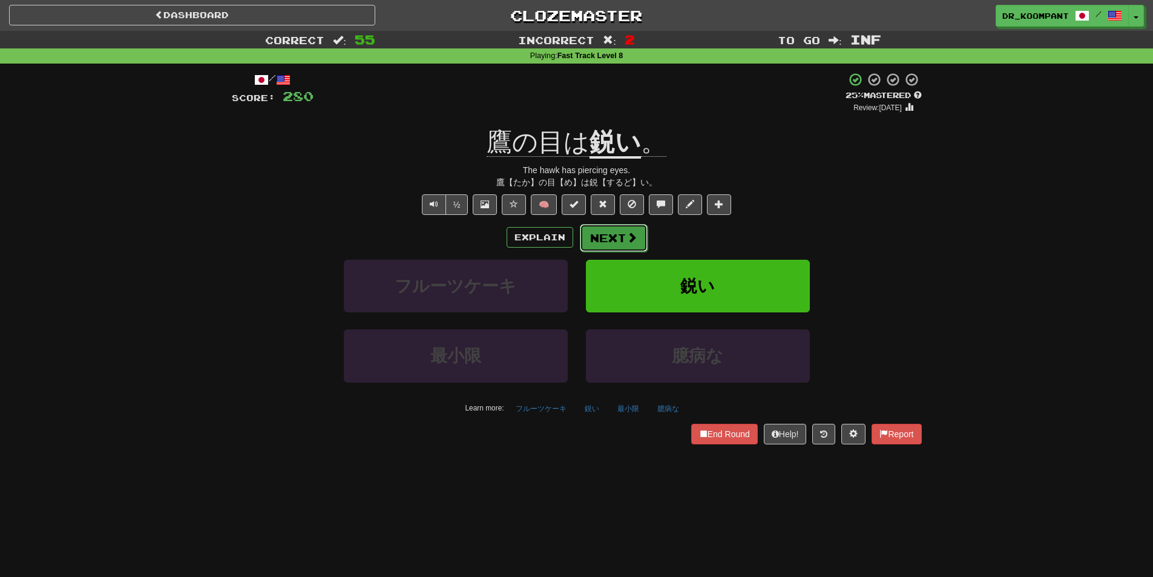
click at [609, 232] on button "Next" at bounding box center [614, 238] width 68 height 28
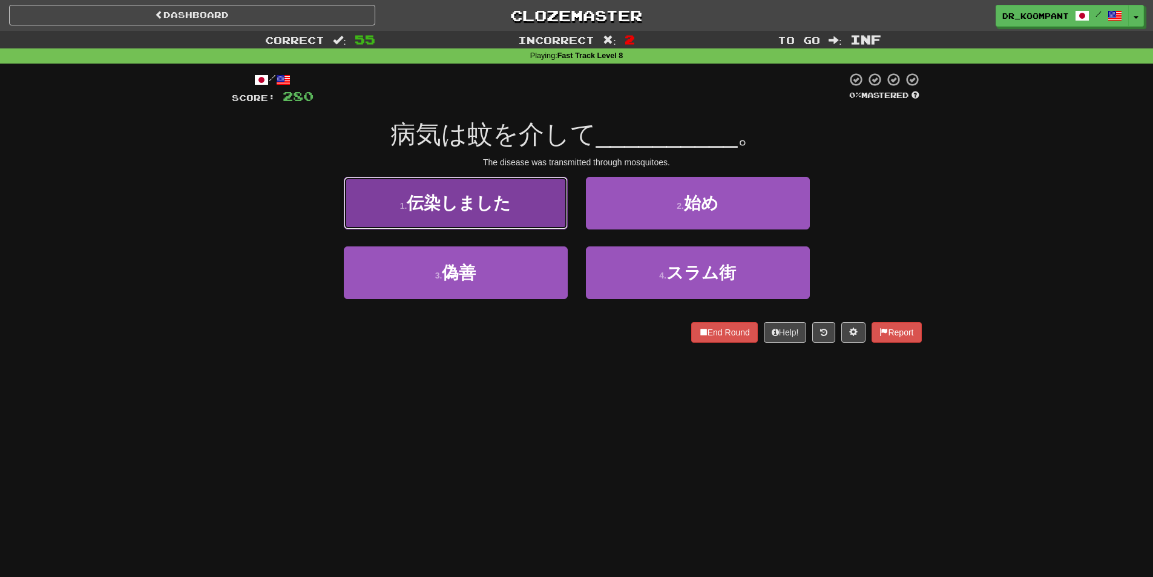
click at [548, 214] on button "1 . 伝染しました" at bounding box center [456, 203] width 224 height 53
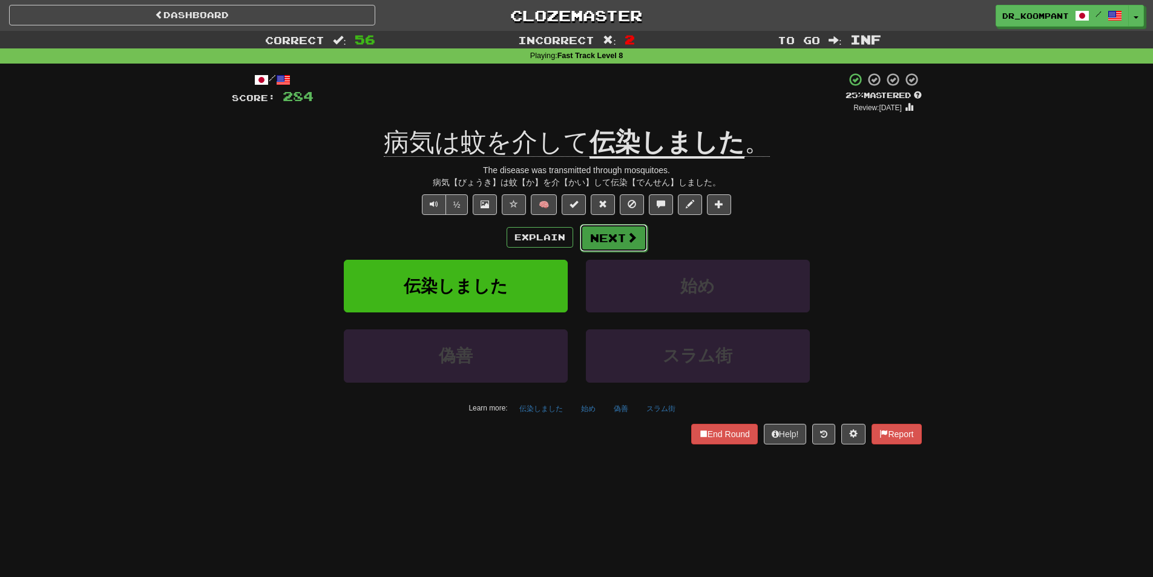
click at [612, 232] on button "Next" at bounding box center [614, 238] width 68 height 28
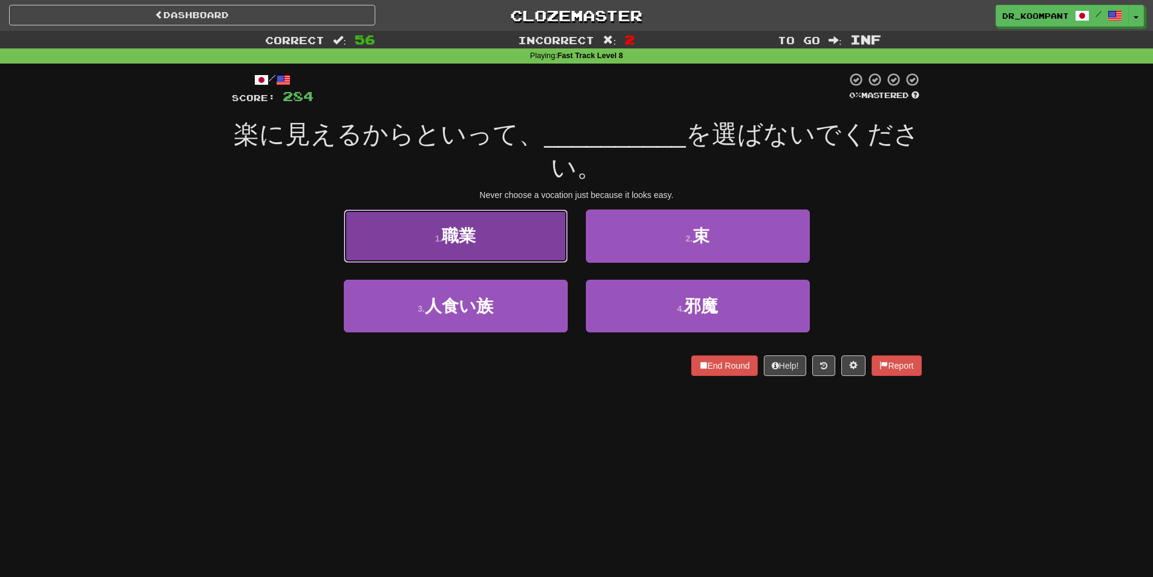
click at [519, 238] on button "1 . 職業" at bounding box center [456, 235] width 224 height 53
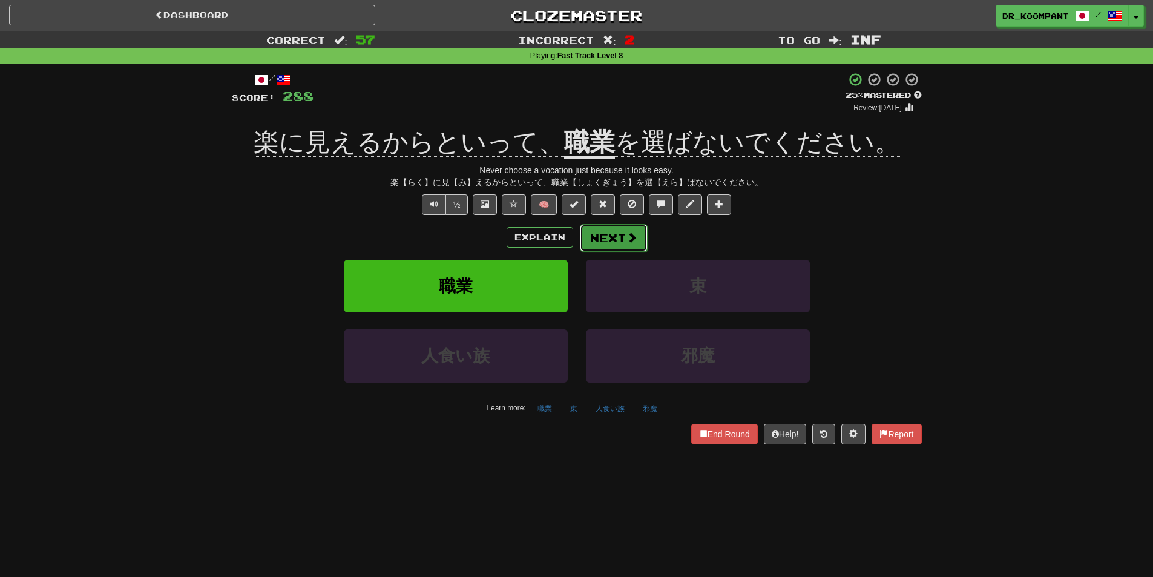
click at [623, 238] on button "Next" at bounding box center [614, 238] width 68 height 28
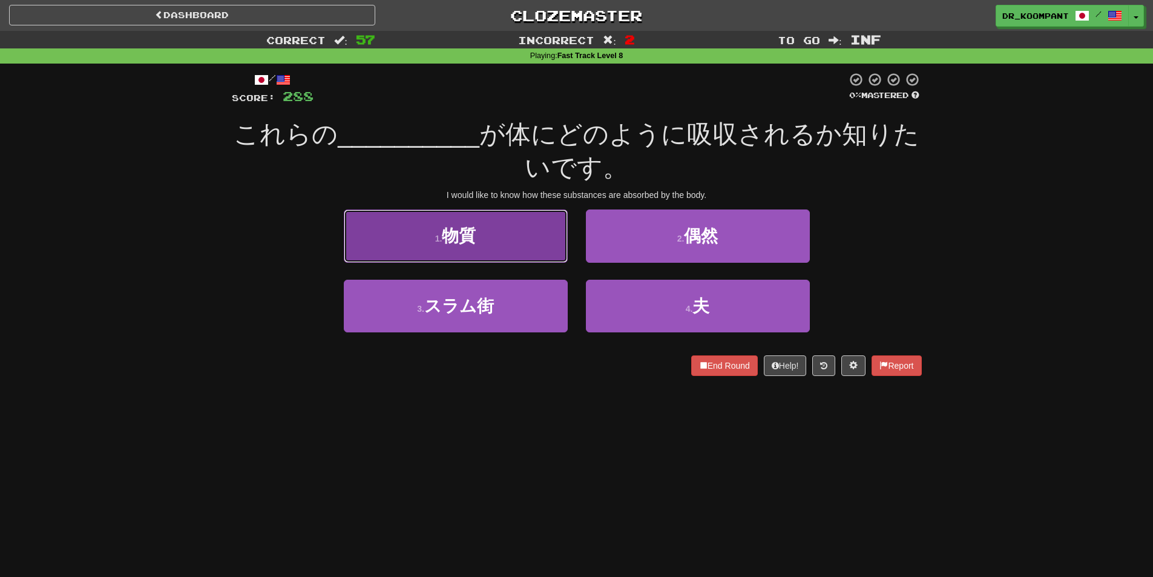
click at [547, 262] on button "1 . 物質" at bounding box center [456, 235] width 224 height 53
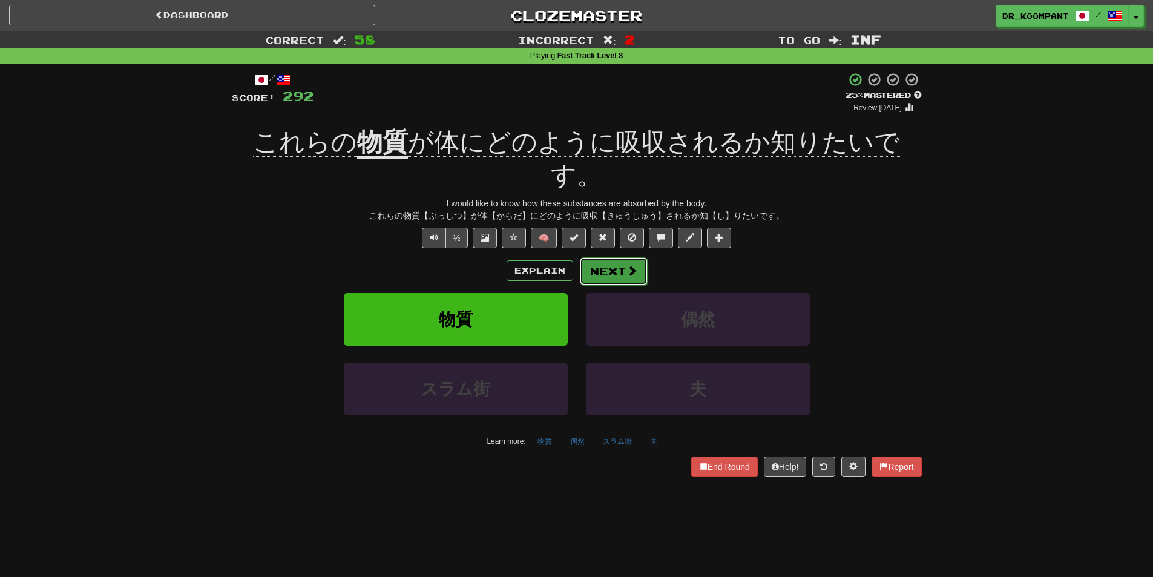
click at [621, 257] on button "Next" at bounding box center [614, 271] width 68 height 28
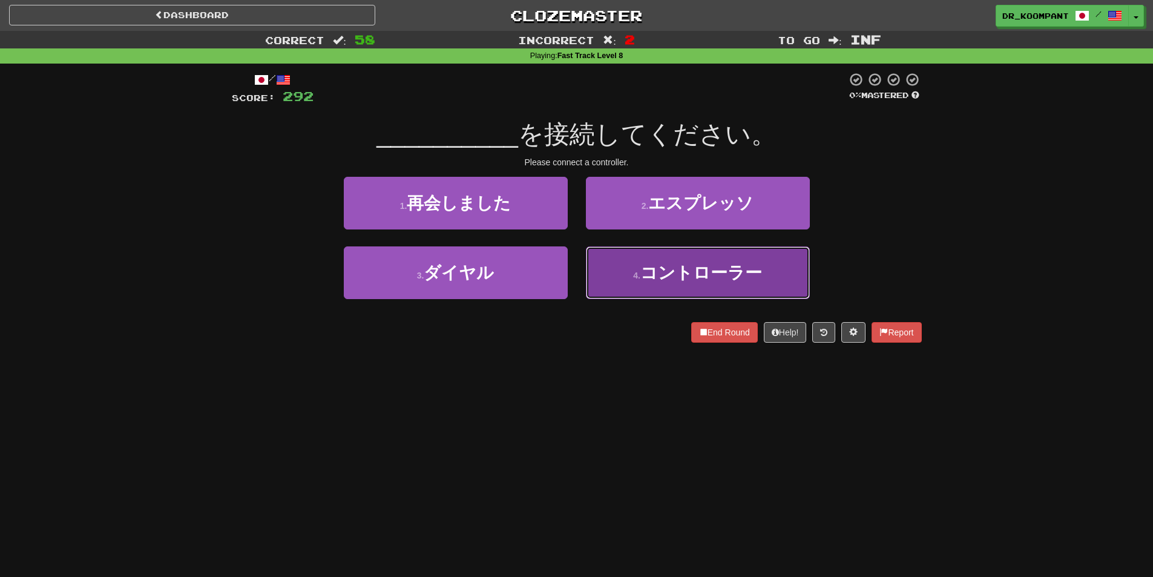
click at [608, 253] on button "4 . コントローラー" at bounding box center [698, 272] width 224 height 53
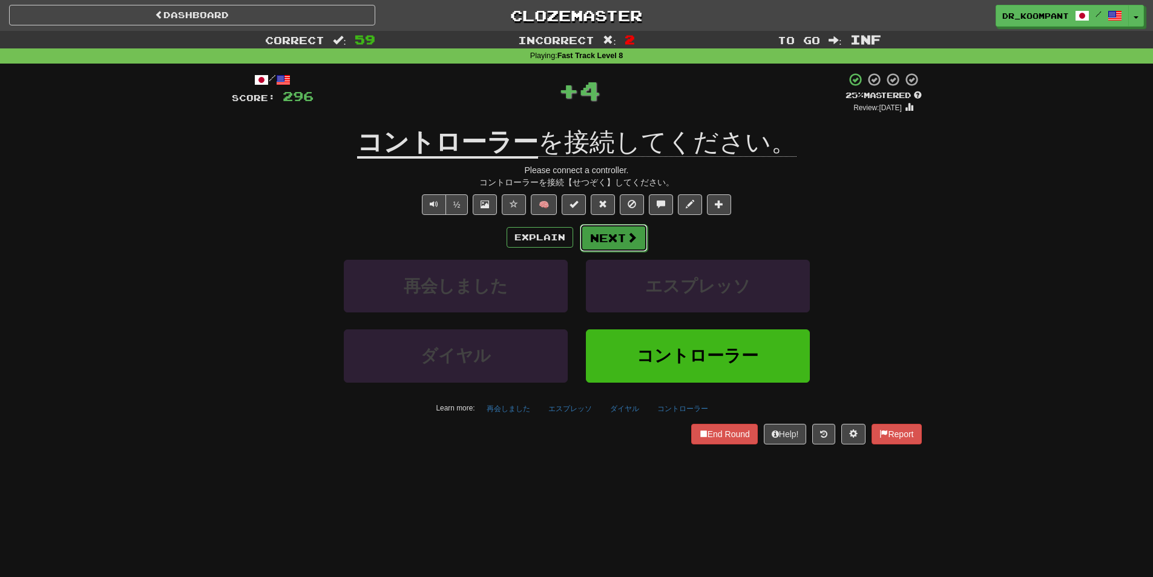
click at [612, 240] on button "Next" at bounding box center [614, 238] width 68 height 28
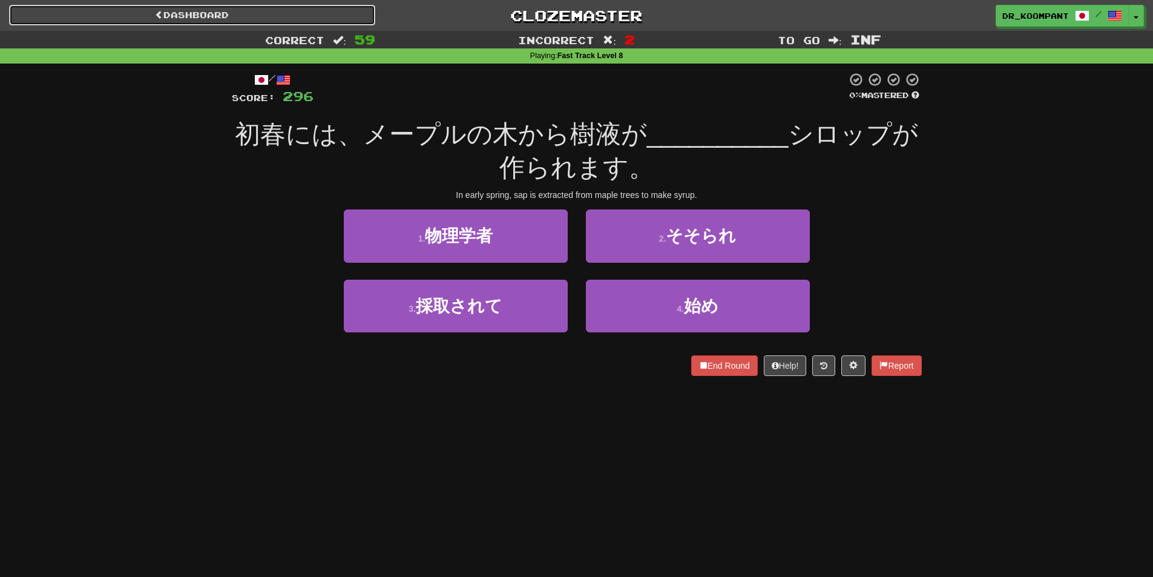
click at [202, 11] on link "Dashboard" at bounding box center [192, 15] width 366 height 21
